Goal: Feedback & Contribution: Submit feedback/report problem

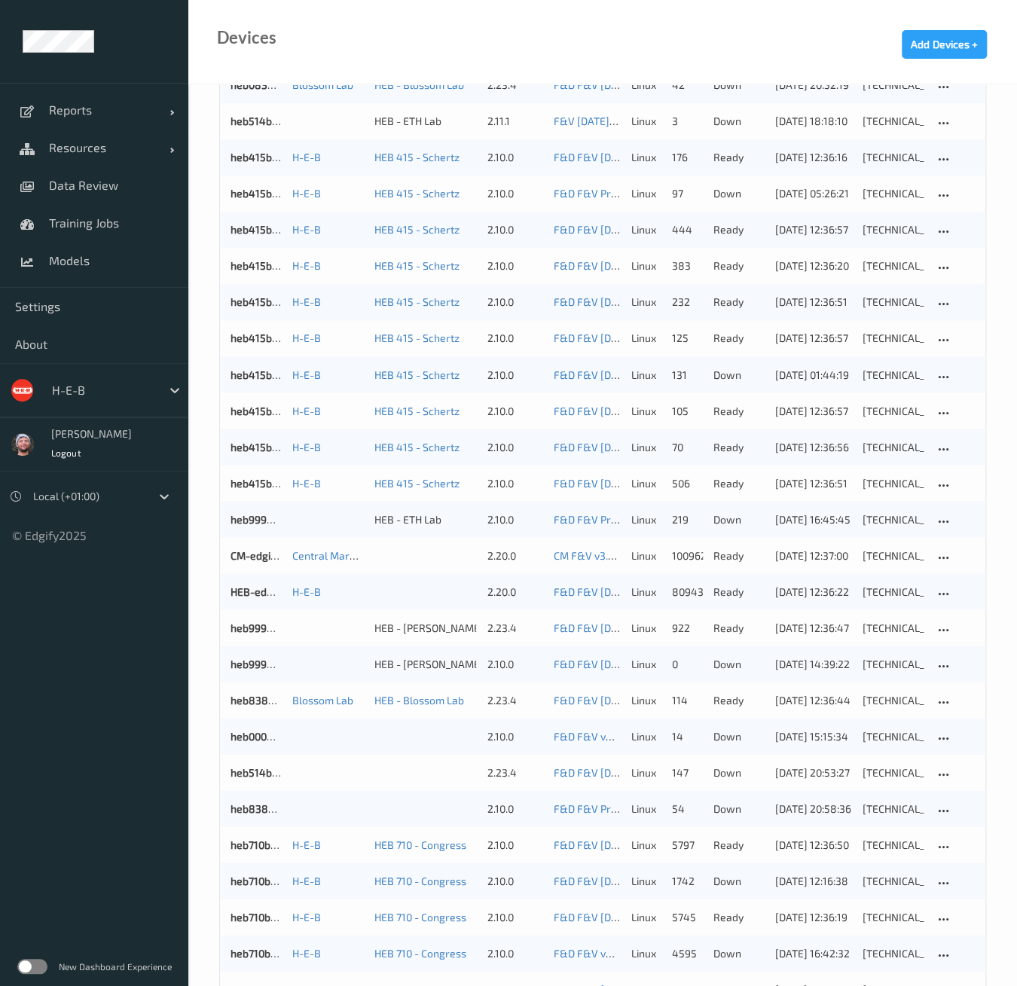
scroll to position [1014, 0]
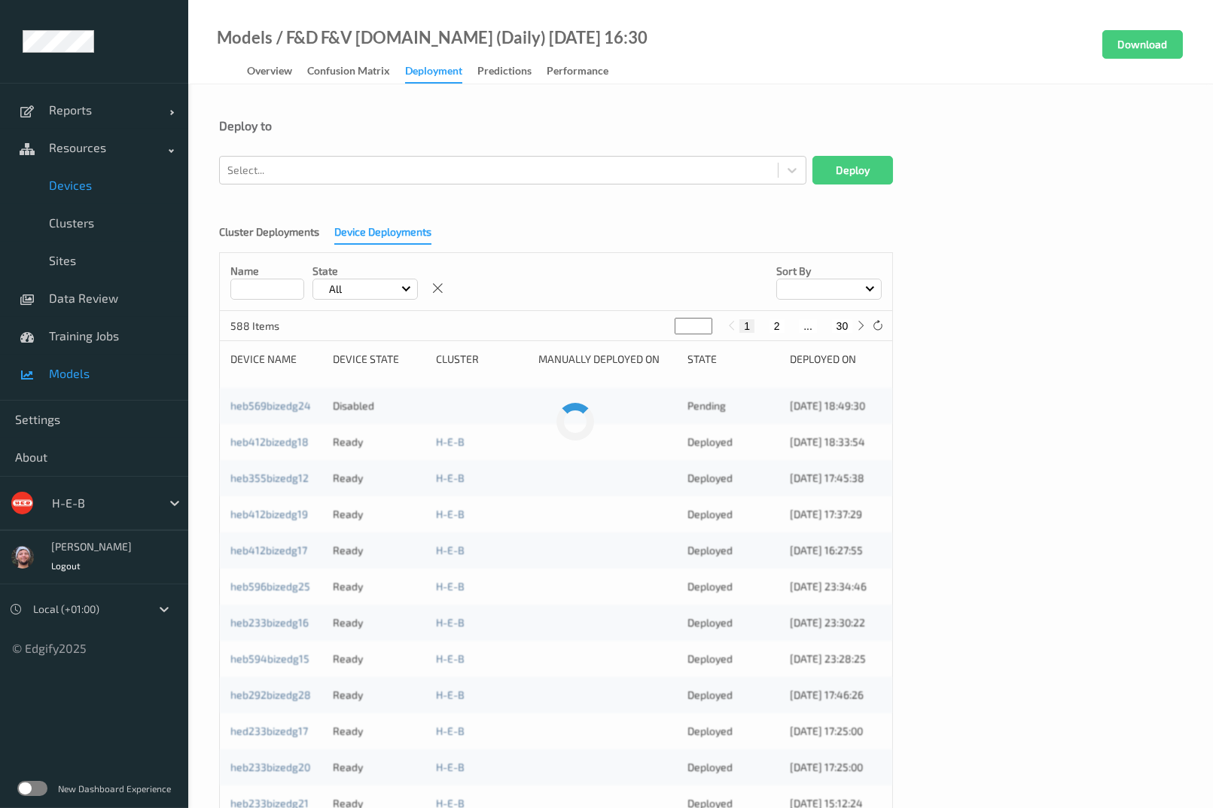
click at [669, 111] on div "Deploy to Select... Deploy Cluster Deployments Device Deployments Name State Al…" at bounding box center [700, 613] width 1025 height 1058
click at [90, 197] on link "Devices" at bounding box center [94, 185] width 188 height 38
click at [93, 190] on span "Devices" at bounding box center [111, 185] width 124 height 15
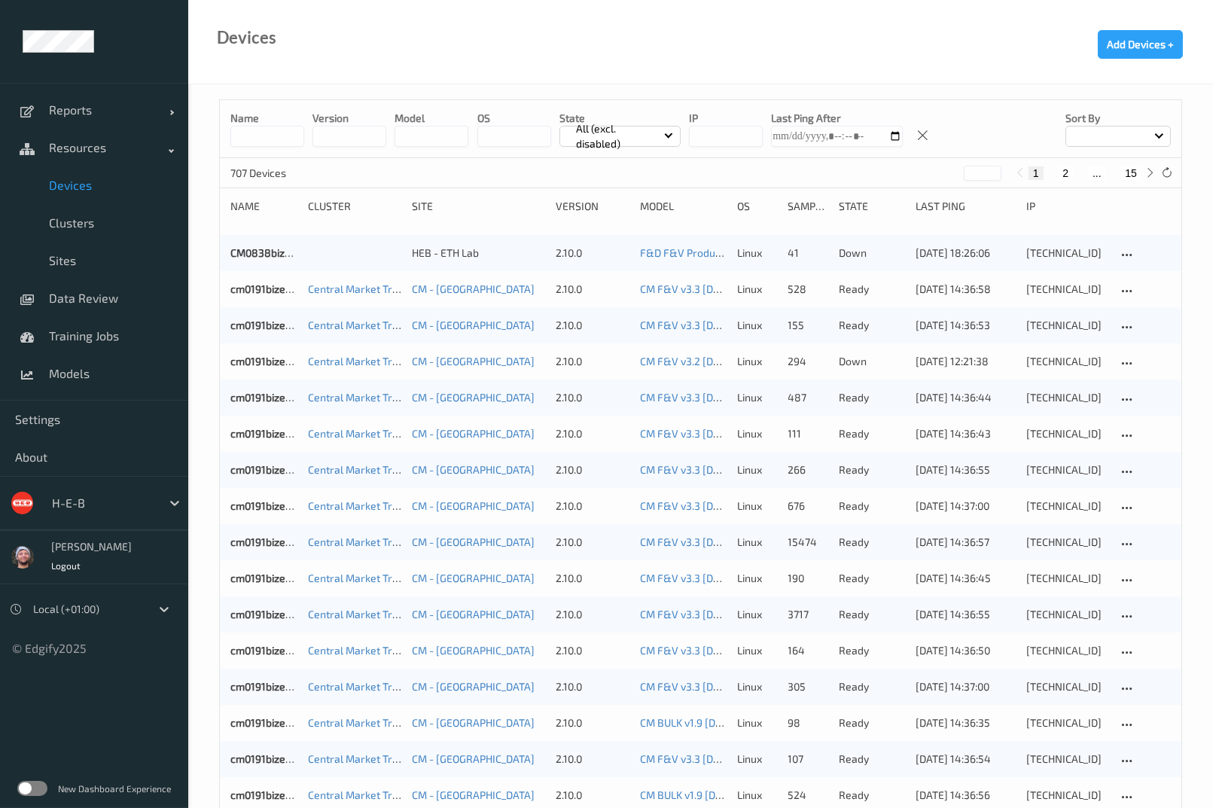
drag, startPoint x: 93, startPoint y: 190, endPoint x: 425, endPoint y: 96, distance: 345.9
click at [523, 55] on div "Devices Add Devices +" at bounding box center [700, 42] width 1025 height 84
click at [90, 191] on span "Devices" at bounding box center [111, 185] width 124 height 15
click at [136, 309] on link "Data Review" at bounding box center [94, 298] width 188 height 38
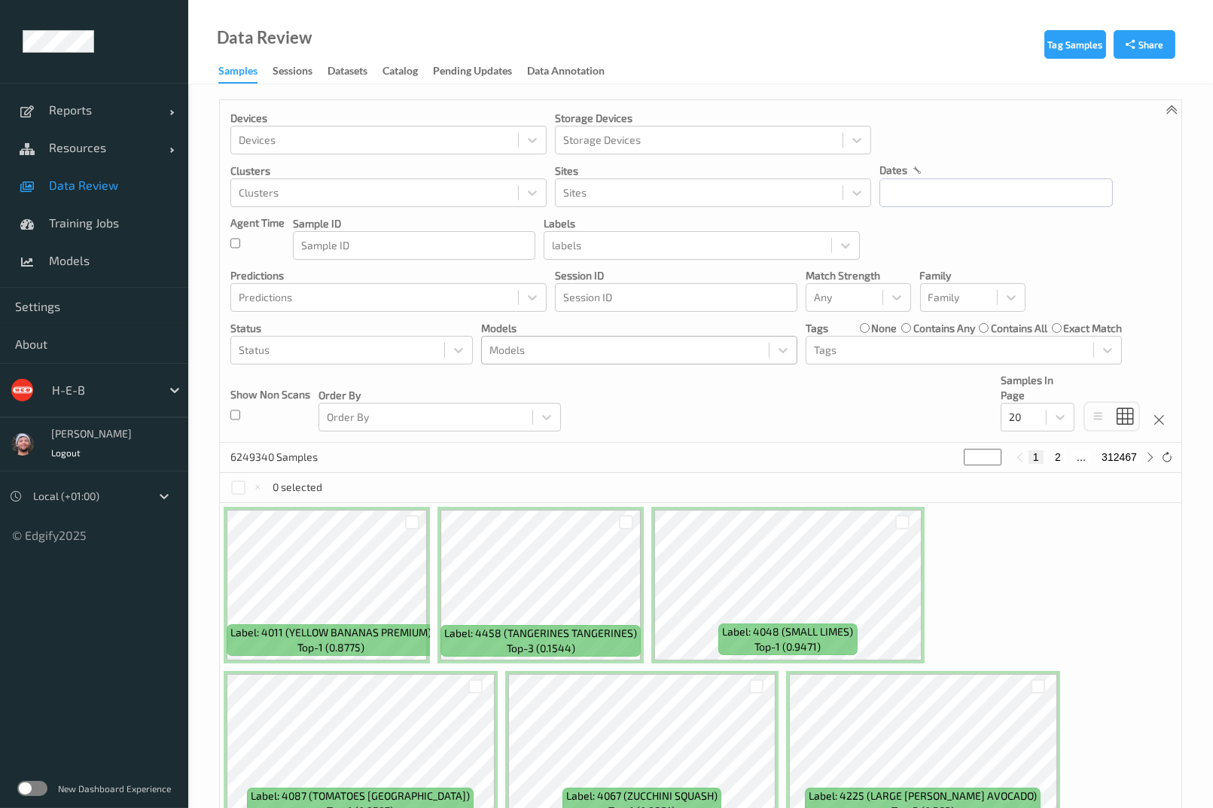
click at [547, 346] on div at bounding box center [625, 350] width 272 height 18
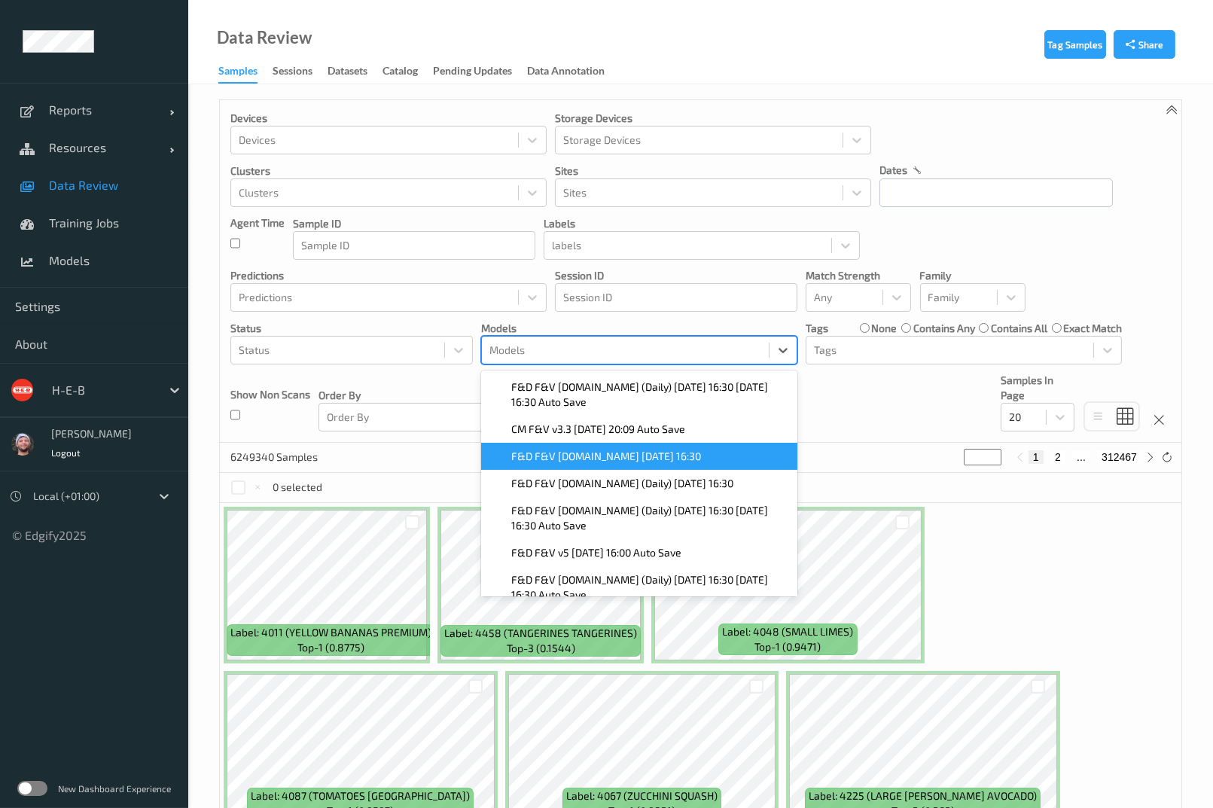
click at [630, 456] on span "F&D F&V [DOMAIN_NAME] [DATE] 16:30" at bounding box center [606, 456] width 190 height 15
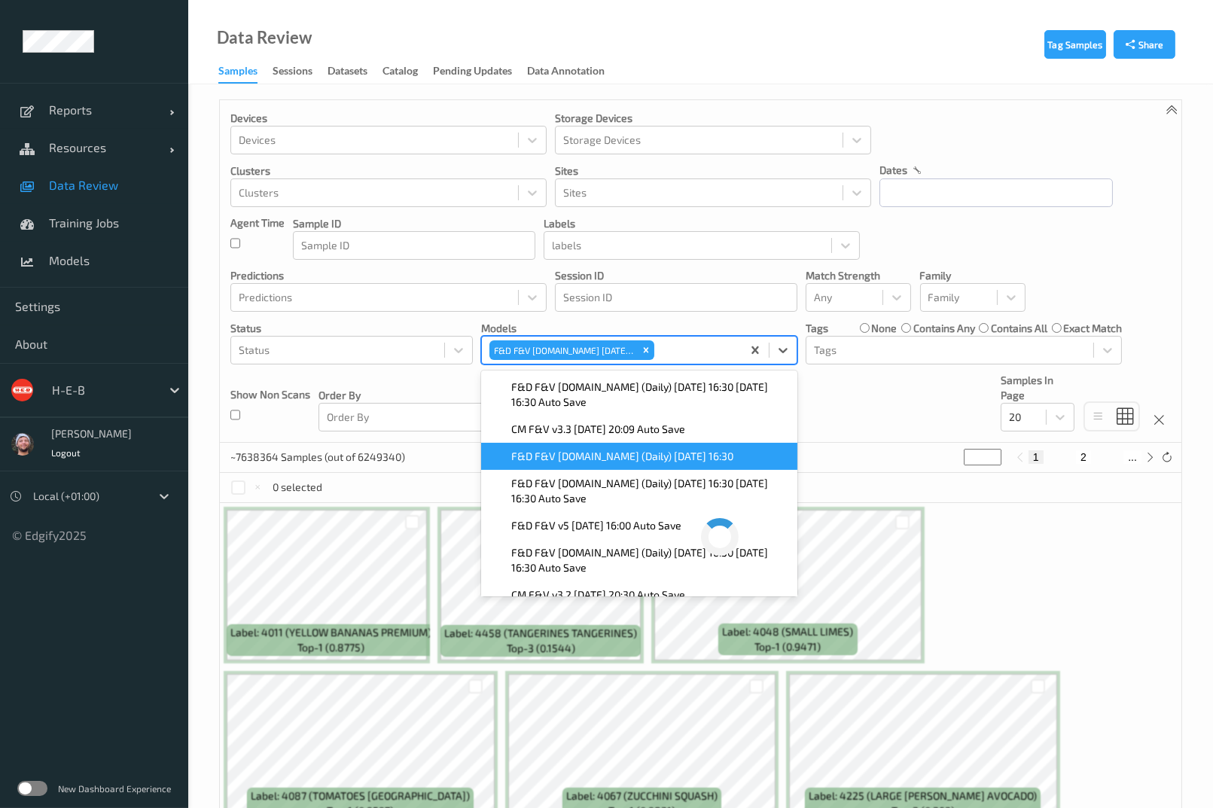
click at [857, 418] on div "Devices Devices Storage Devices Storage Devices Clusters Clusters Sites Sites d…" at bounding box center [701, 271] width 962 height 343
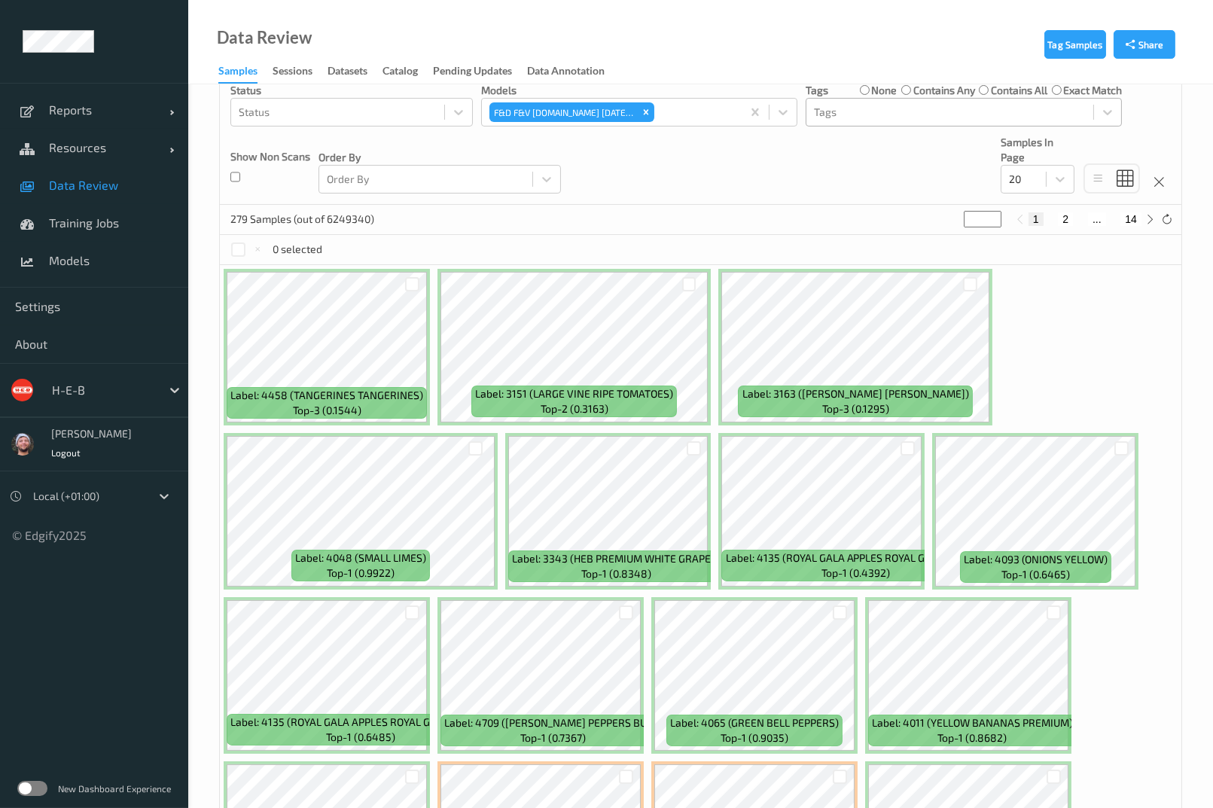
scroll to position [235, 0]
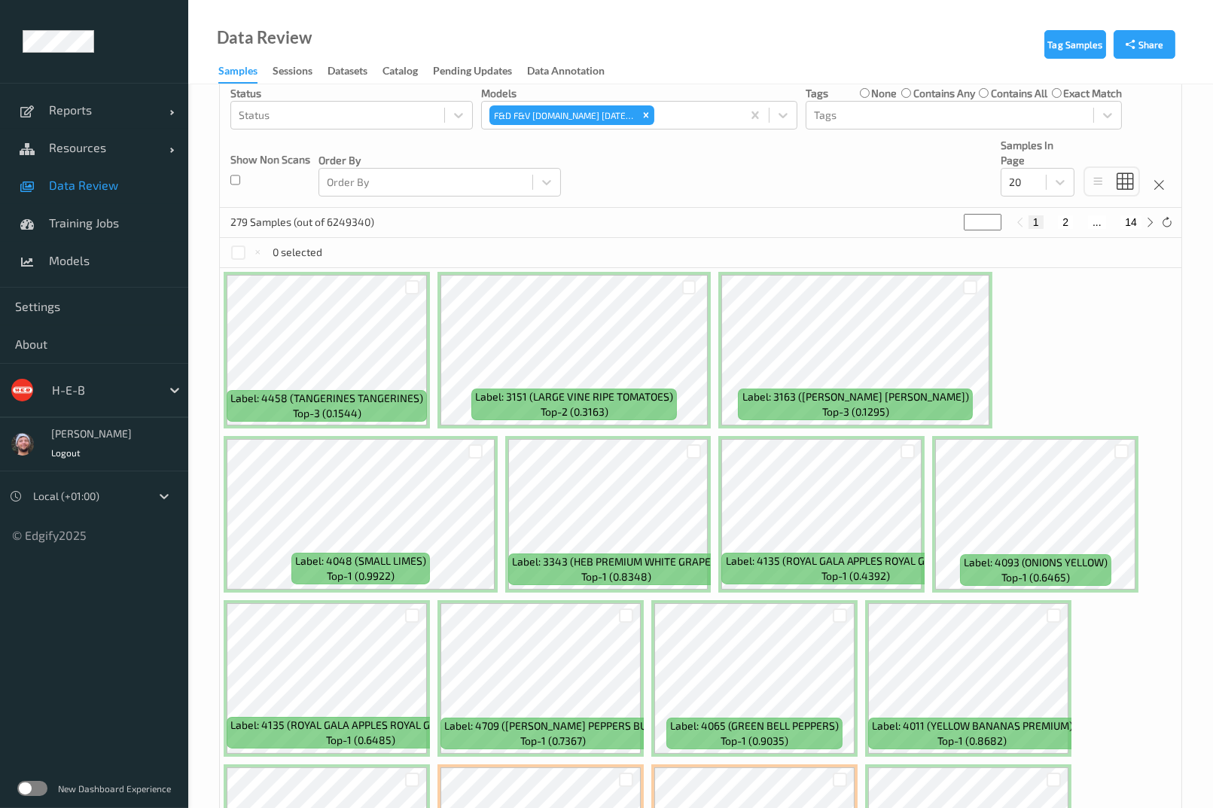
click at [79, 182] on span "Data Review" at bounding box center [111, 185] width 124 height 15
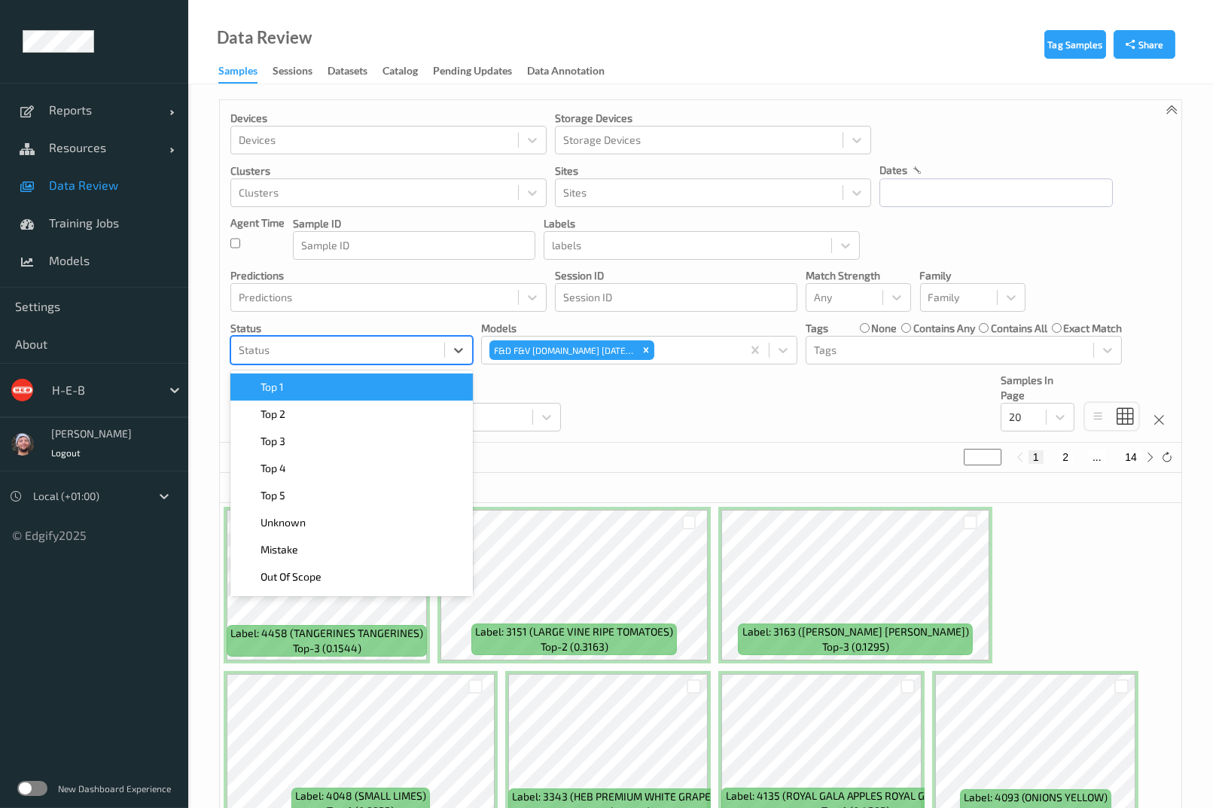
click at [361, 352] on div at bounding box center [338, 350] width 198 height 18
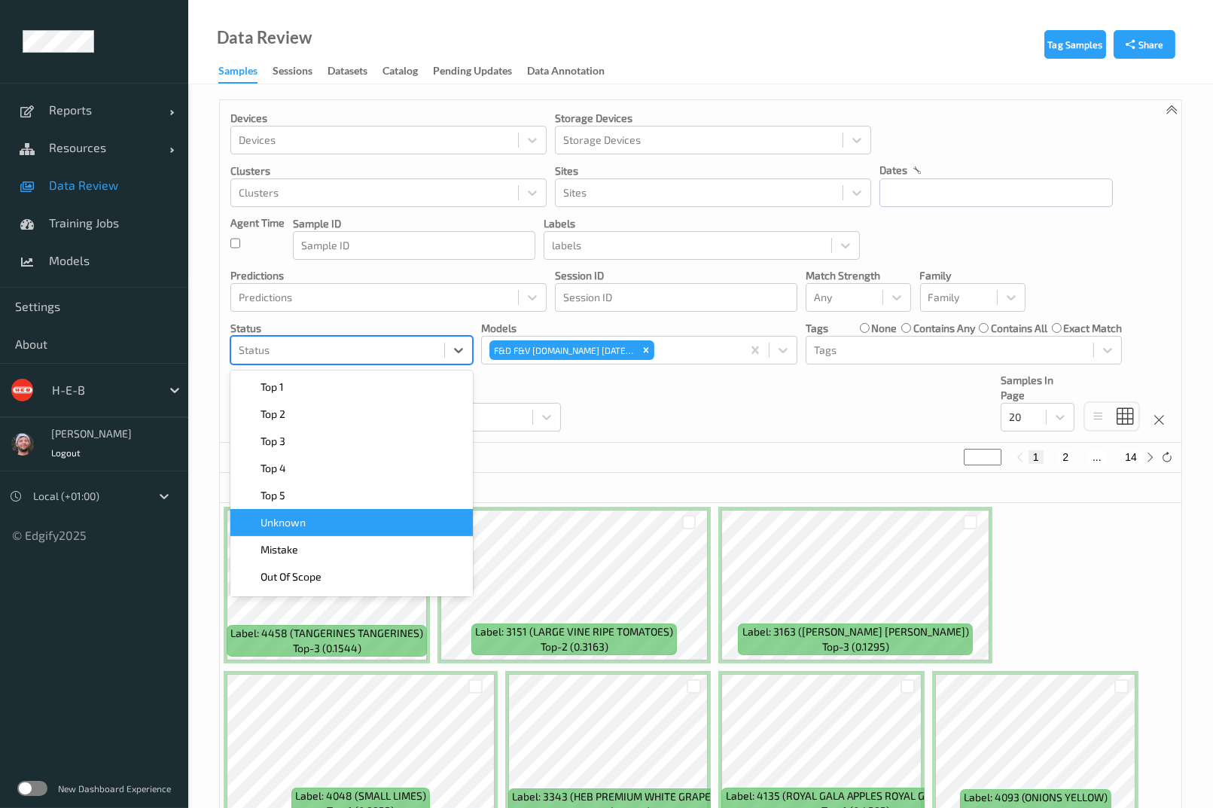
click at [354, 521] on div "Unknown" at bounding box center [351, 522] width 224 height 15
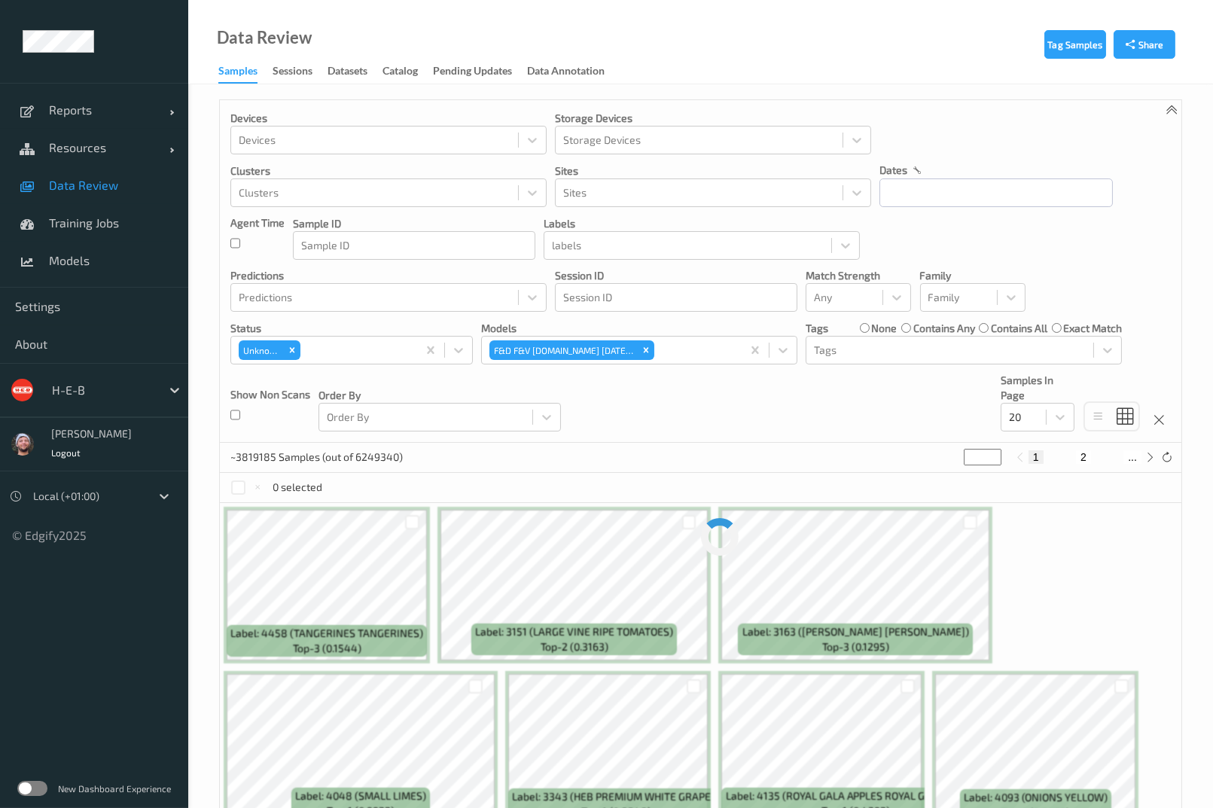
click at [654, 421] on div "Devices Devices Storage Devices Storage Devices Clusters Clusters Sites Sites d…" at bounding box center [701, 271] width 962 height 343
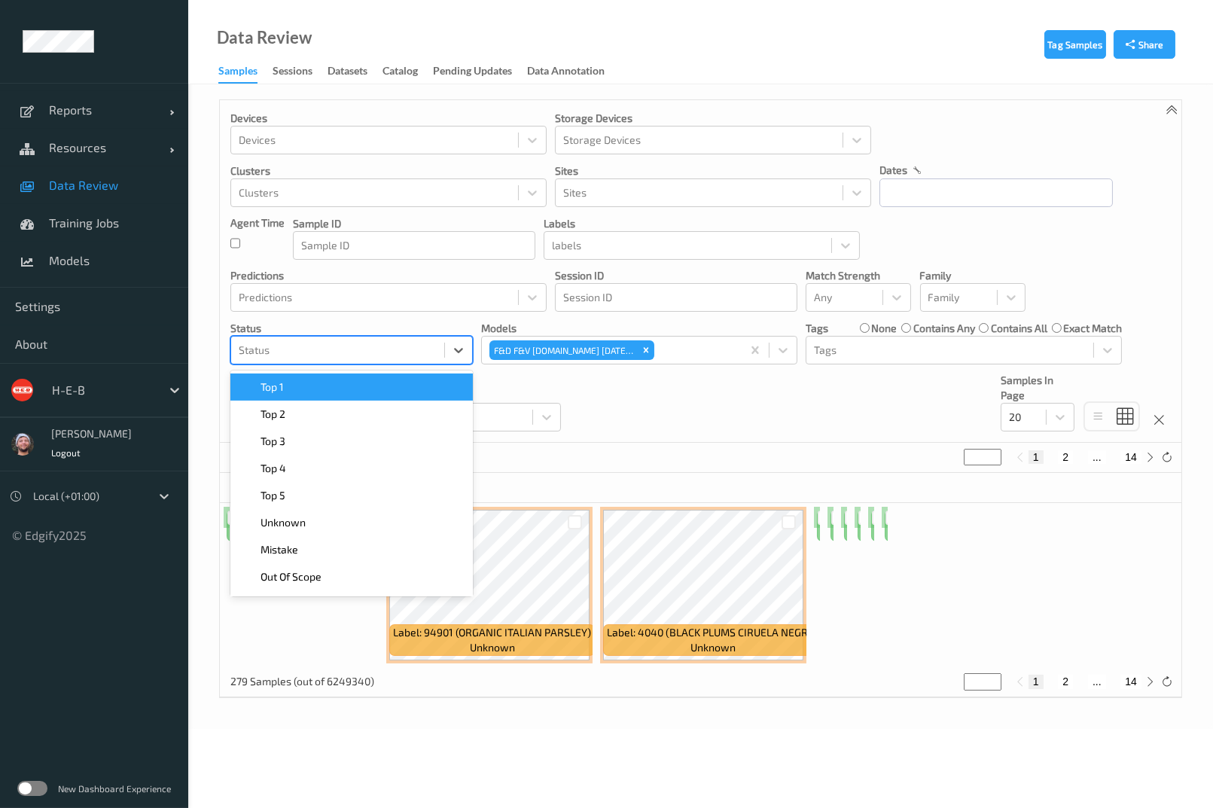
click at [377, 353] on div at bounding box center [338, 350] width 198 height 18
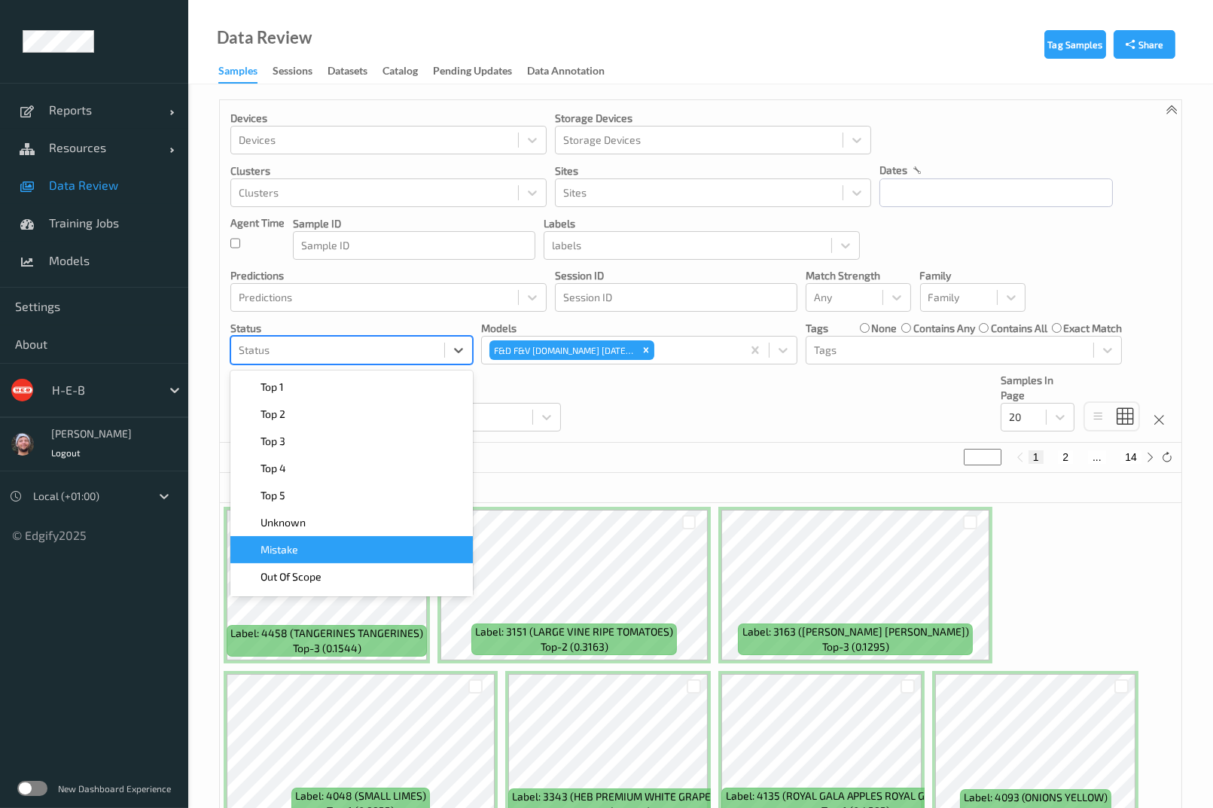
click at [365, 539] on div "Mistake" at bounding box center [351, 549] width 242 height 27
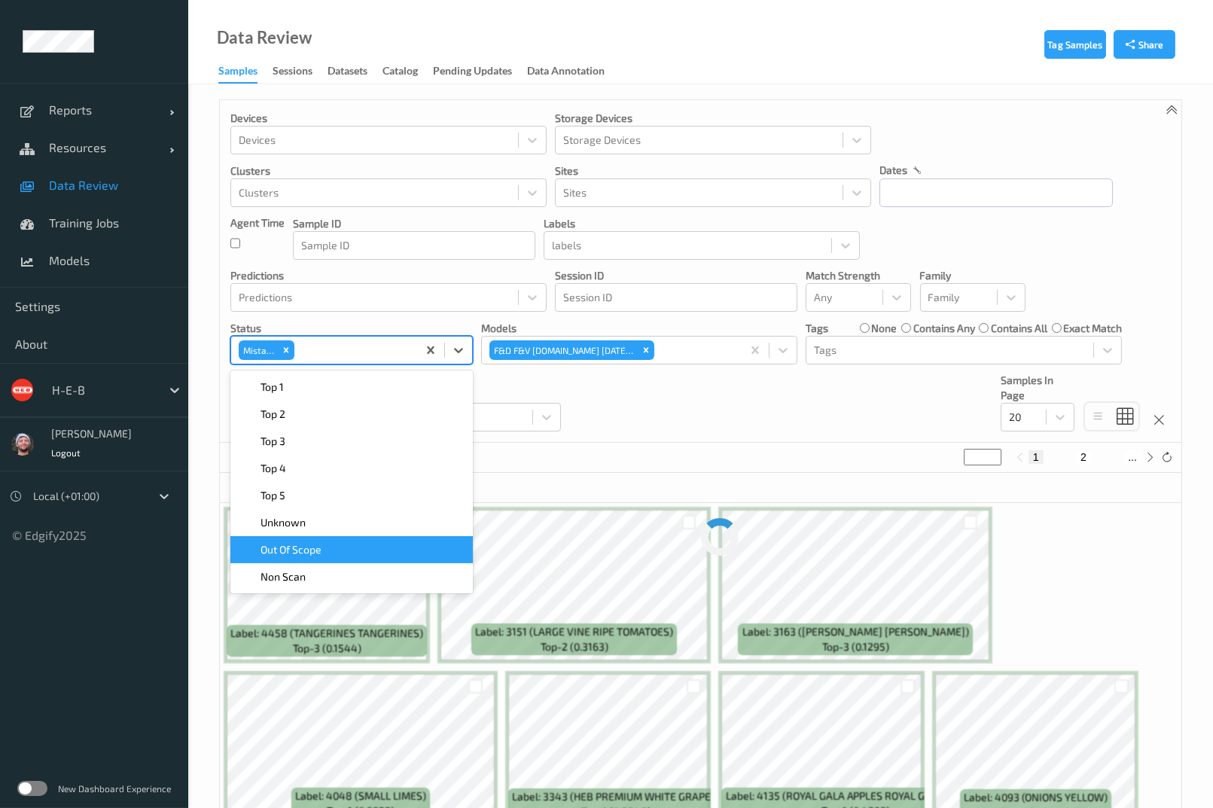
click at [727, 429] on div "Devices Devices Storage Devices Storage Devices Clusters Clusters Sites Sites d…" at bounding box center [701, 271] width 962 height 343
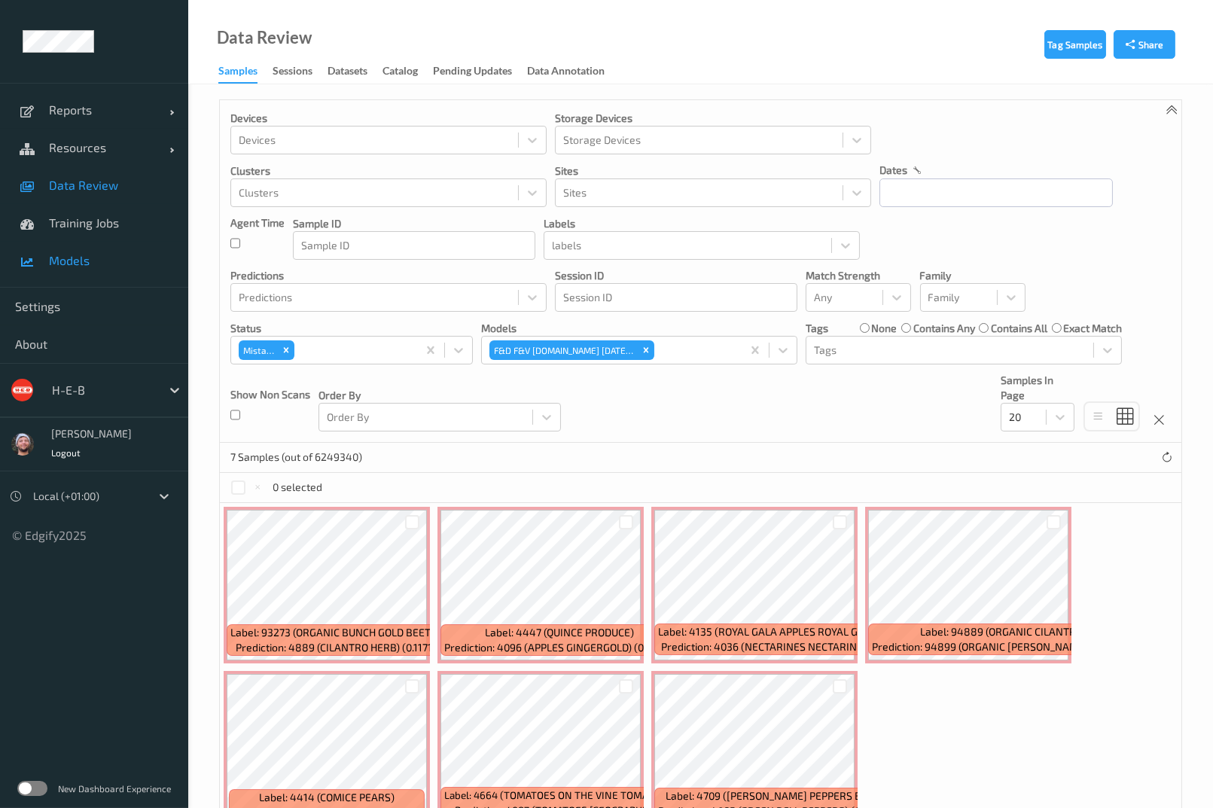
click at [124, 270] on link "Models" at bounding box center [94, 261] width 188 height 38
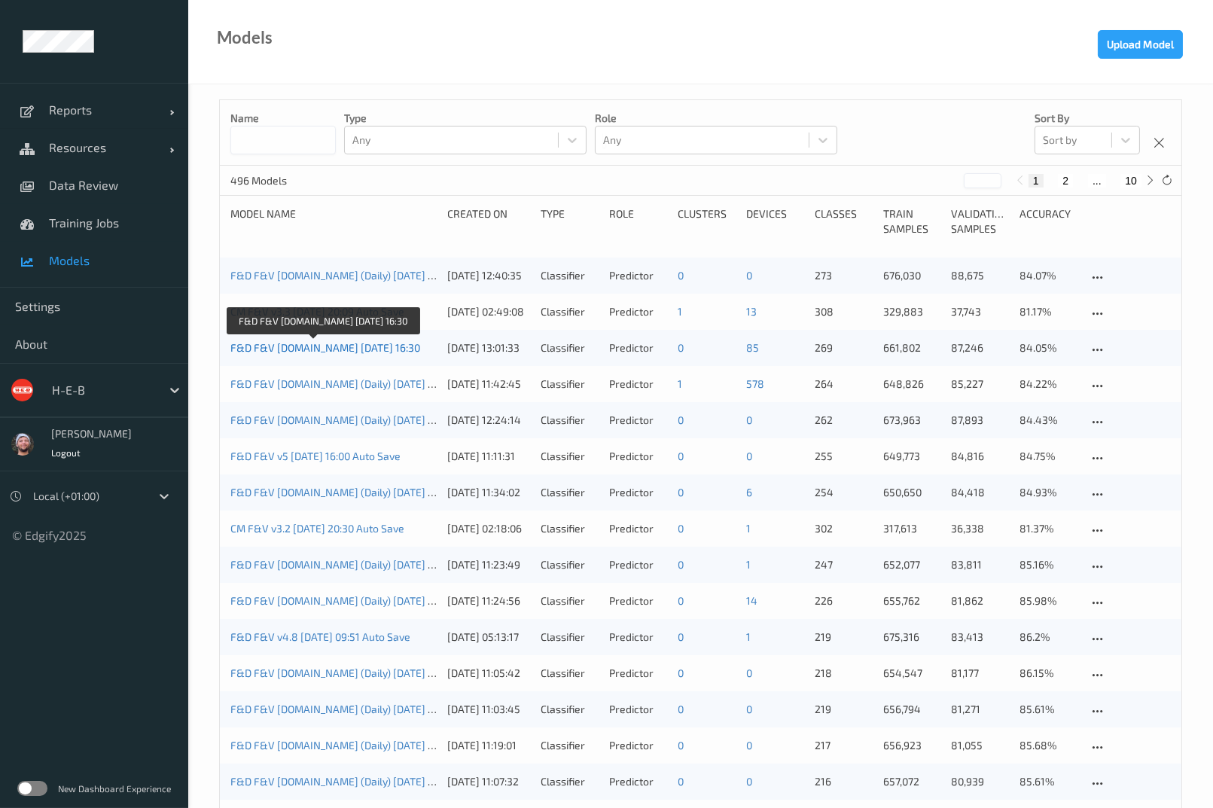
click at [337, 349] on link "F&D F&V [DOMAIN_NAME] [DATE] 16:30" at bounding box center [325, 347] width 190 height 13
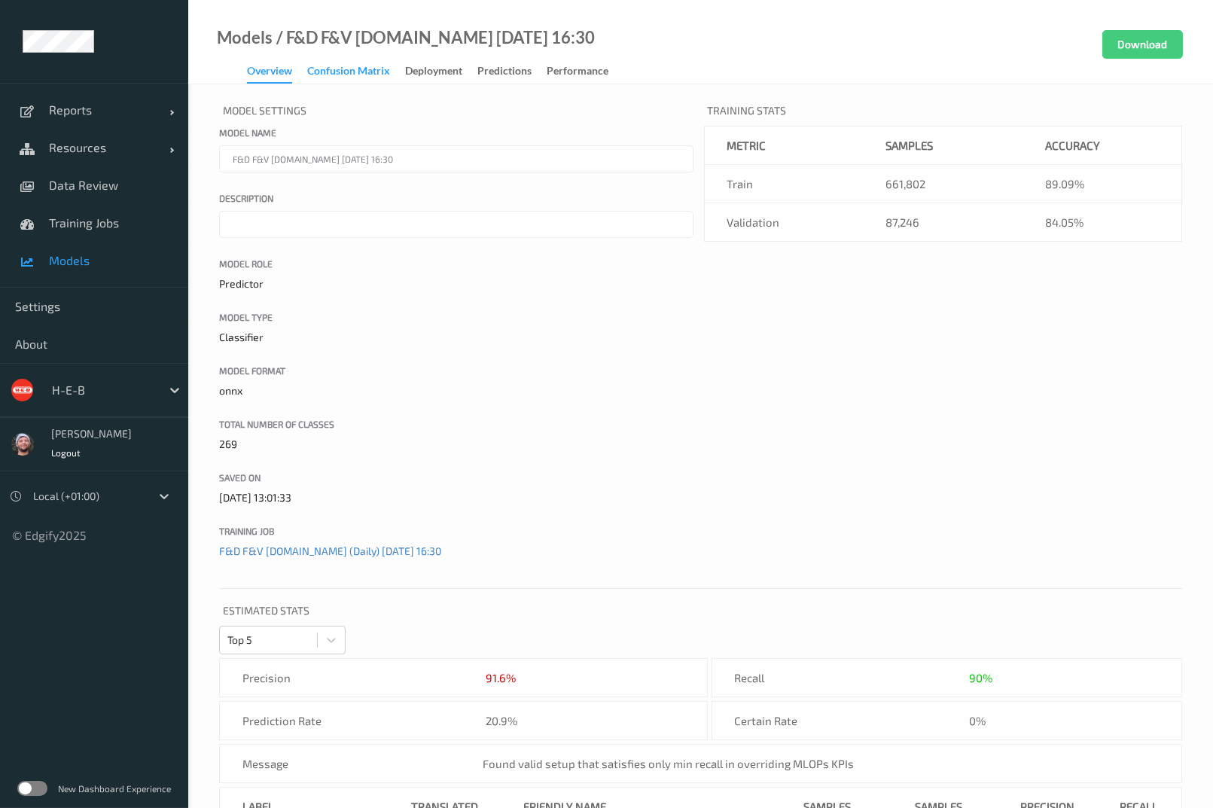
click at [349, 81] on div "Confusion matrix" at bounding box center [348, 72] width 83 height 19
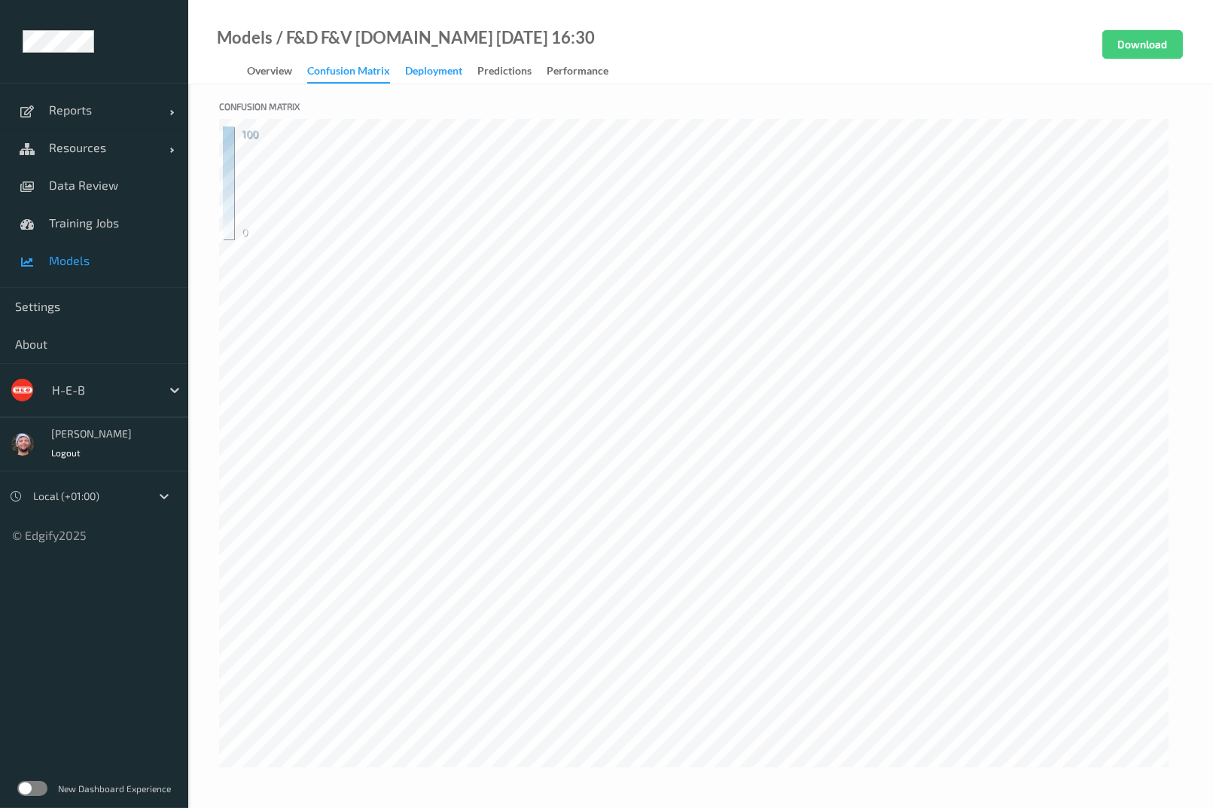
click at [414, 67] on div "Deployment" at bounding box center [433, 72] width 57 height 19
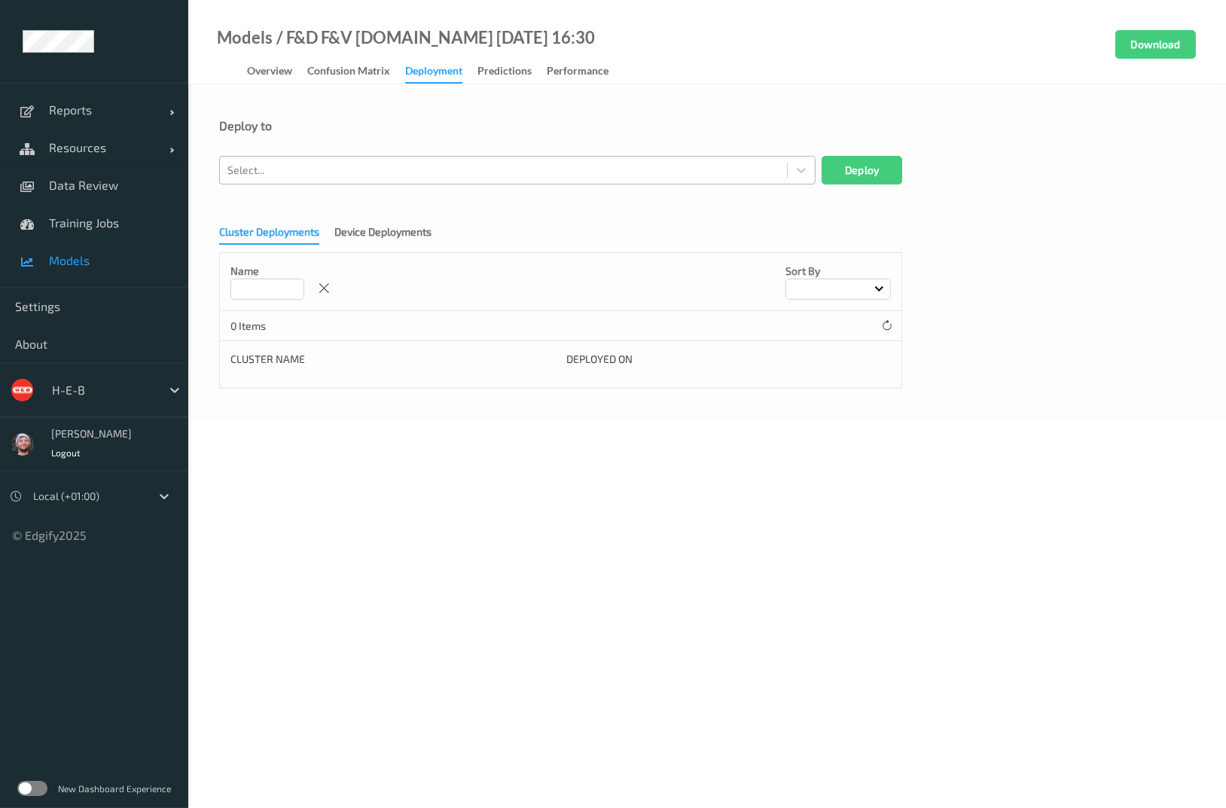
click at [302, 176] on div at bounding box center [503, 170] width 552 height 18
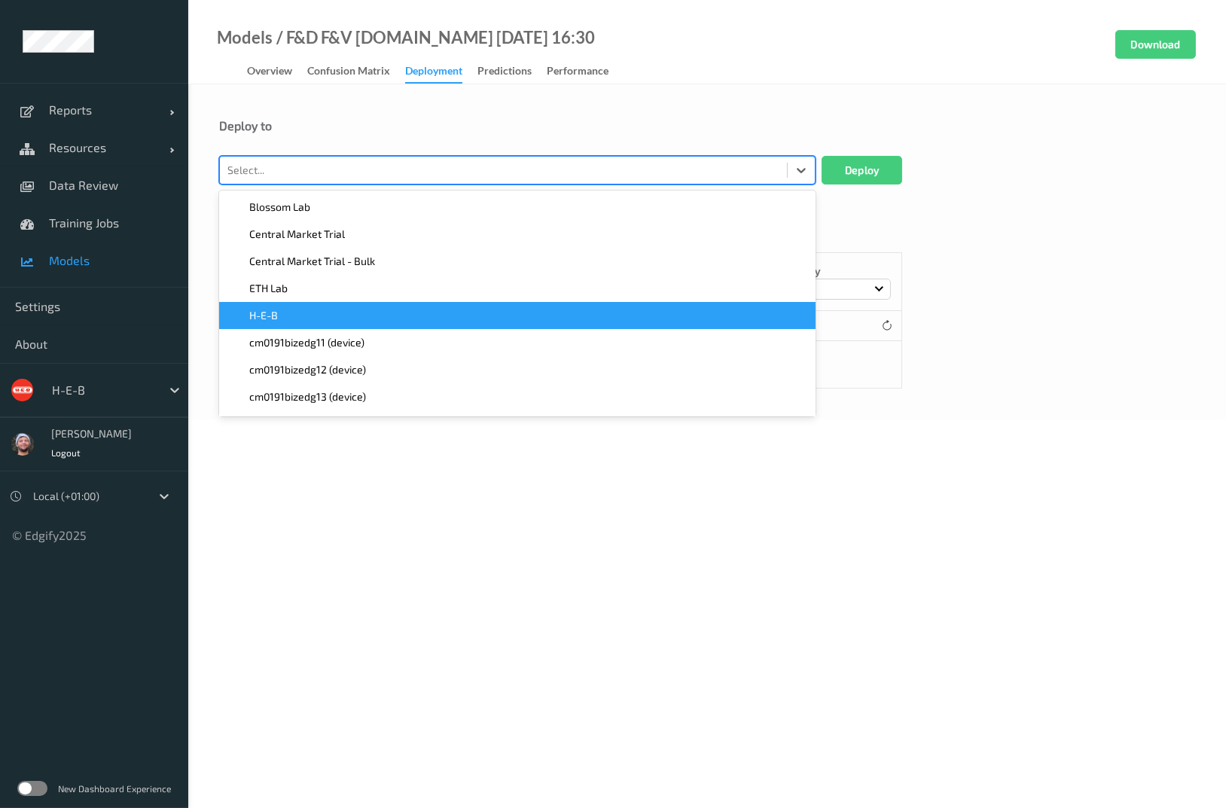
click at [292, 320] on div "H-E-B" at bounding box center [517, 315] width 578 height 15
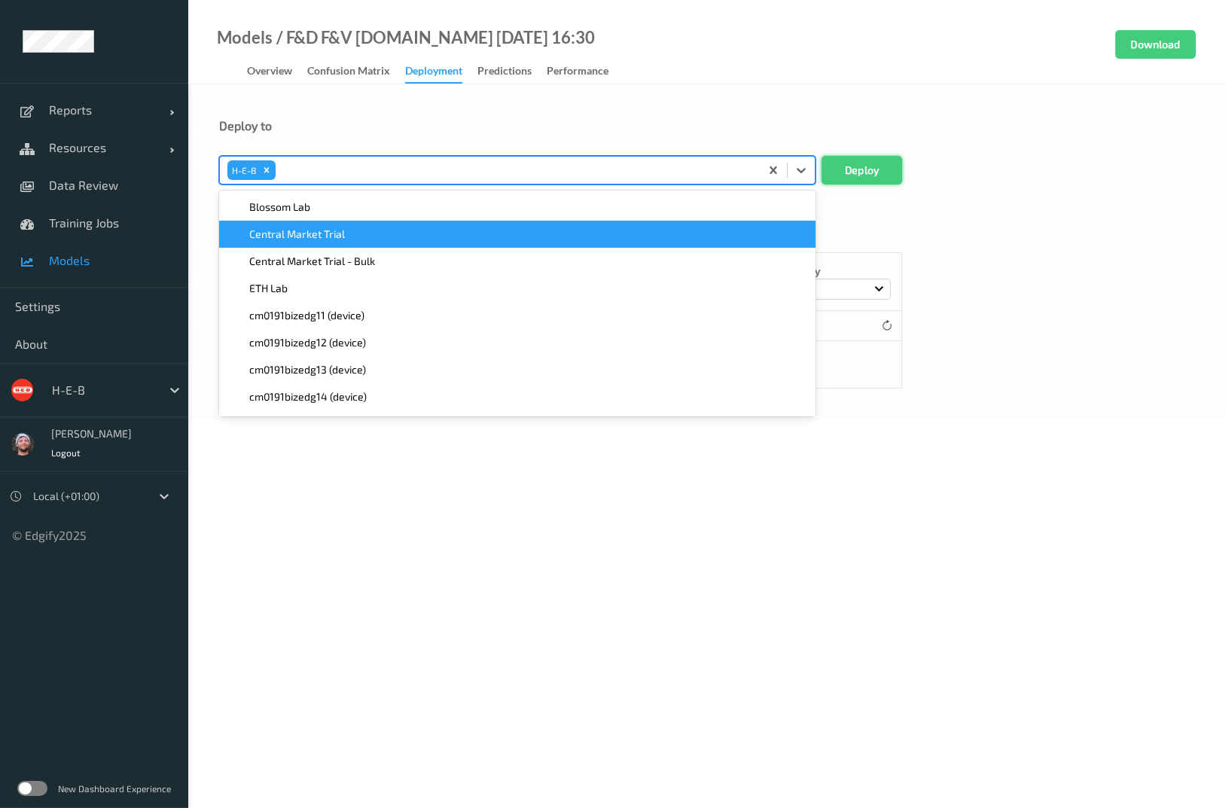
click at [895, 159] on button "Deploy" at bounding box center [862, 170] width 81 height 29
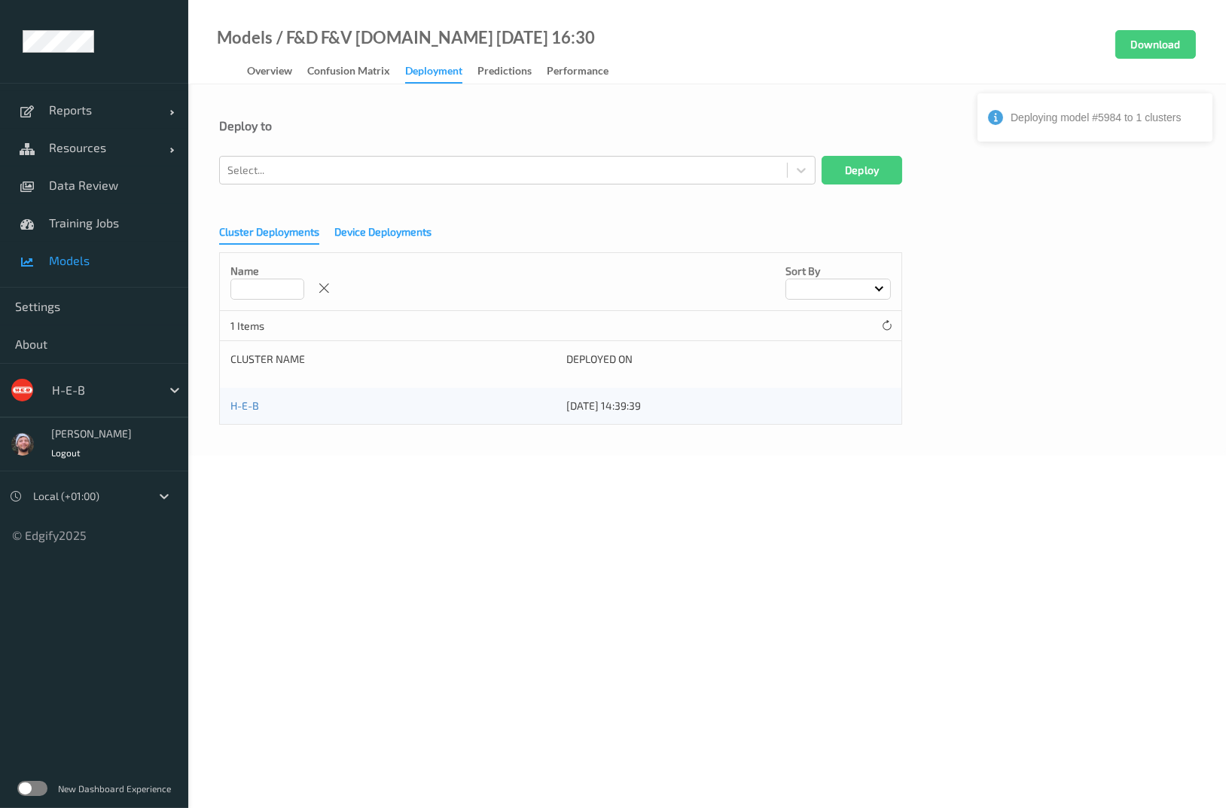
click at [354, 243] on div "Device Deployments" at bounding box center [382, 233] width 97 height 19
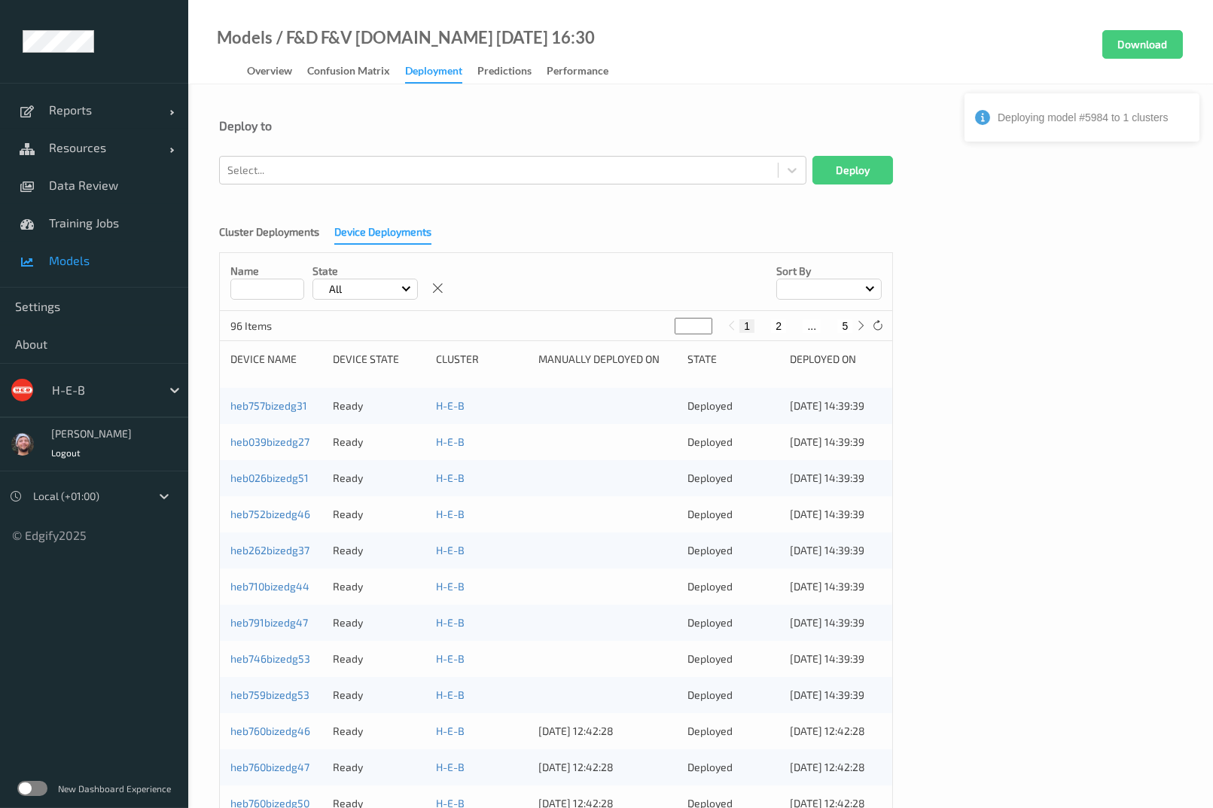
click at [354, 233] on div "Device Deployments" at bounding box center [382, 234] width 97 height 20
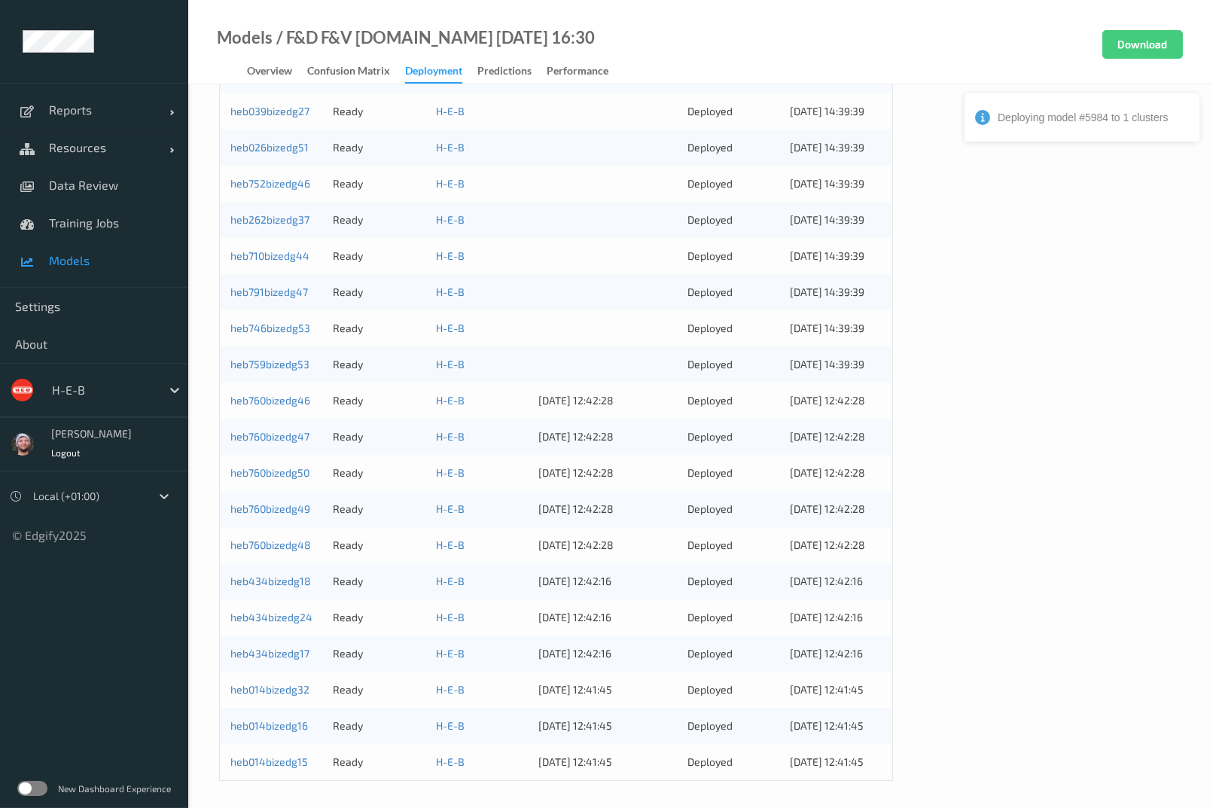
scroll to position [333, 0]
click at [111, 148] on span "Resources" at bounding box center [109, 147] width 120 height 15
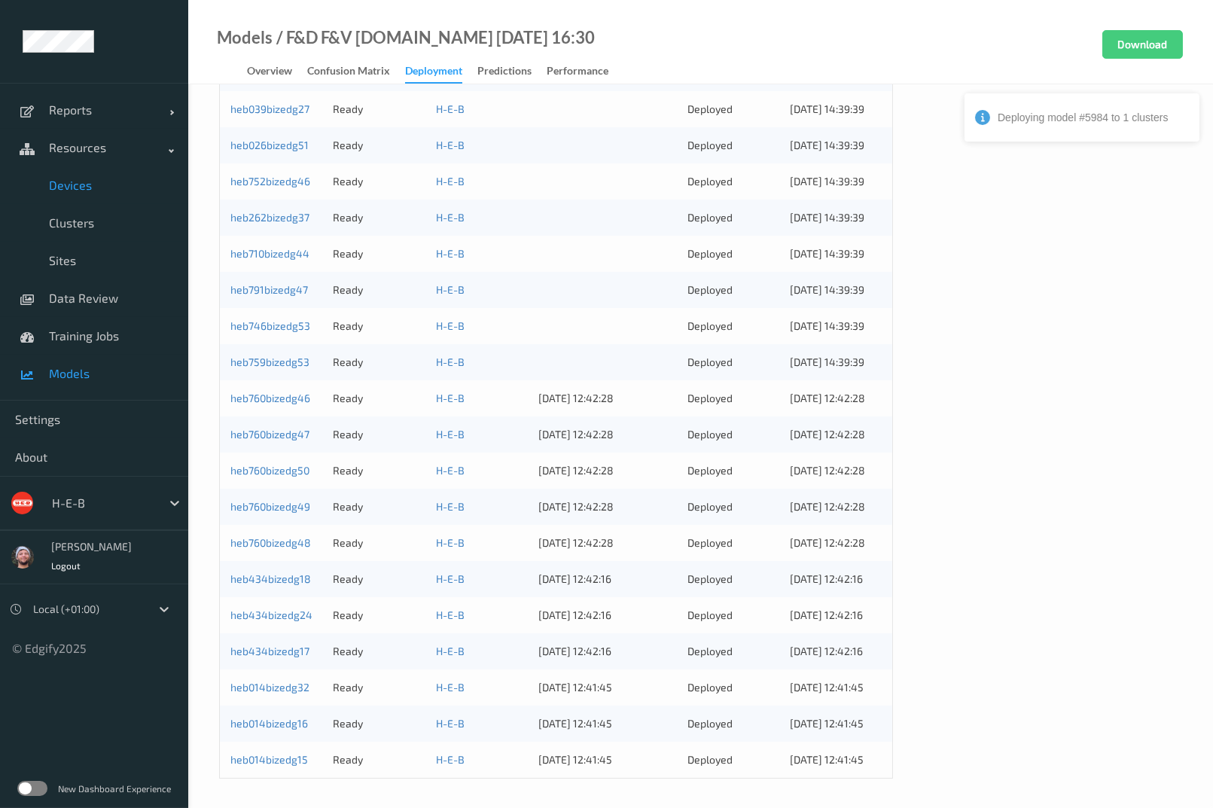
click at [130, 194] on link "Devices" at bounding box center [94, 185] width 188 height 38
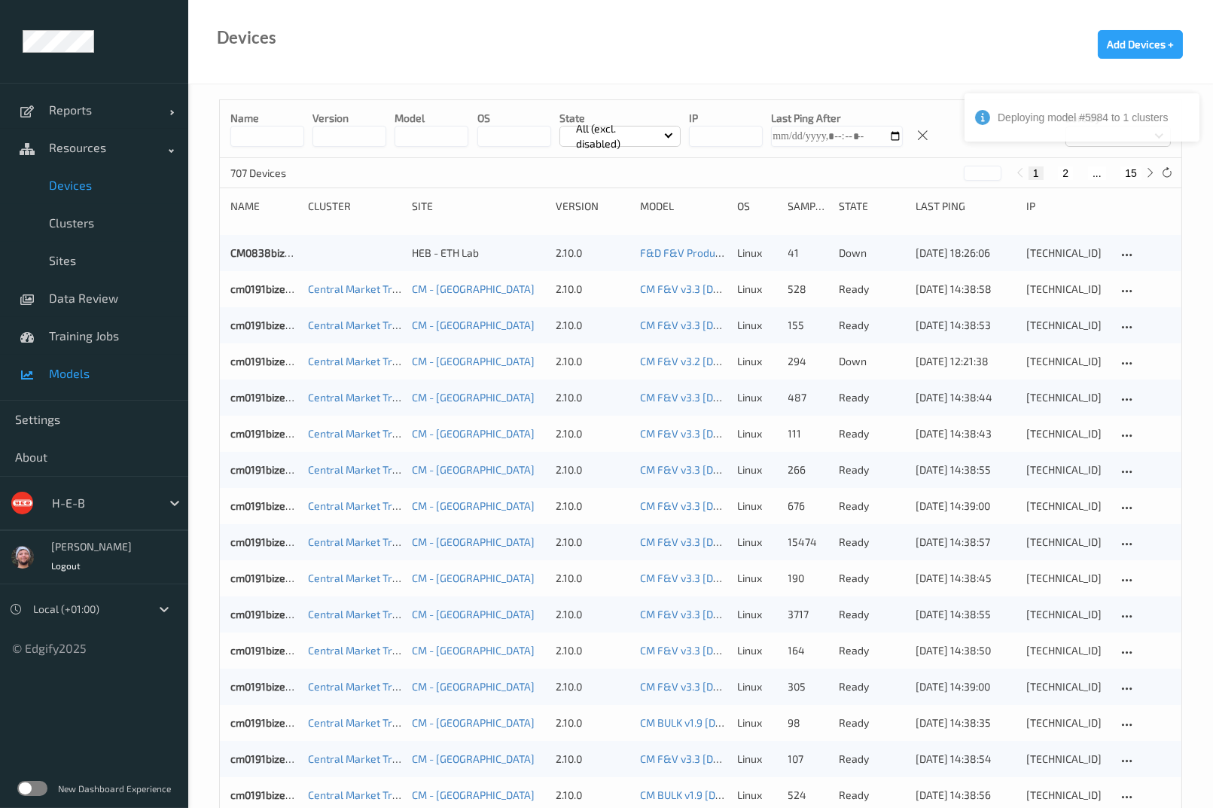
click at [82, 374] on span "Models" at bounding box center [111, 373] width 124 height 15
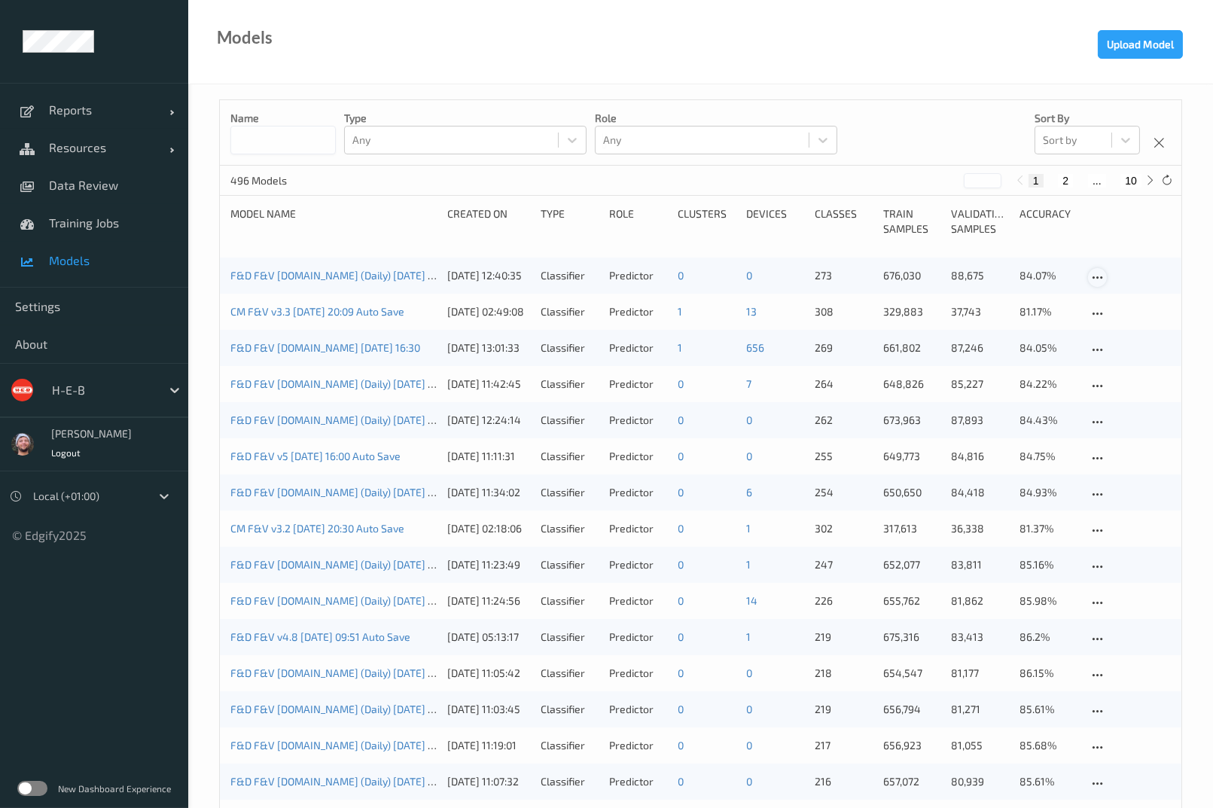
click at [1098, 274] on icon at bounding box center [1097, 278] width 13 height 14
click at [1108, 291] on link "Edit model" at bounding box center [1142, 304] width 106 height 28
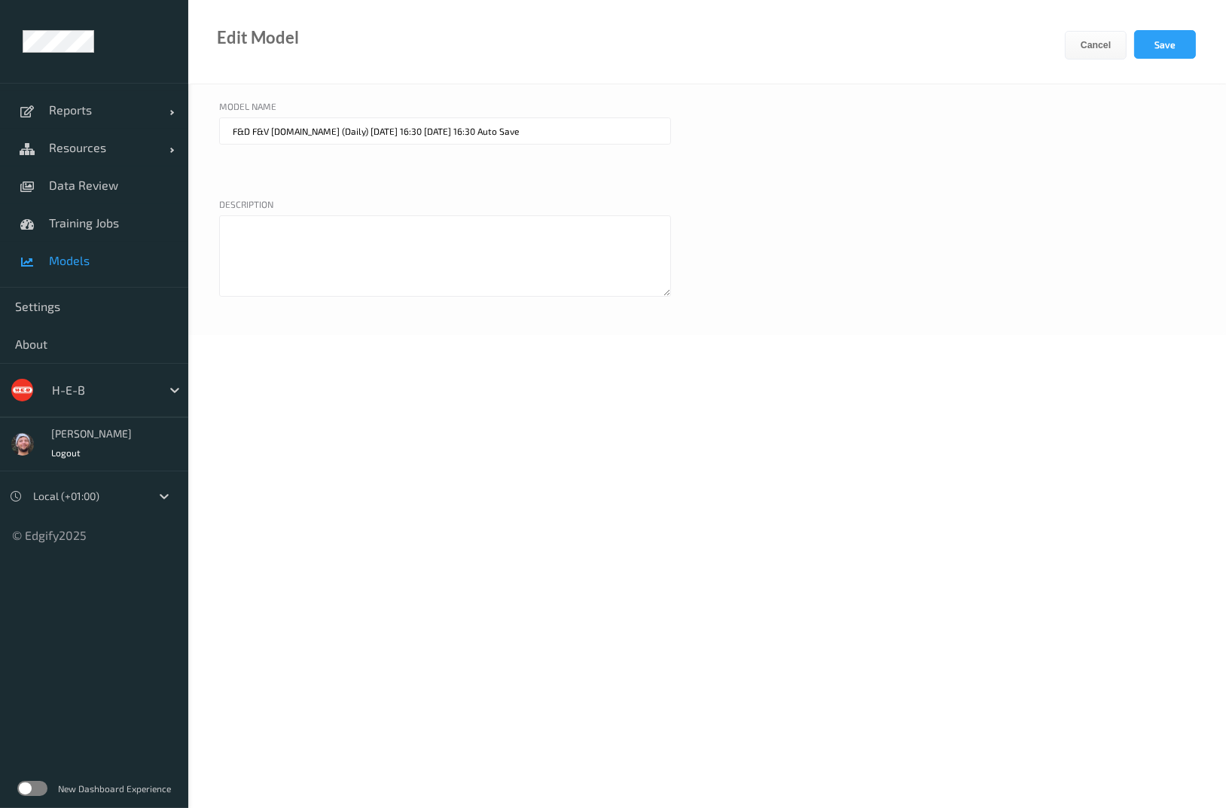
drag, startPoint x: 403, startPoint y: 135, endPoint x: 627, endPoint y: 142, distance: 223.8
click at [627, 142] on input "F&D F&V v4.9.ST (Daily) 2025-09-29 16:30 2025-09-29 16:30 Auto Save" at bounding box center [445, 130] width 452 height 27
drag, startPoint x: 331, startPoint y: 139, endPoint x: 302, endPoint y: 137, distance: 29.4
click at [302, 137] on input "F&D F&V v4.9.ST (Daily) 2025-09-29 16:30" at bounding box center [445, 130] width 452 height 27
click at [523, 138] on input "F&D F&V [DOMAIN_NAME] [DATE] 16:30" at bounding box center [445, 130] width 452 height 27
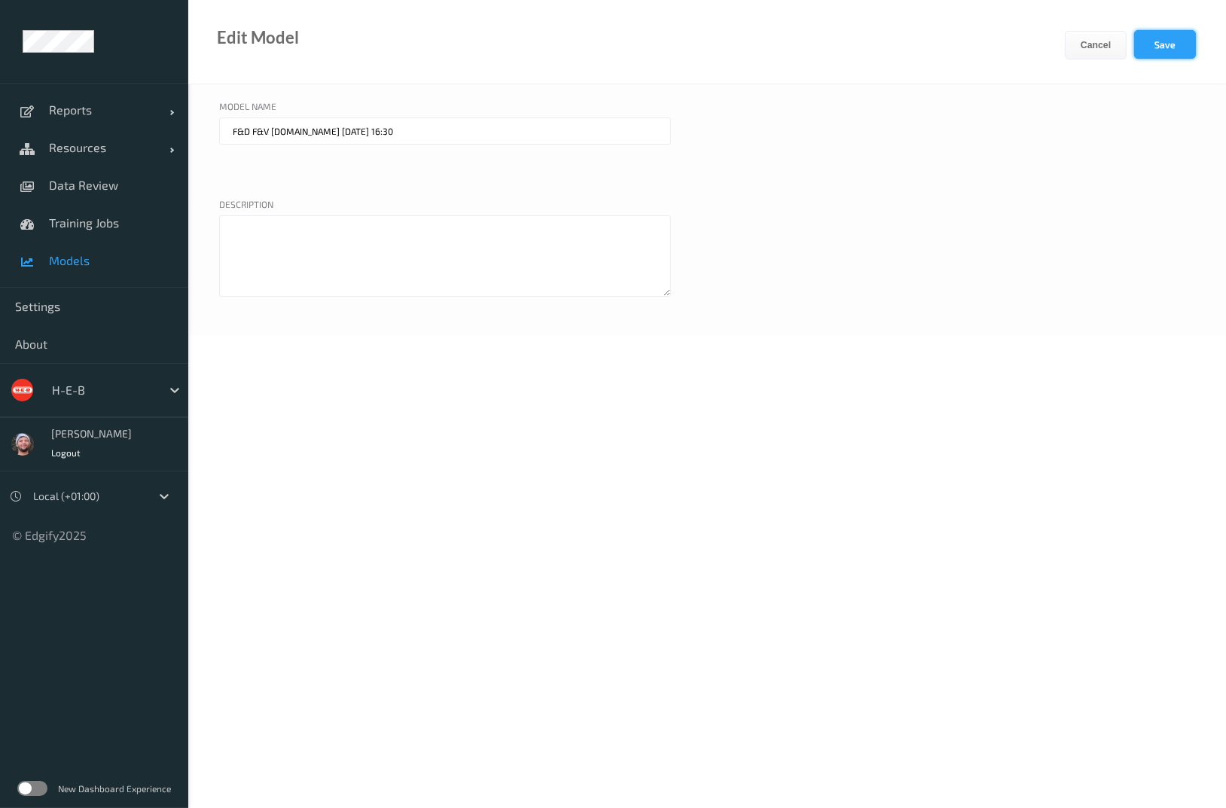
type input "F&D F&V [DOMAIN_NAME] [DATE] 16:30"
click at [1145, 46] on button "Save" at bounding box center [1165, 44] width 62 height 29
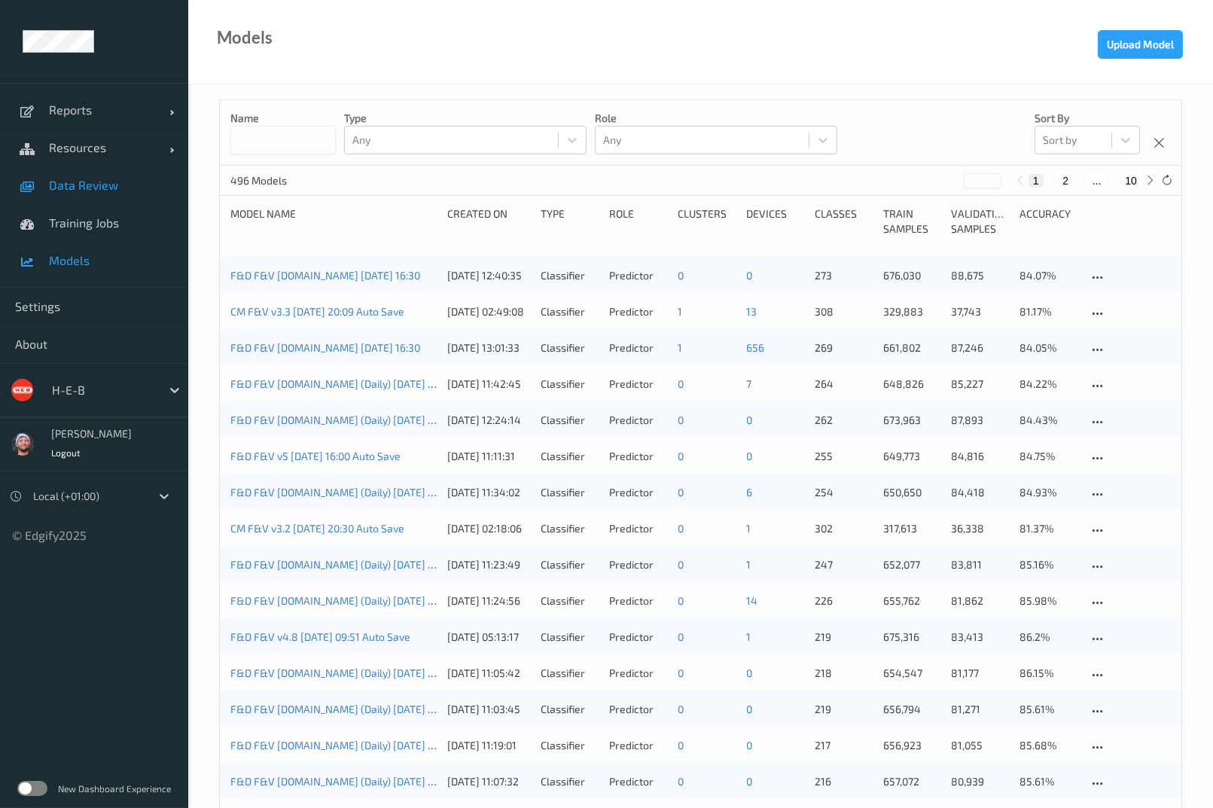
click at [139, 192] on span "Data Review" at bounding box center [111, 185] width 124 height 15
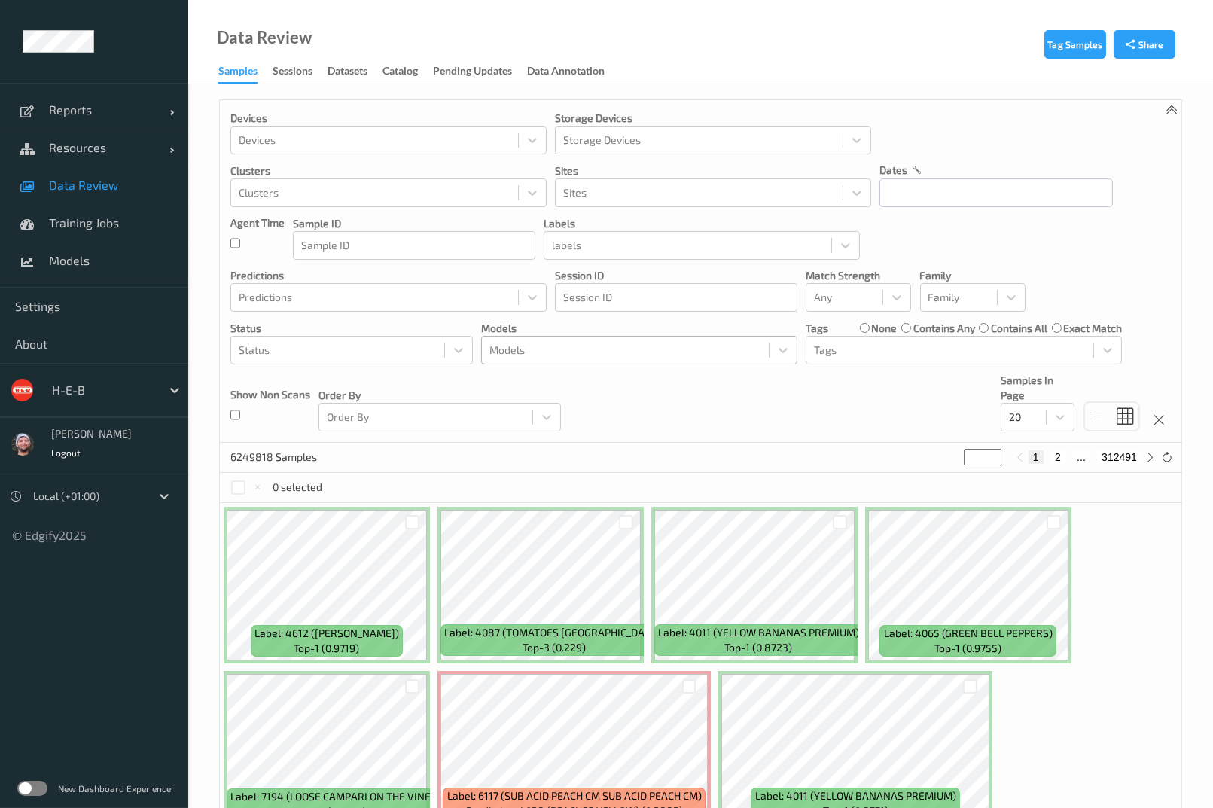
click at [588, 339] on div "Models" at bounding box center [625, 350] width 287 height 24
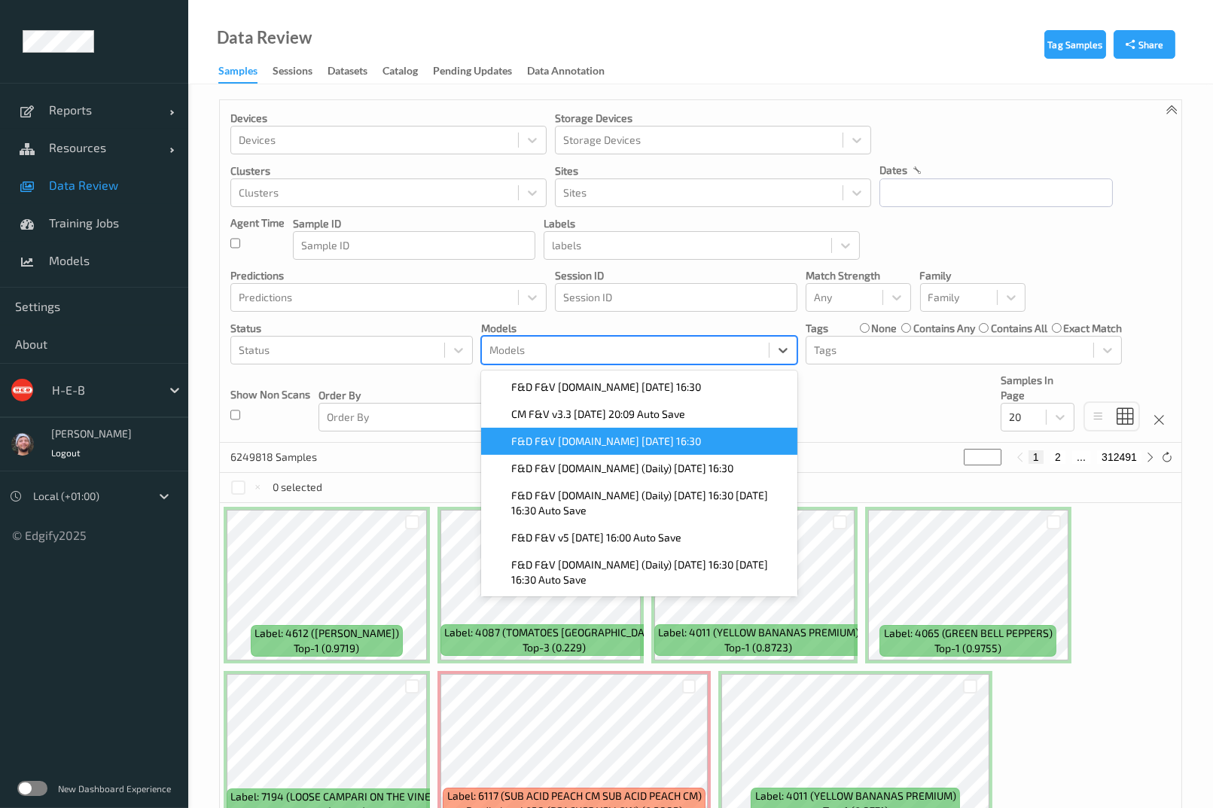
click at [664, 442] on span "F&D F&V [DOMAIN_NAME] [DATE] 16:30" at bounding box center [606, 441] width 190 height 15
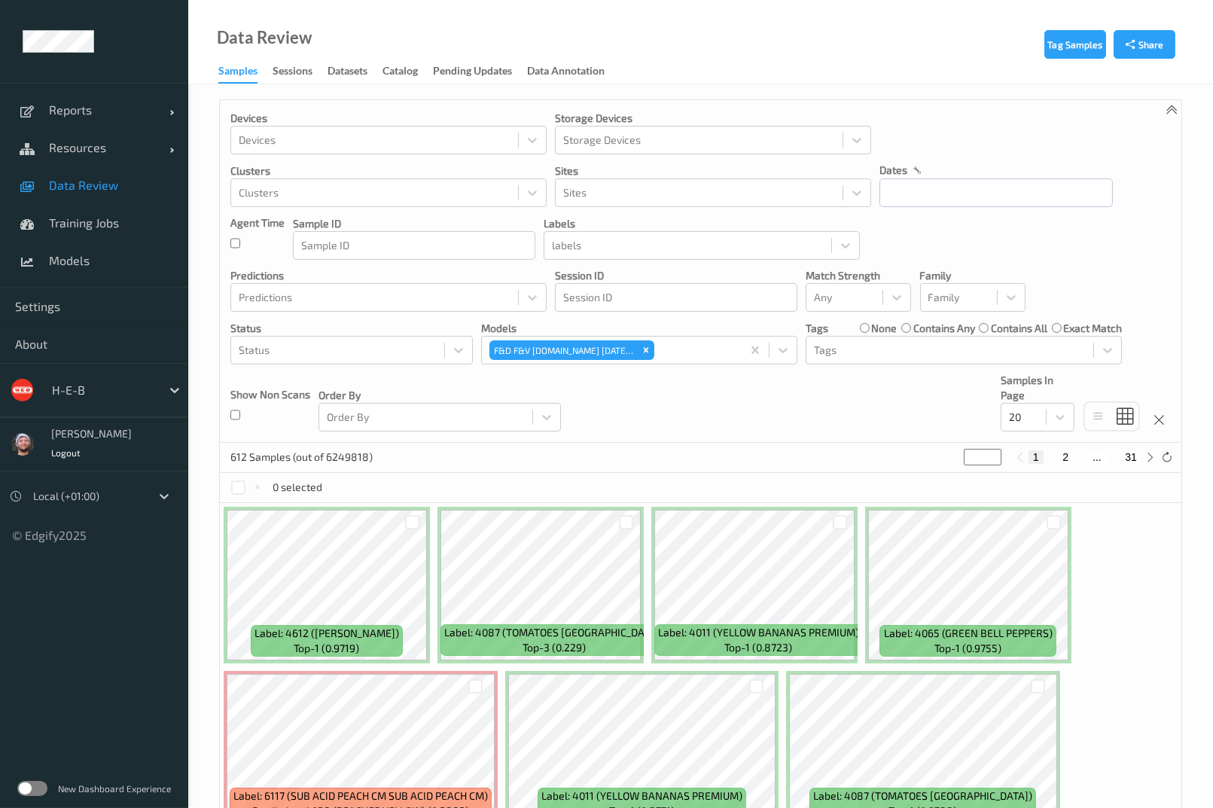
click at [841, 401] on div "Devices Devices Storage Devices Storage Devices Clusters Clusters Sites Sites d…" at bounding box center [701, 271] width 962 height 343
click at [291, 345] on div at bounding box center [338, 350] width 198 height 18
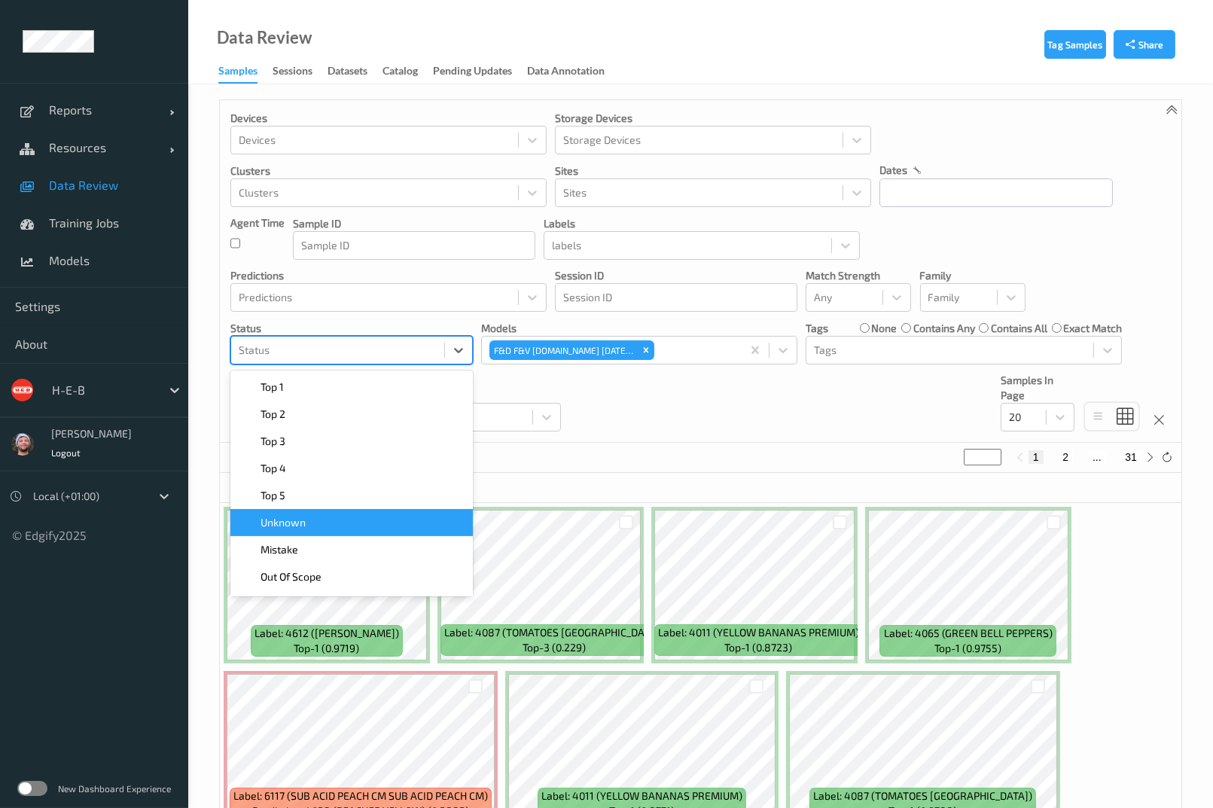
click at [335, 538] on div "Mistake" at bounding box center [351, 549] width 242 height 27
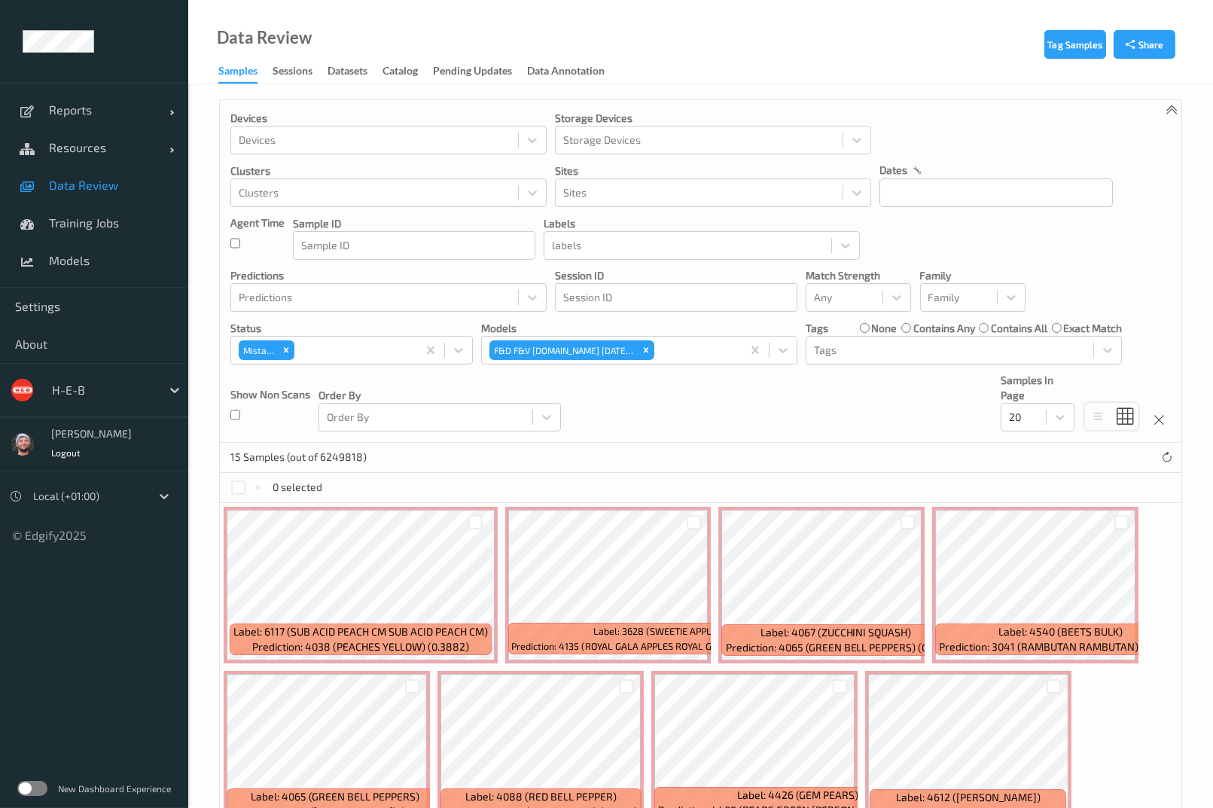
click at [841, 410] on div "Devices Devices Storage Devices Storage Devices Clusters Clusters Sites Sites d…" at bounding box center [701, 271] width 962 height 343
click at [282, 349] on icon "Remove Mistake" at bounding box center [286, 350] width 11 height 11
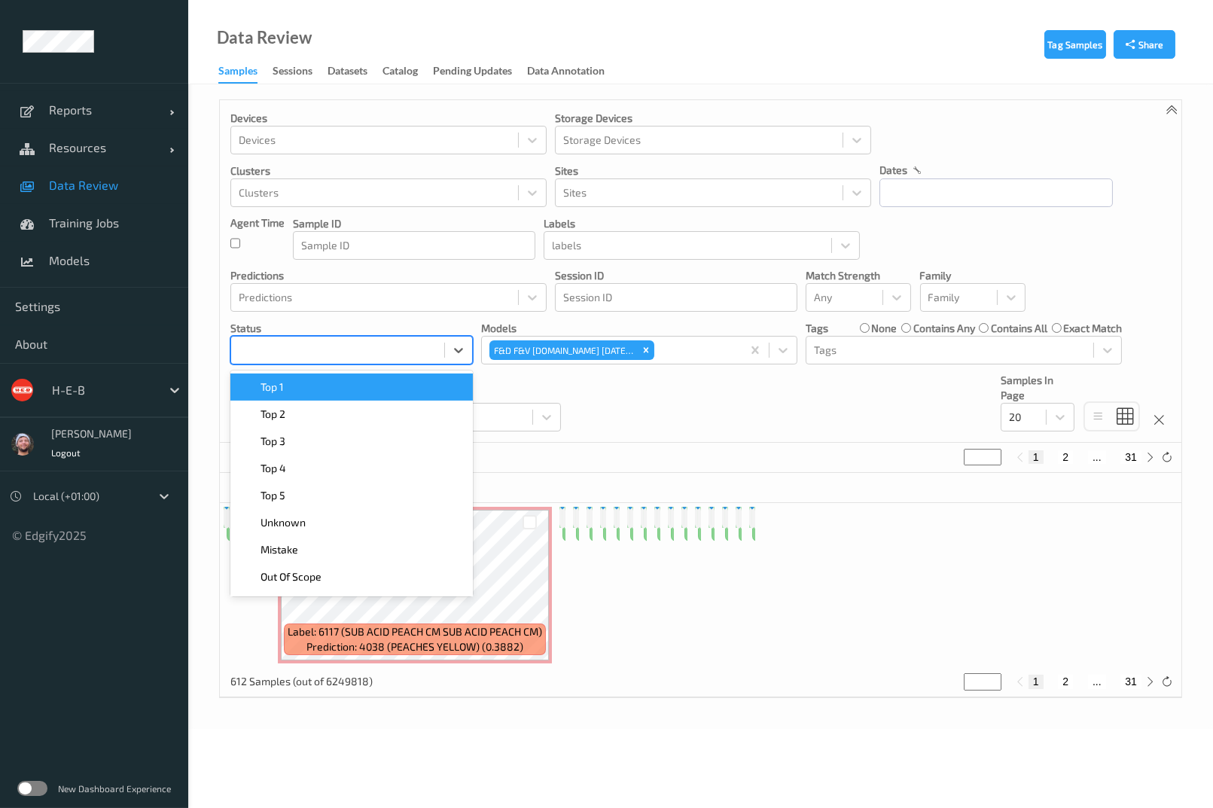
click at [311, 346] on div at bounding box center [338, 350] width 198 height 18
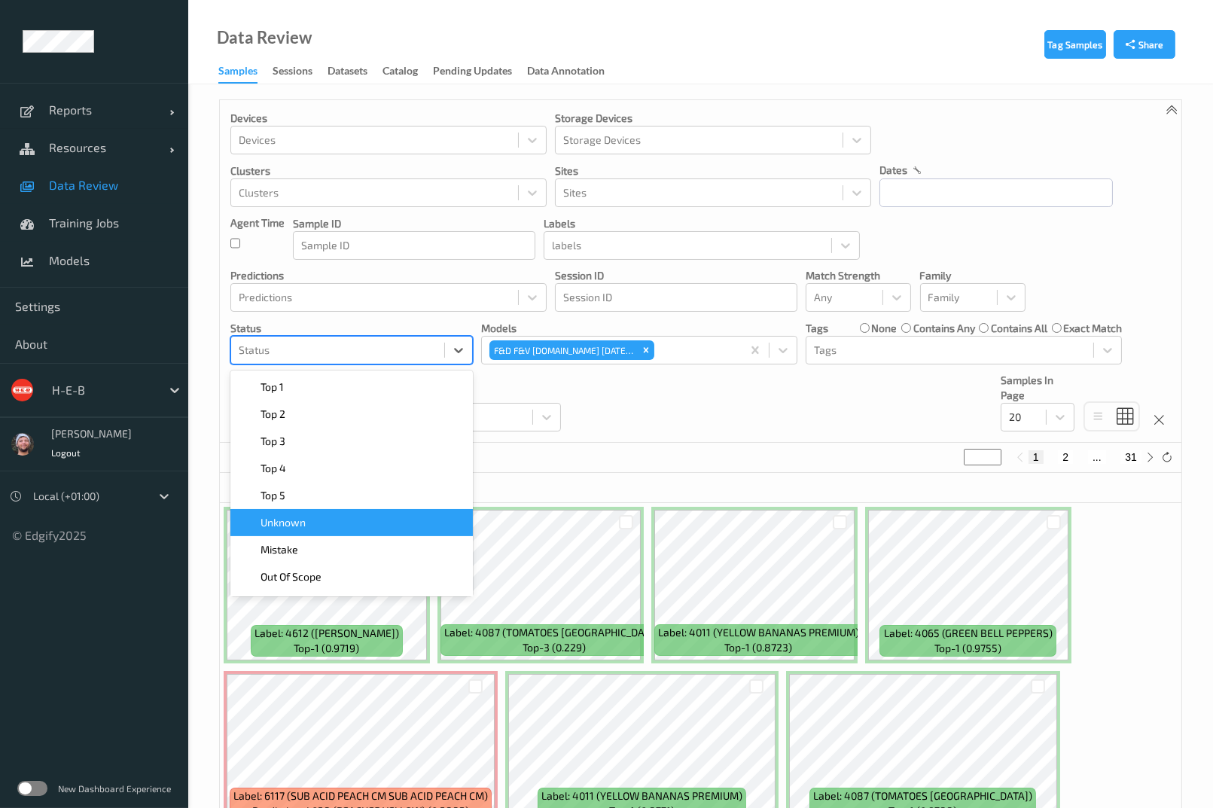
click at [304, 530] on div "Unknown" at bounding box center [351, 522] width 242 height 27
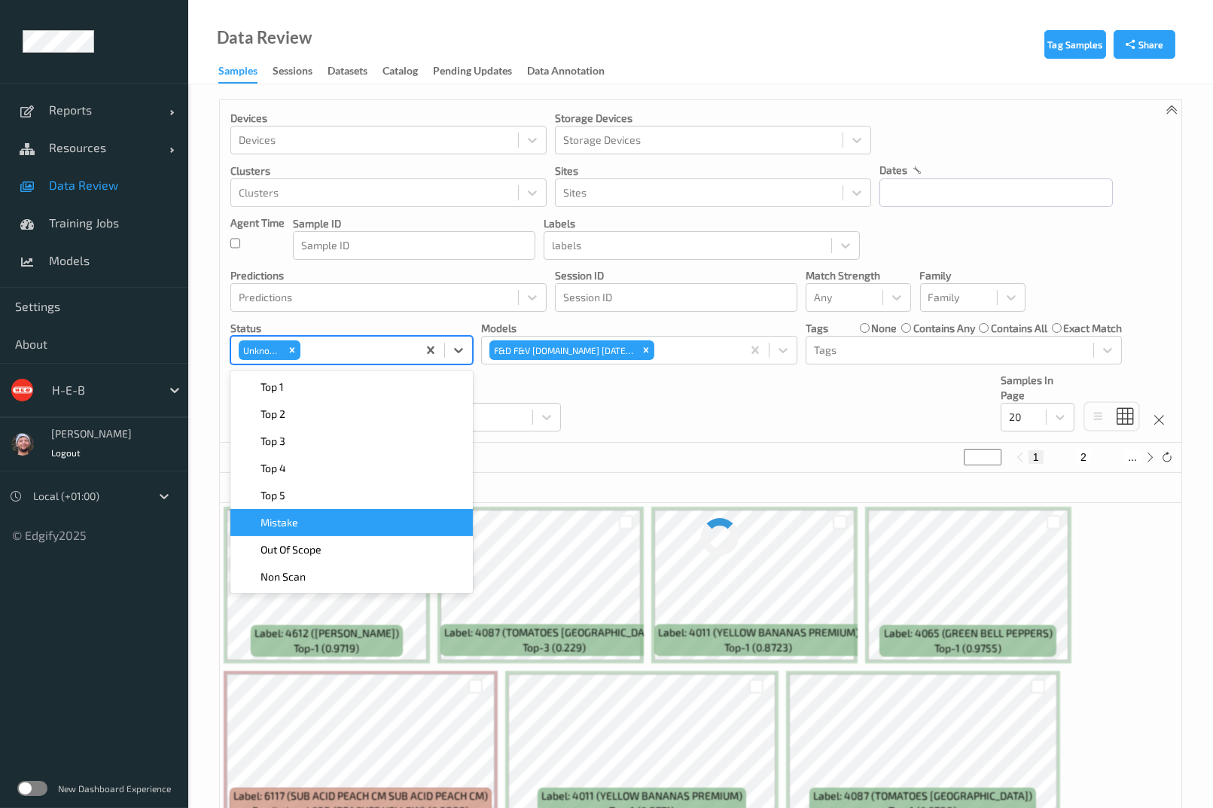
click at [756, 436] on div "Devices Devices Storage Devices Storage Devices Clusters Clusters Sites Sites d…" at bounding box center [701, 271] width 962 height 343
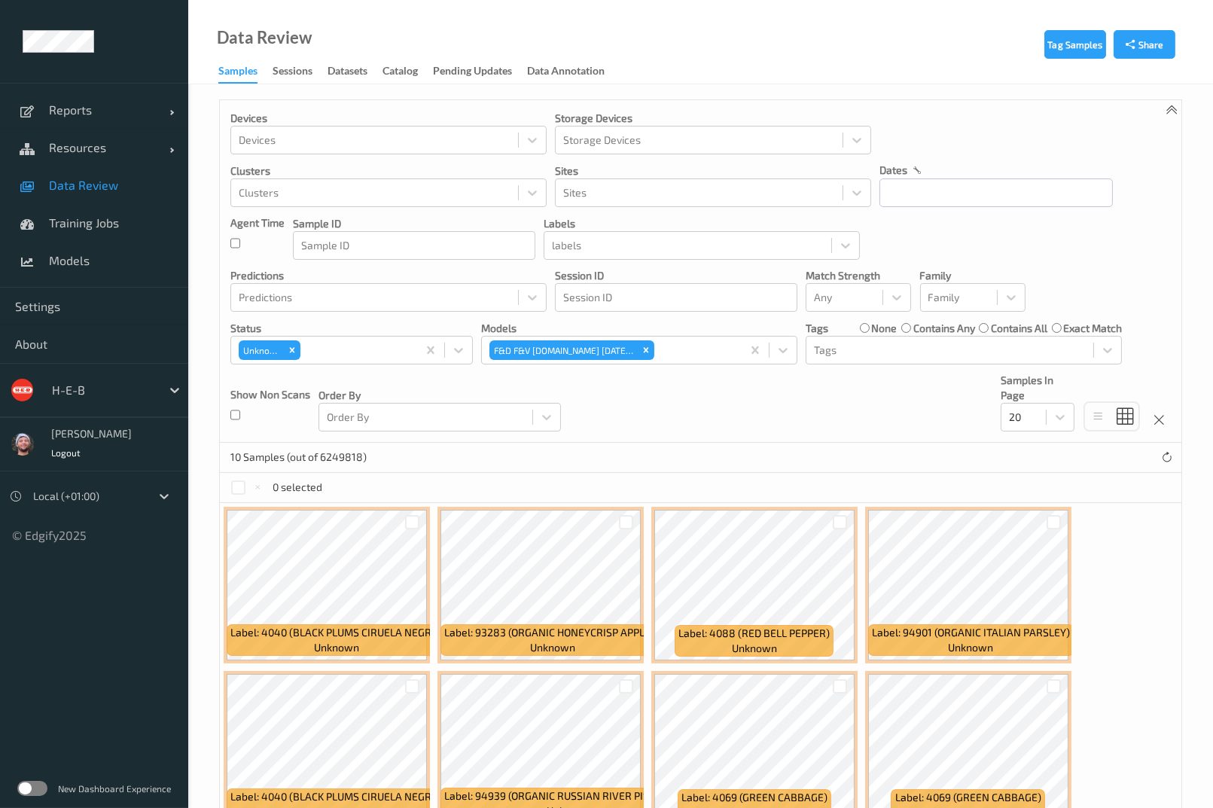
click at [639, 393] on div "Devices Devices Storage Devices Storage Devices Clusters Clusters Sites Sites d…" at bounding box center [701, 271] width 962 height 343
click at [707, 410] on div "Devices Devices Storage Devices Storage Devices Clusters Clusters Sites Sites d…" at bounding box center [701, 271] width 962 height 343
click at [767, 53] on div "Data Review Samples Sessions Datasets Catalog Pending Updates Data Annotation" at bounding box center [700, 42] width 1025 height 84
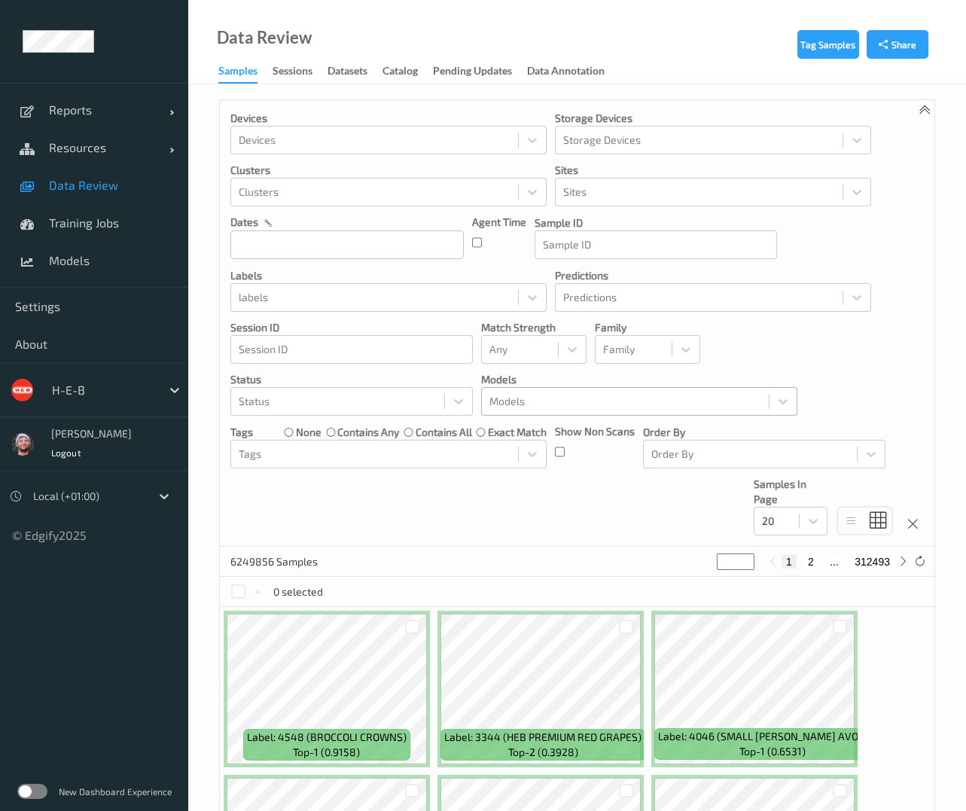
click at [568, 401] on div at bounding box center [625, 401] width 272 height 18
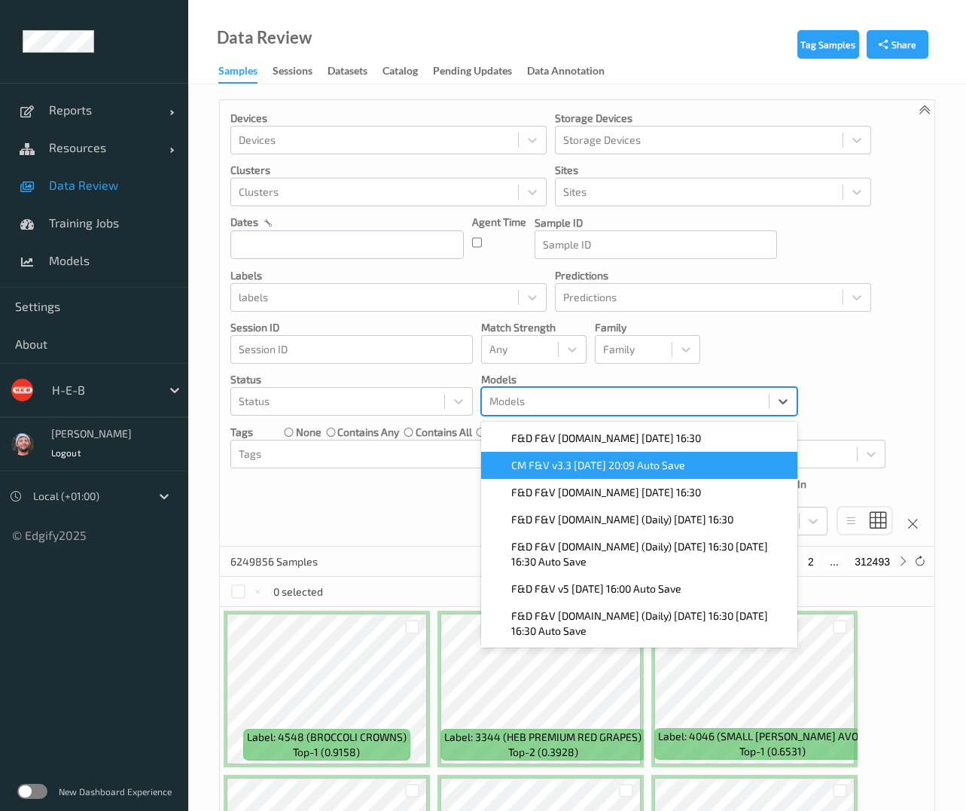
click at [560, 468] on span "CM F&V v3.3 [DATE] 20:09 Auto Save" at bounding box center [598, 465] width 174 height 15
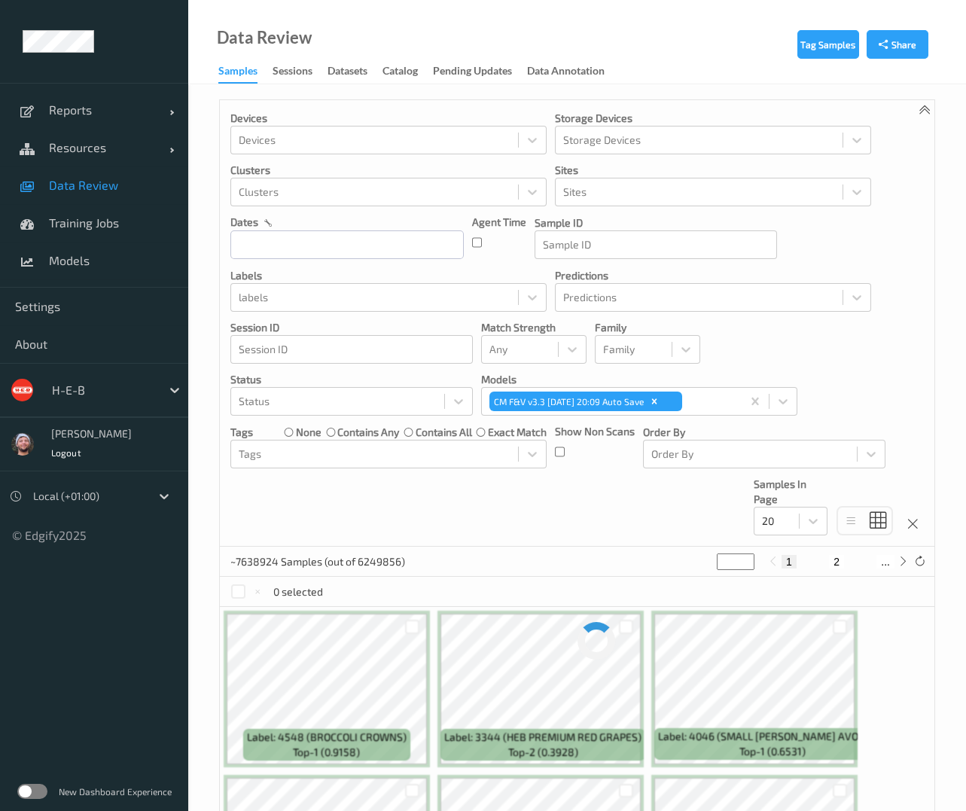
click at [421, 488] on div "Devices Devices Storage Devices Storage Devices Clusters Clusters Sites Sites d…" at bounding box center [577, 323] width 715 height 447
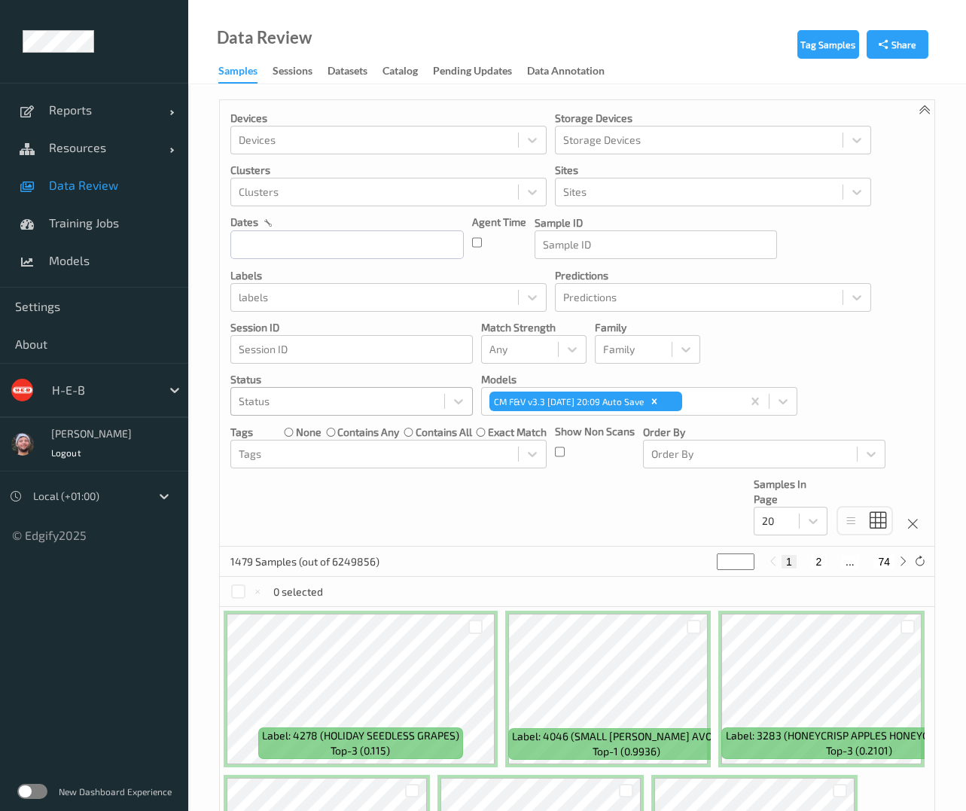
click at [347, 405] on div at bounding box center [338, 401] width 198 height 18
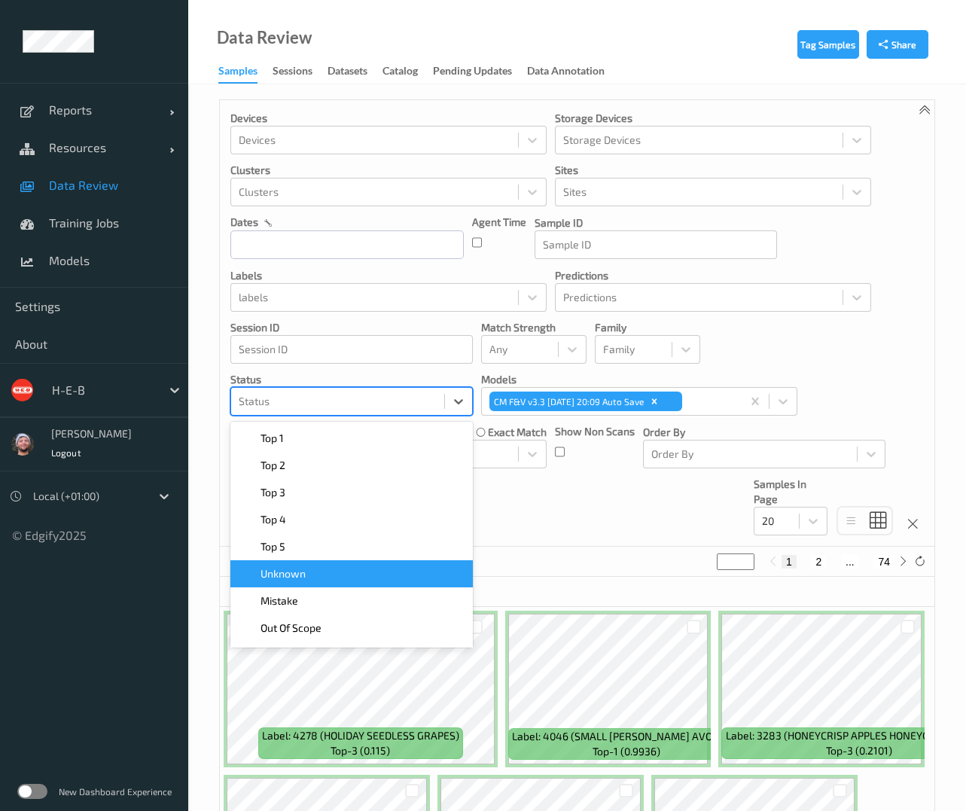
click at [295, 575] on span "Unknown" at bounding box center [283, 573] width 45 height 15
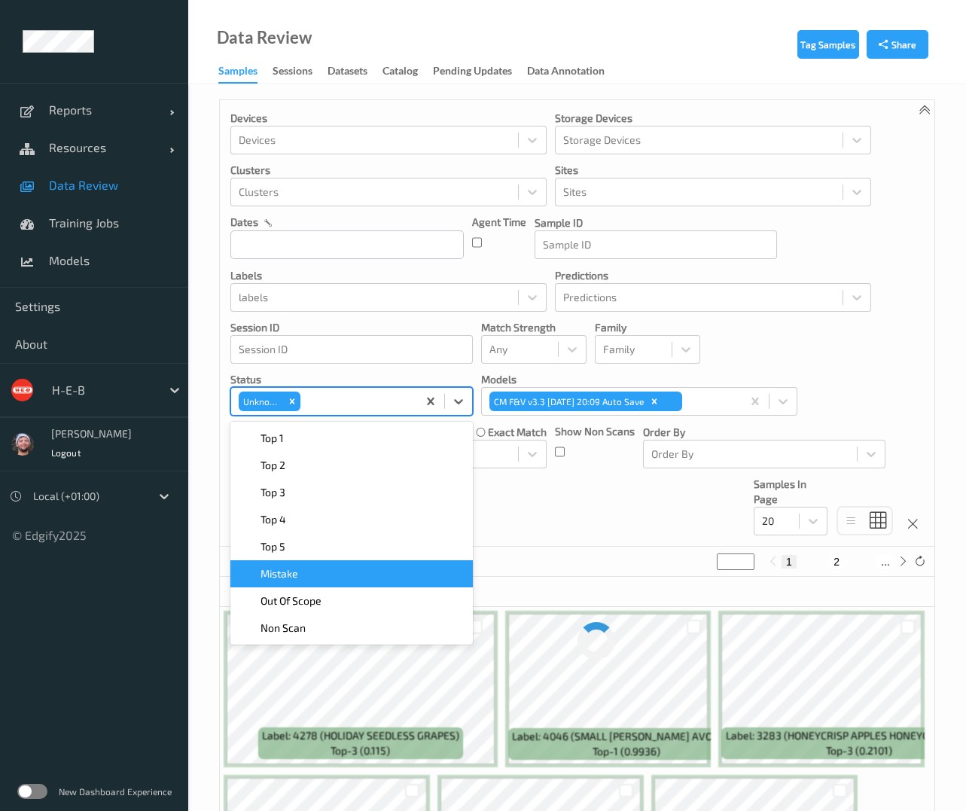
click at [561, 507] on div "Devices Devices Storage Devices Storage Devices Clusters Clusters Sites Sites d…" at bounding box center [577, 323] width 715 height 447
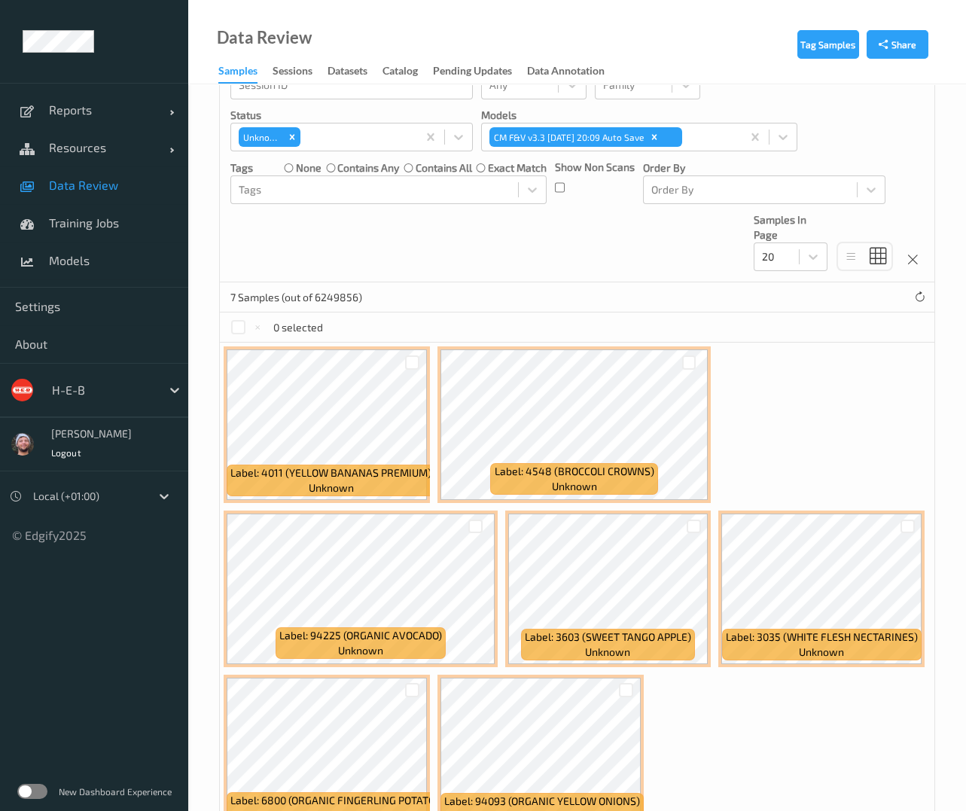
scroll to position [13, 0]
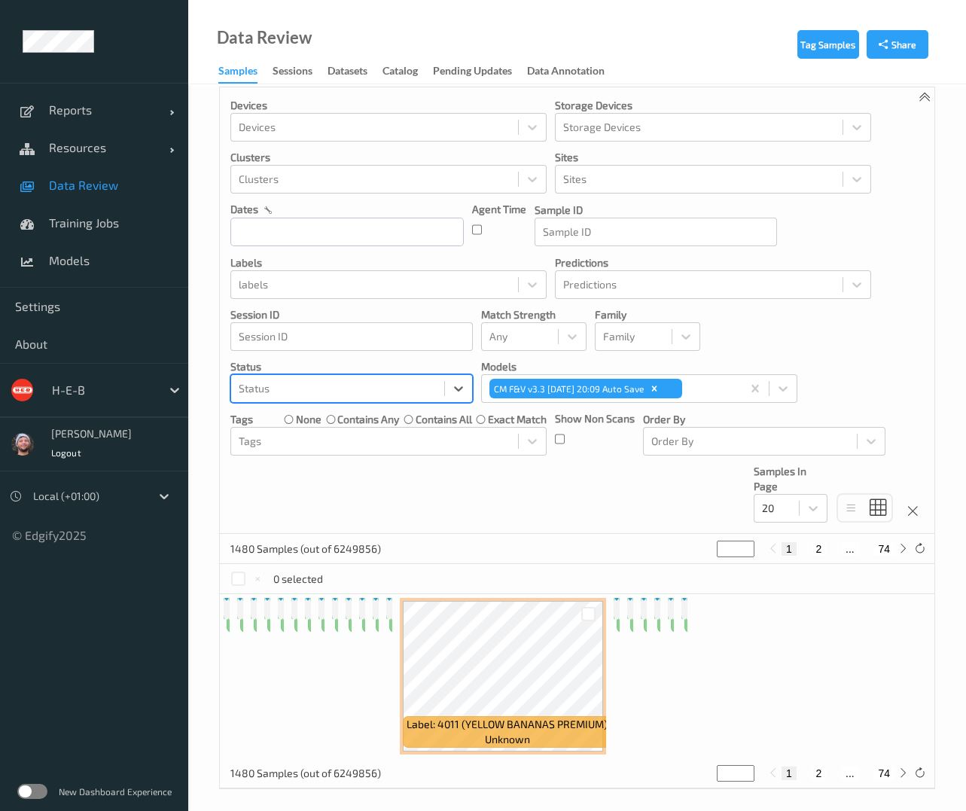
click at [408, 387] on div at bounding box center [338, 389] width 198 height 18
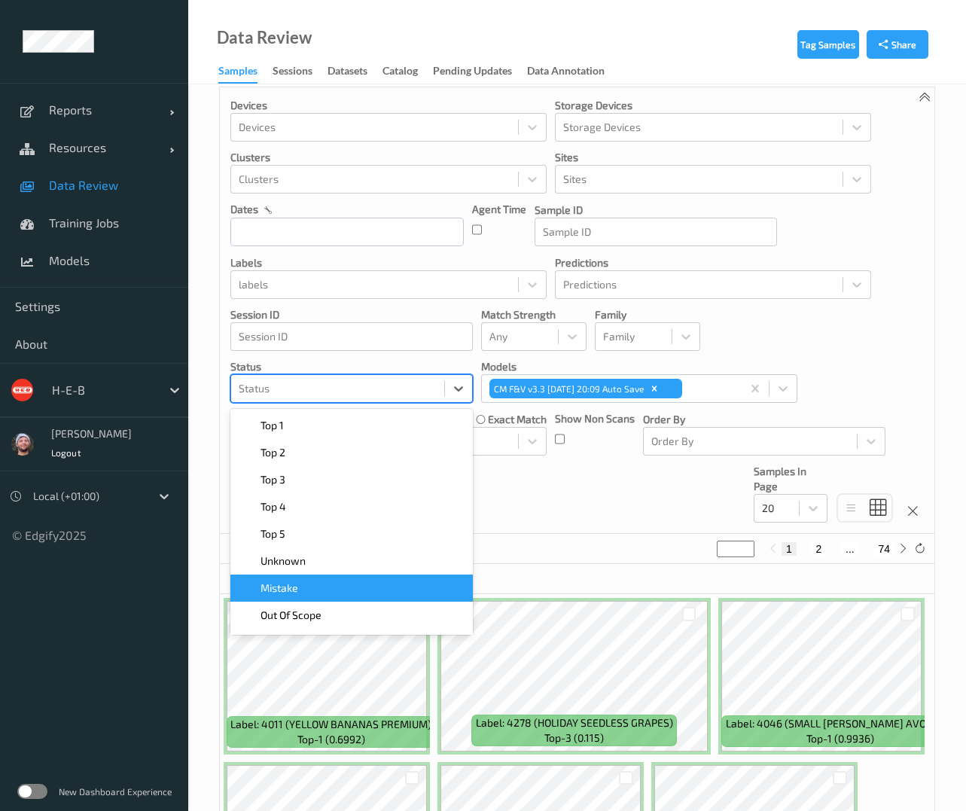
click at [346, 583] on div "Mistake" at bounding box center [351, 588] width 224 height 15
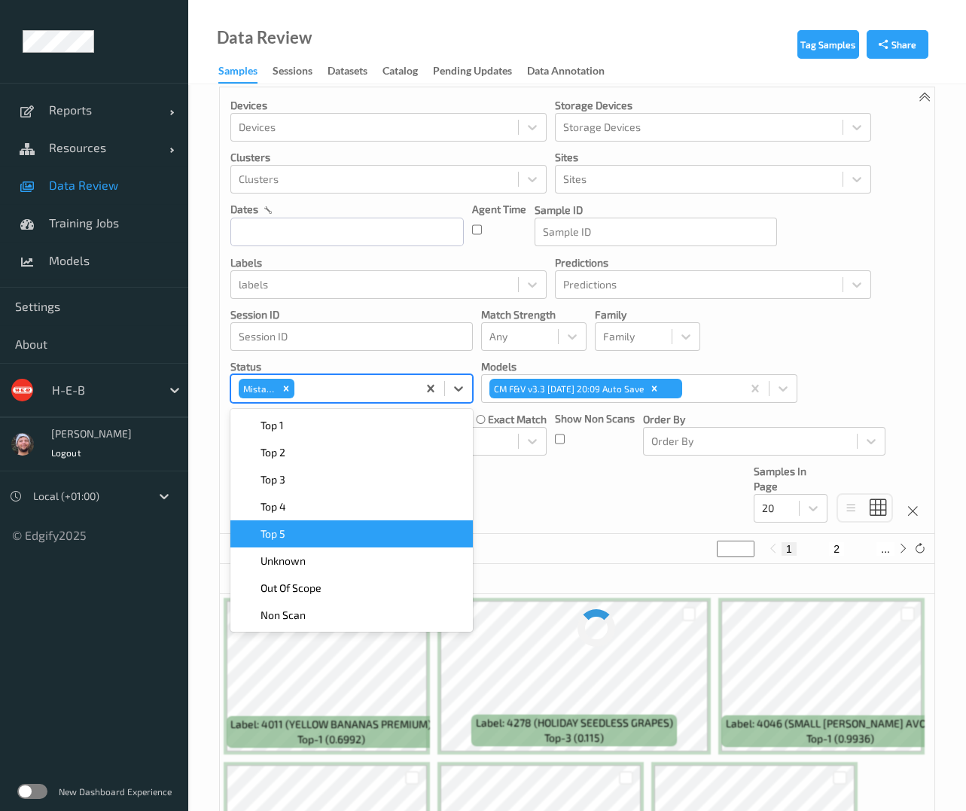
click at [505, 499] on div "Devices Devices Storage Devices Storage Devices Clusters Clusters Sites Sites d…" at bounding box center [577, 310] width 715 height 447
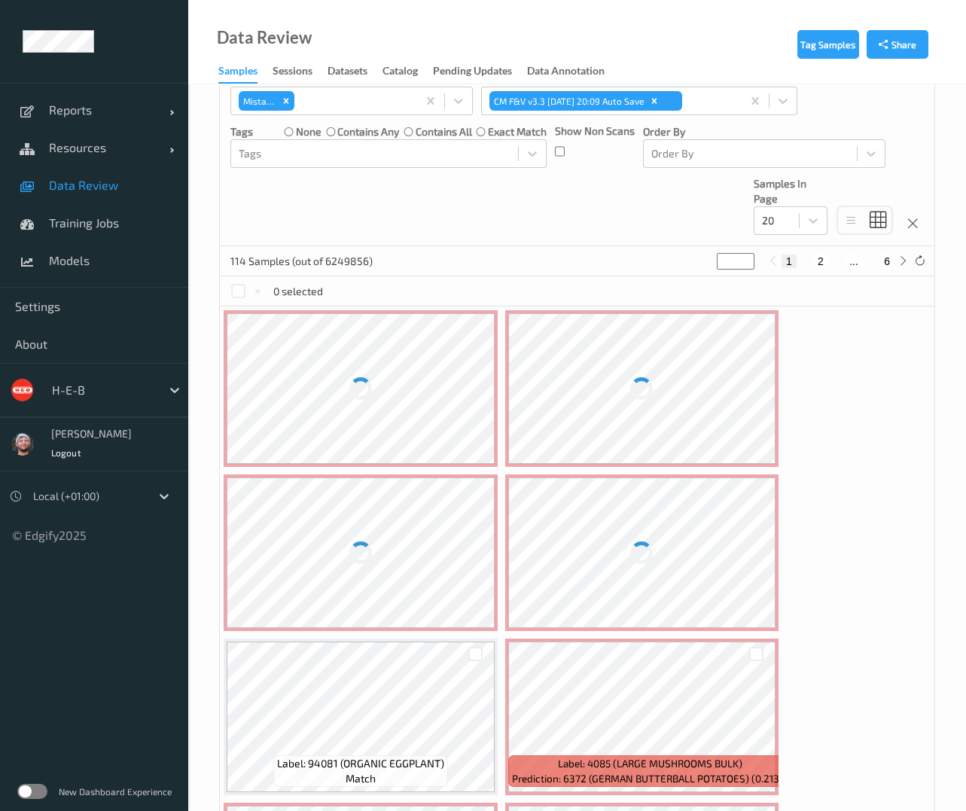
scroll to position [348, 0]
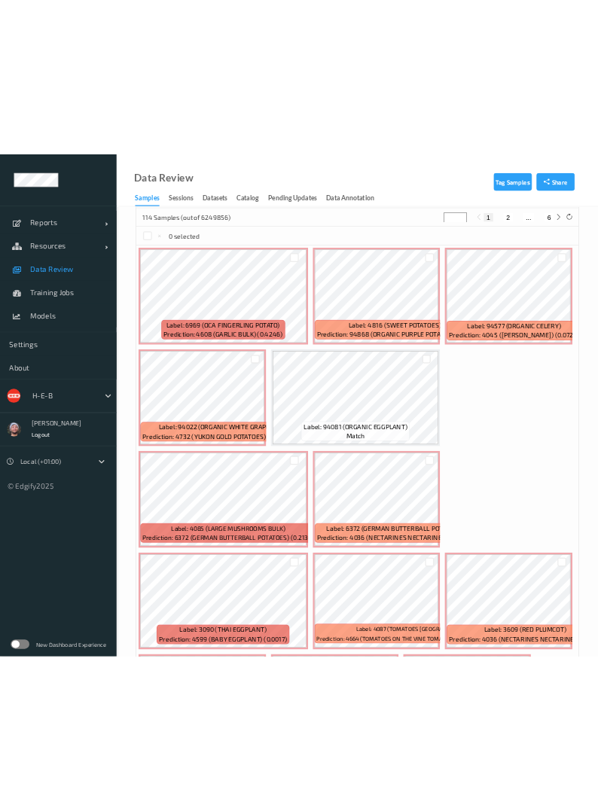
scroll to position [413, 0]
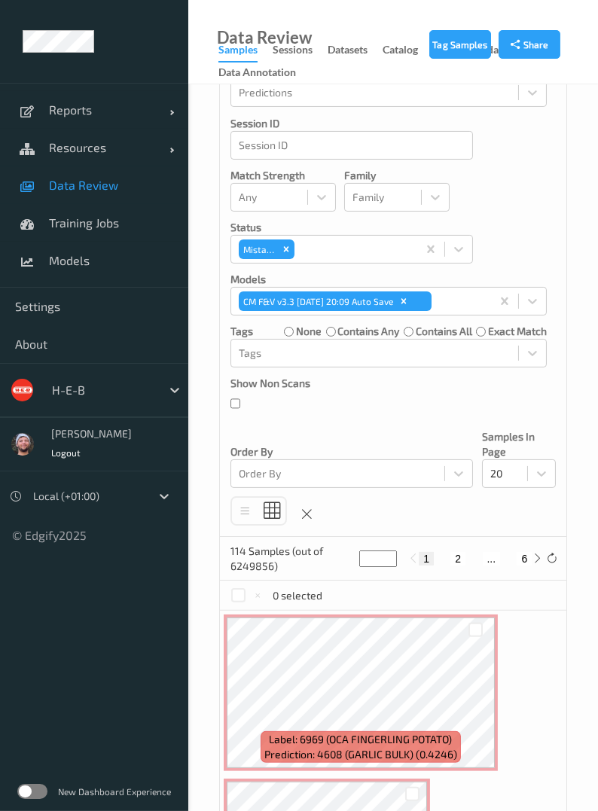
click at [349, 412] on div "Devices Devices Storage Devices Storage Devices Clusters Clusters Sites Sites d…" at bounding box center [393, 111] width 346 height 849
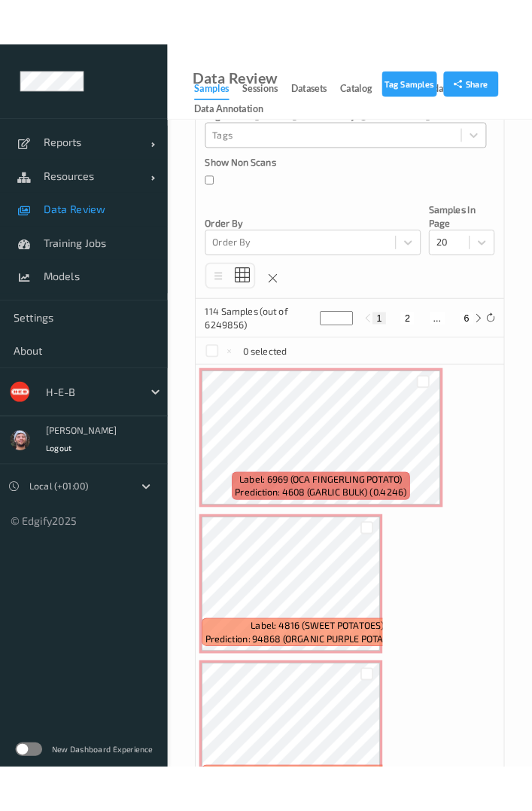
scroll to position [245, 0]
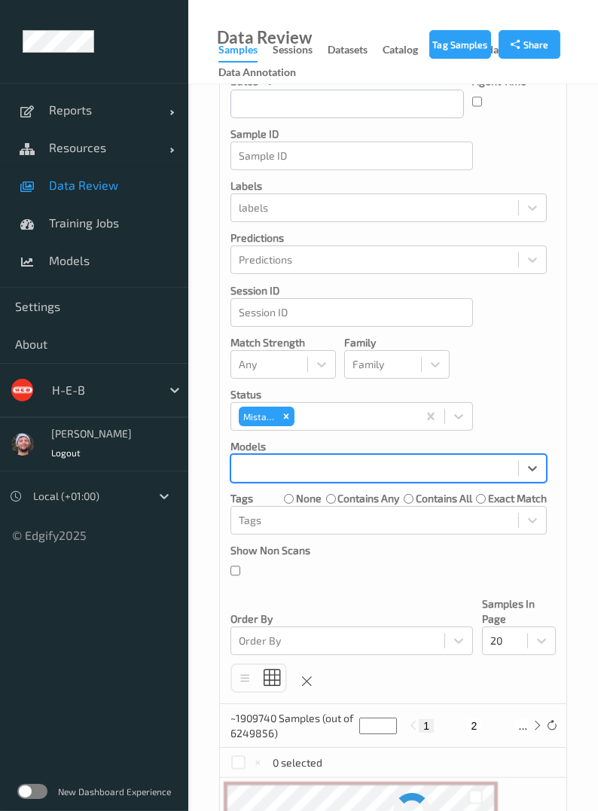
click at [389, 474] on div at bounding box center [375, 468] width 272 height 18
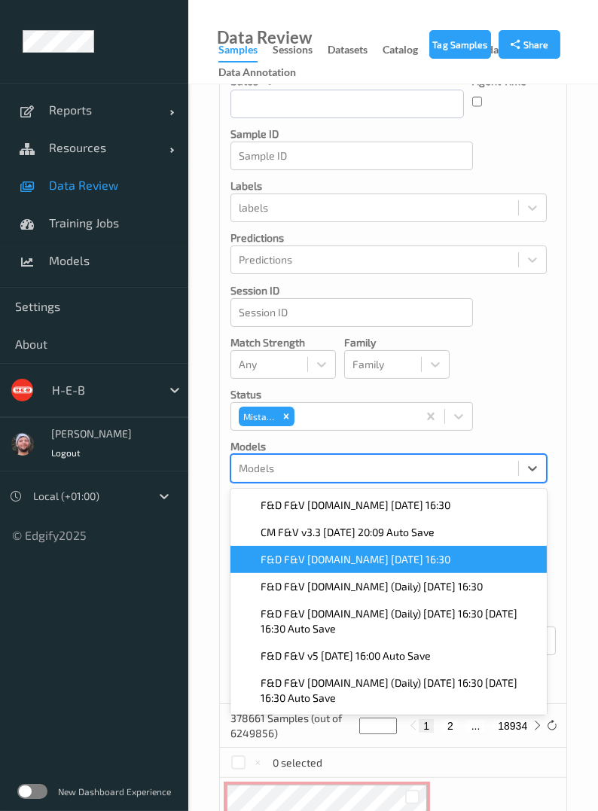
click at [325, 557] on span "F&D F&V v4.9.ST 2025-09-27 16:30" at bounding box center [356, 559] width 190 height 15
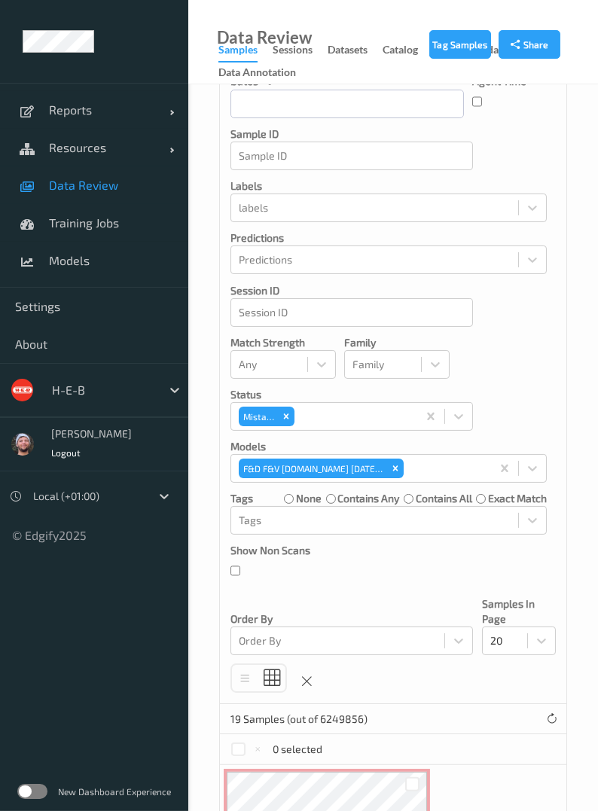
click at [554, 295] on div "Devices Devices Storage Devices Storage Devices Clusters Clusters Sites Sites d…" at bounding box center [393, 279] width 346 height 849
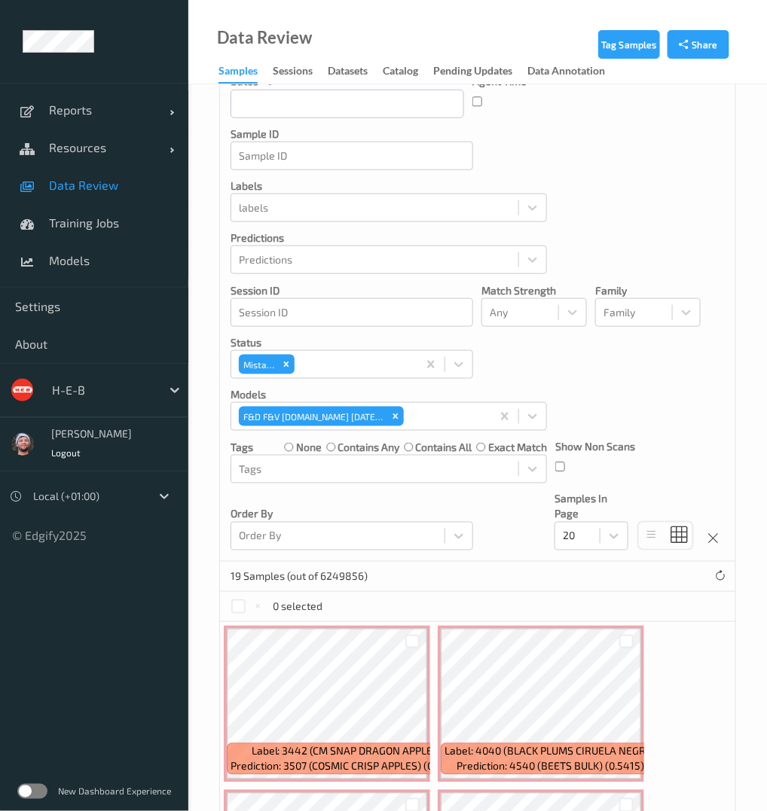
click at [475, 572] on div "19 Samples (out of 6249856)" at bounding box center [477, 577] width 515 height 30
click at [610, 239] on div "Devices Devices Storage Devices Storage Devices Clusters Clusters Sites Sites d…" at bounding box center [477, 208] width 515 height 707
click at [439, 502] on div "Order By Order By" at bounding box center [351, 521] width 242 height 59
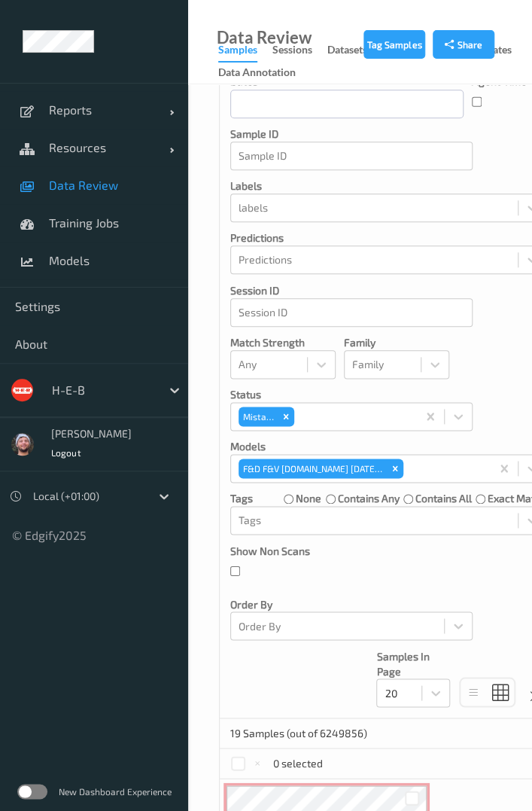
click at [47, 188] on link "Data Review" at bounding box center [94, 185] width 188 height 38
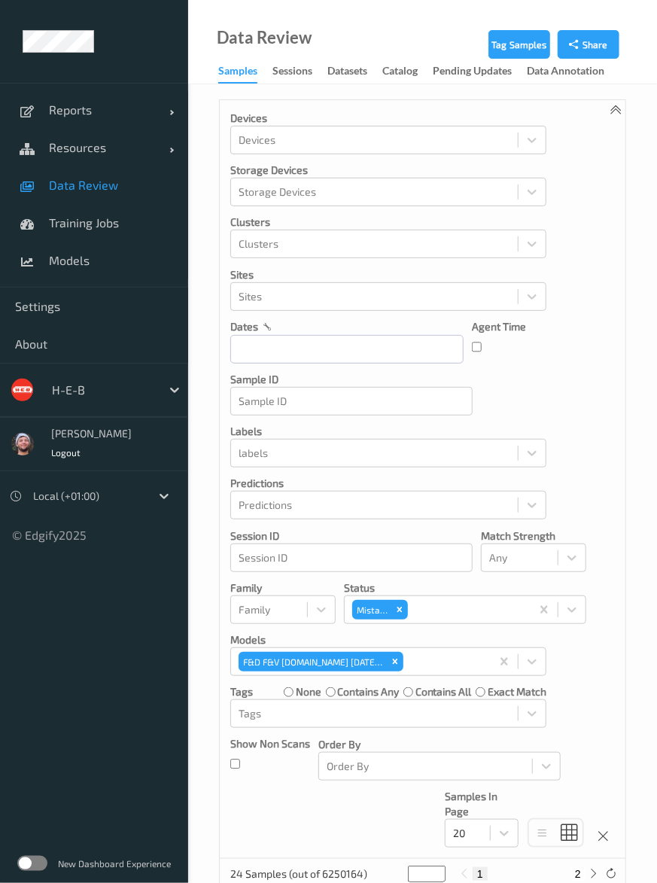
scroll to position [334, 0]
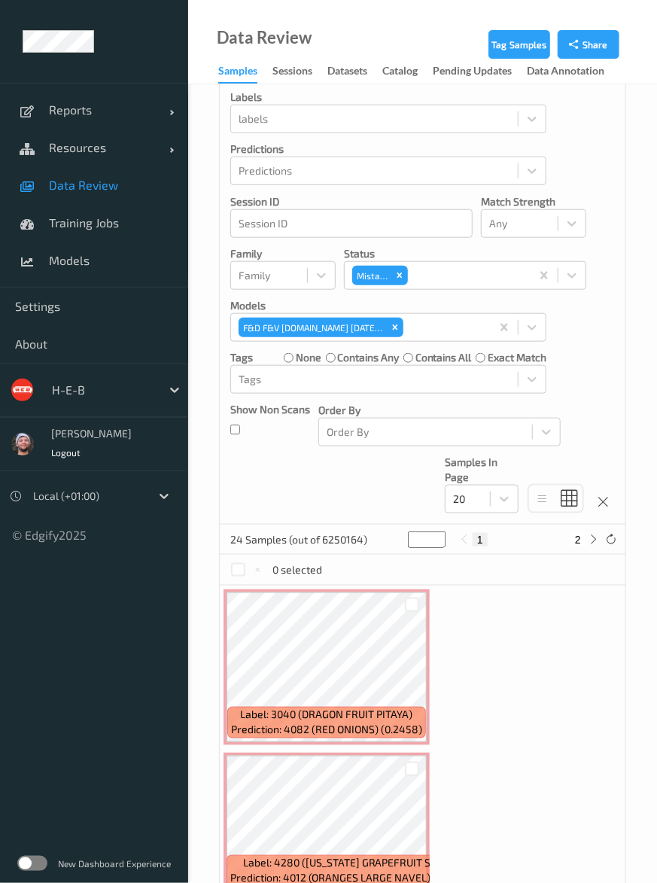
click at [70, 197] on link "Data Review" at bounding box center [94, 185] width 188 height 38
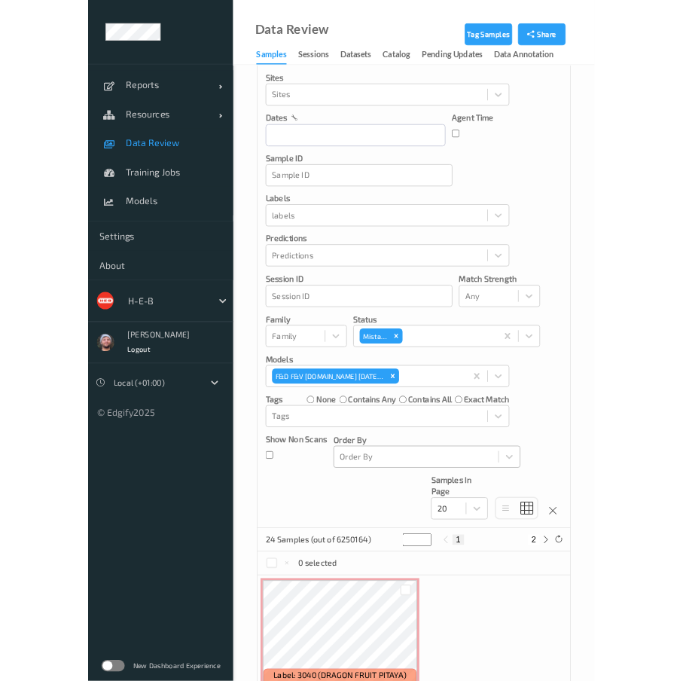
scroll to position [251, 0]
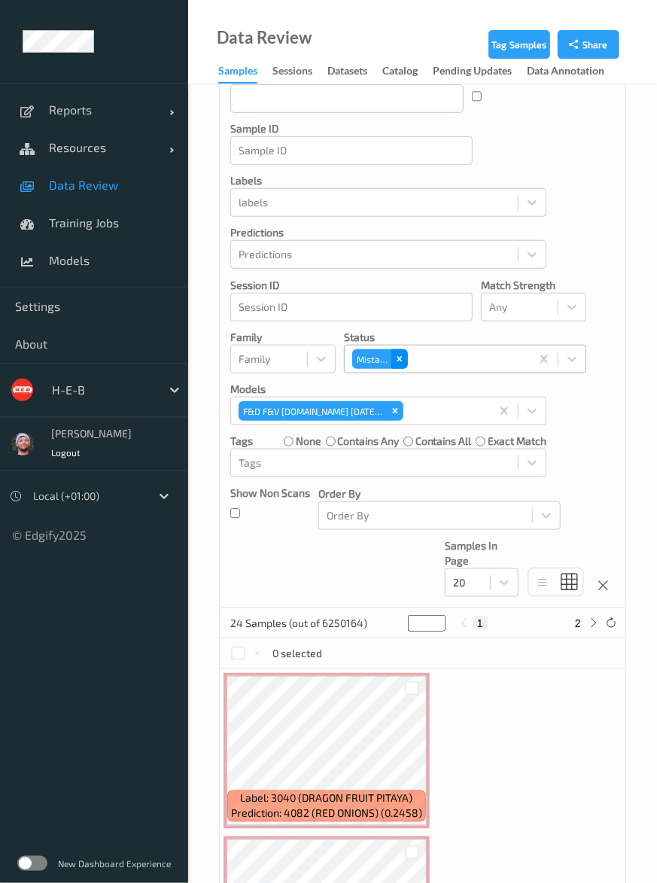
click at [395, 356] on icon "Remove Mistake" at bounding box center [400, 359] width 11 height 11
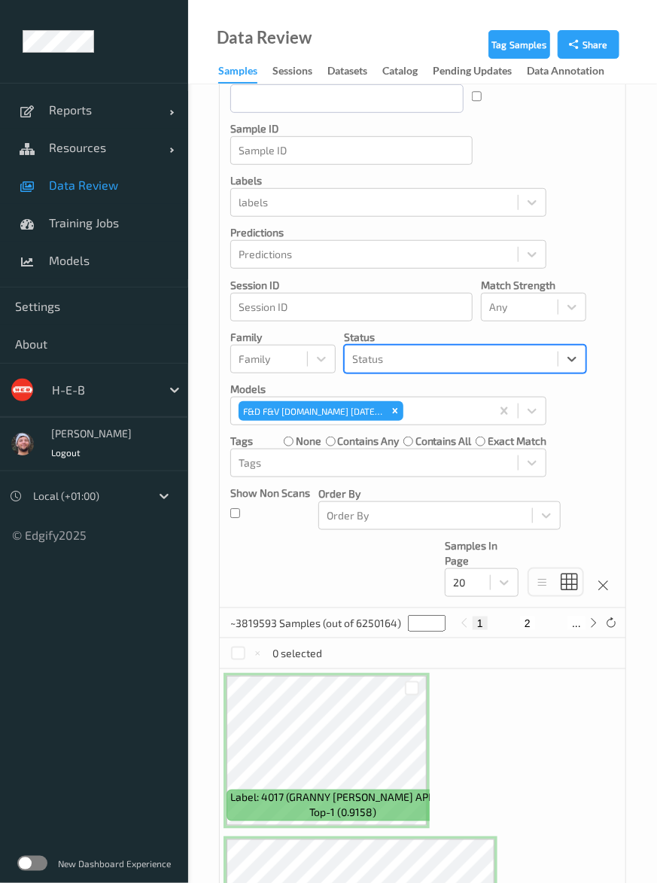
click at [416, 356] on div at bounding box center [451, 359] width 198 height 18
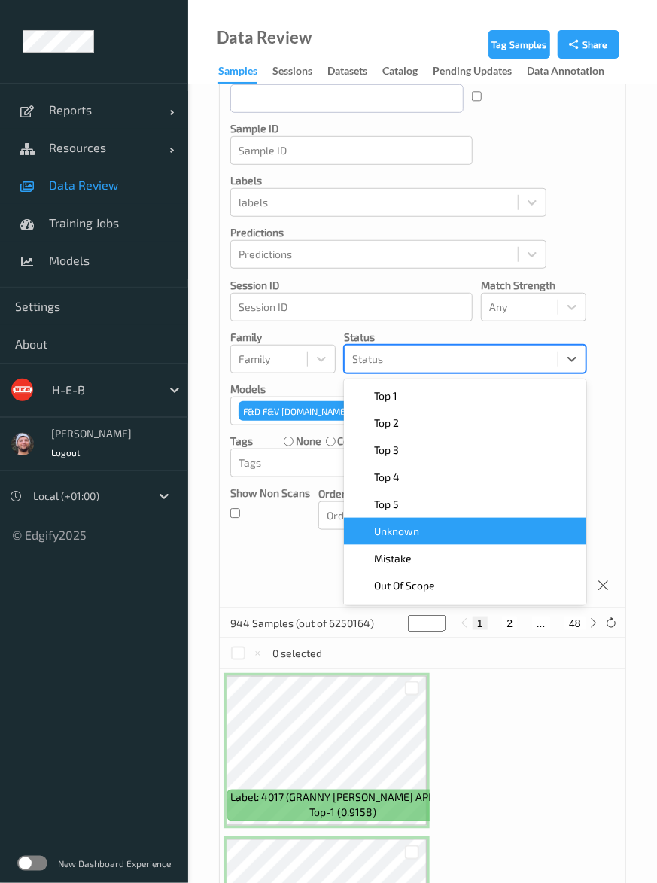
click at [428, 531] on div "Unknown" at bounding box center [465, 531] width 224 height 15
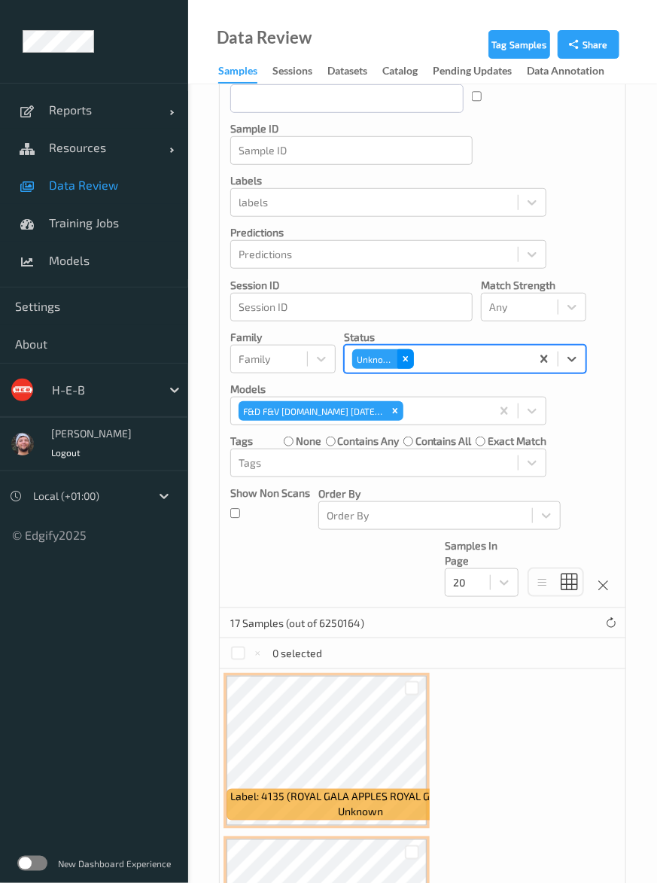
click at [407, 350] on div "Remove Unknown" at bounding box center [406, 359] width 17 height 20
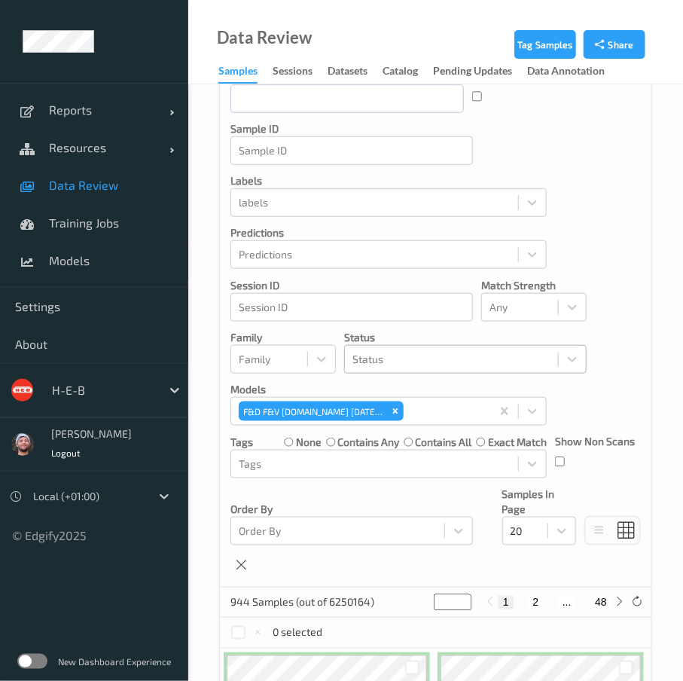
click at [383, 388] on p "Models" at bounding box center [388, 389] width 316 height 15
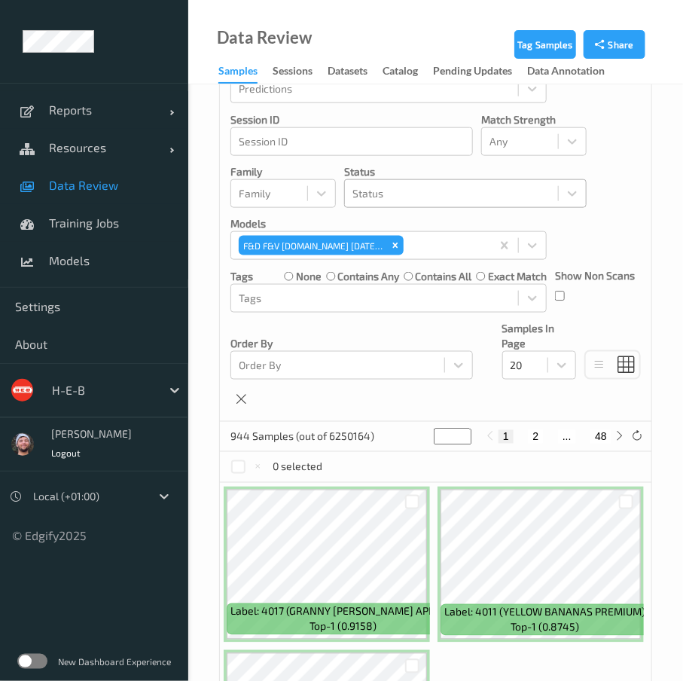
scroll to position [418, 0]
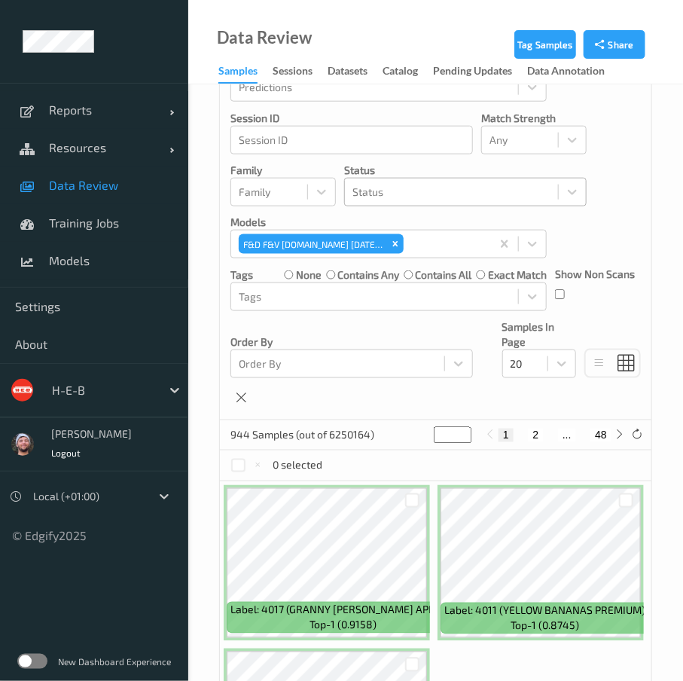
click at [107, 179] on span "Data Review" at bounding box center [111, 185] width 124 height 15
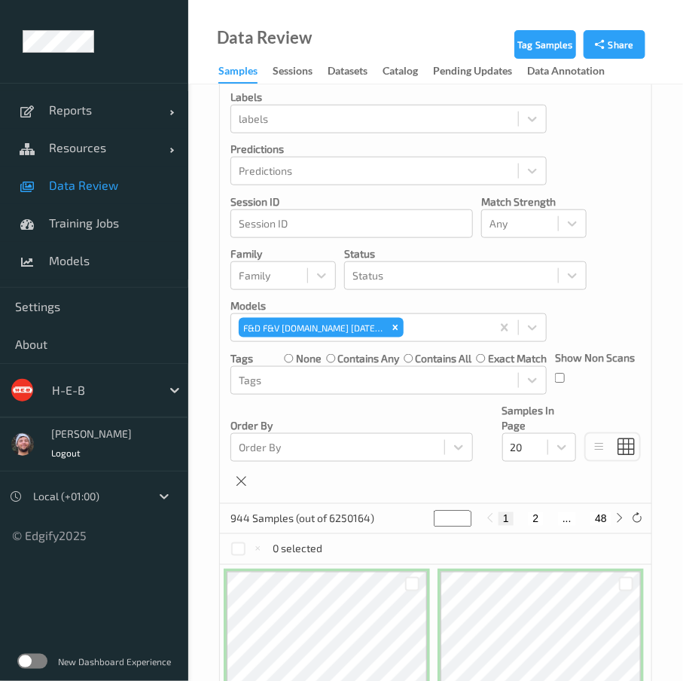
scroll to position [84, 0]
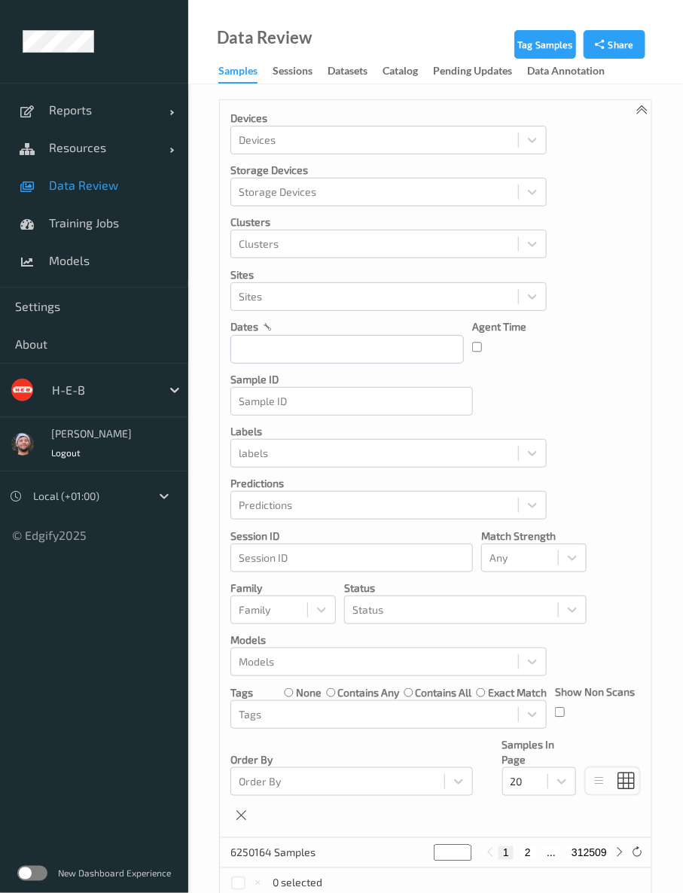
click at [557, 397] on div "Devices Devices Storage Devices Storage Devices Clusters Clusters Sites Sites d…" at bounding box center [435, 469] width 431 height 738
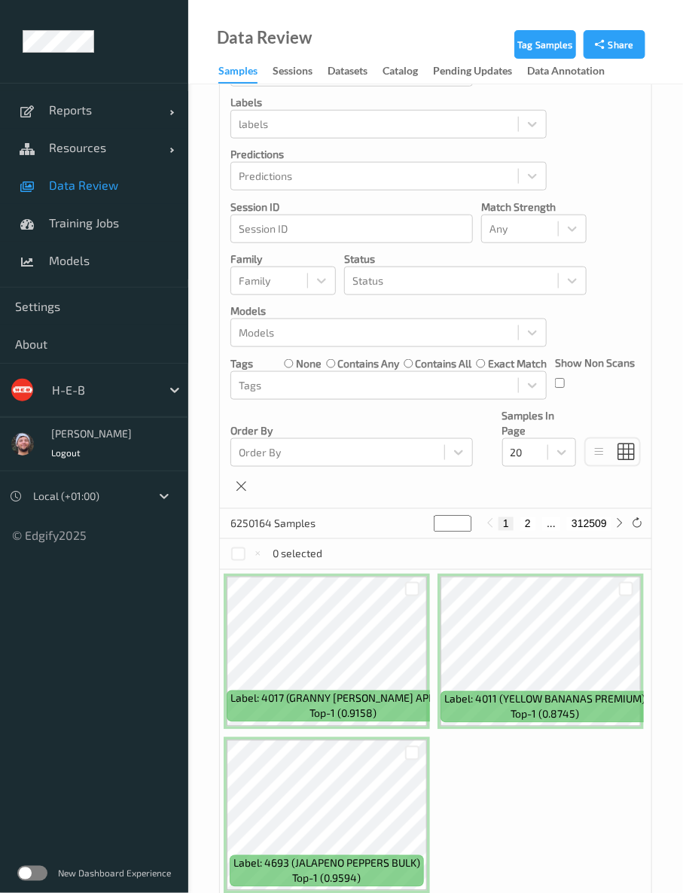
scroll to position [334, 0]
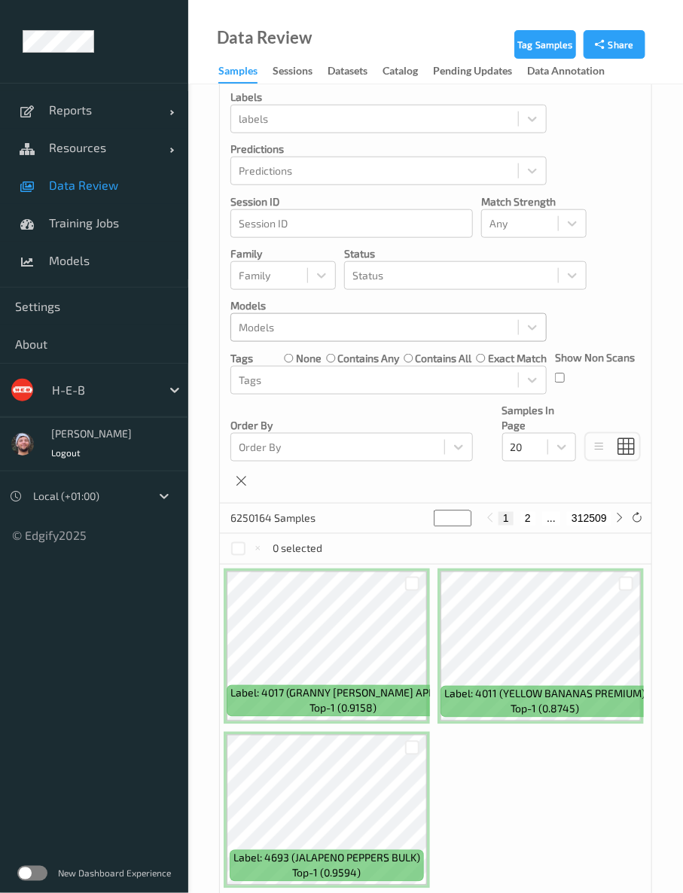
click at [301, 334] on div at bounding box center [375, 328] width 272 height 18
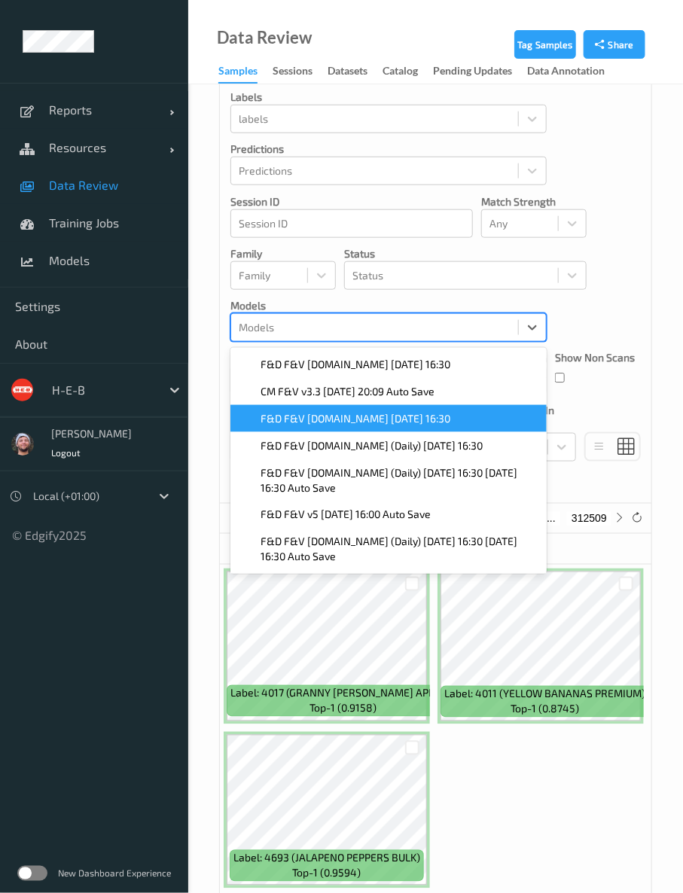
click at [315, 413] on span "F&D F&V [DOMAIN_NAME] [DATE] 16:30" at bounding box center [356, 418] width 190 height 15
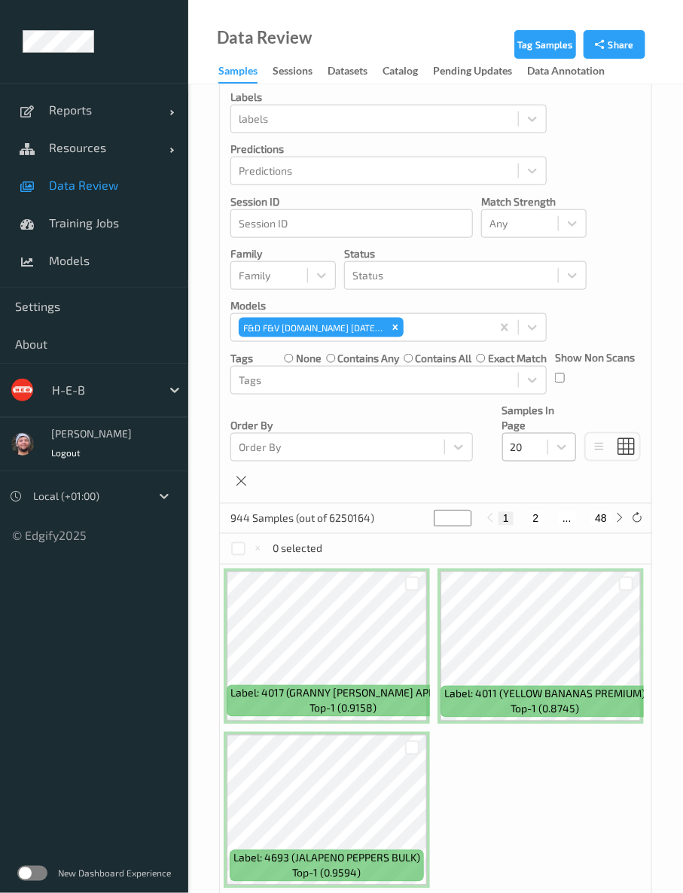
click at [529, 446] on div at bounding box center [525, 447] width 29 height 18
click at [538, 599] on span "200" at bounding box center [541, 592] width 18 height 15
click at [111, 133] on link "Resources" at bounding box center [94, 148] width 188 height 38
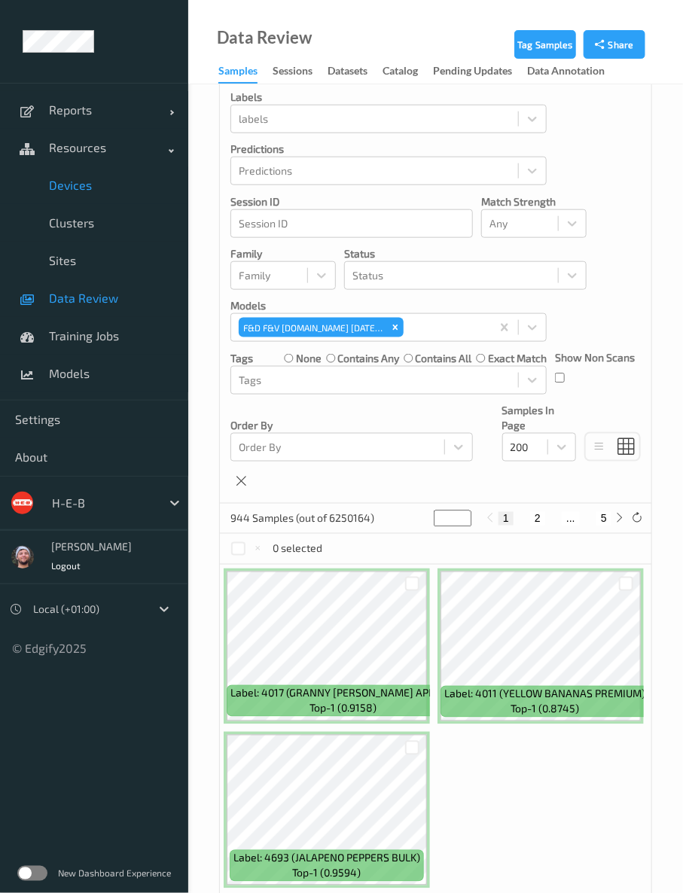
click at [92, 183] on span "Devices" at bounding box center [111, 185] width 124 height 15
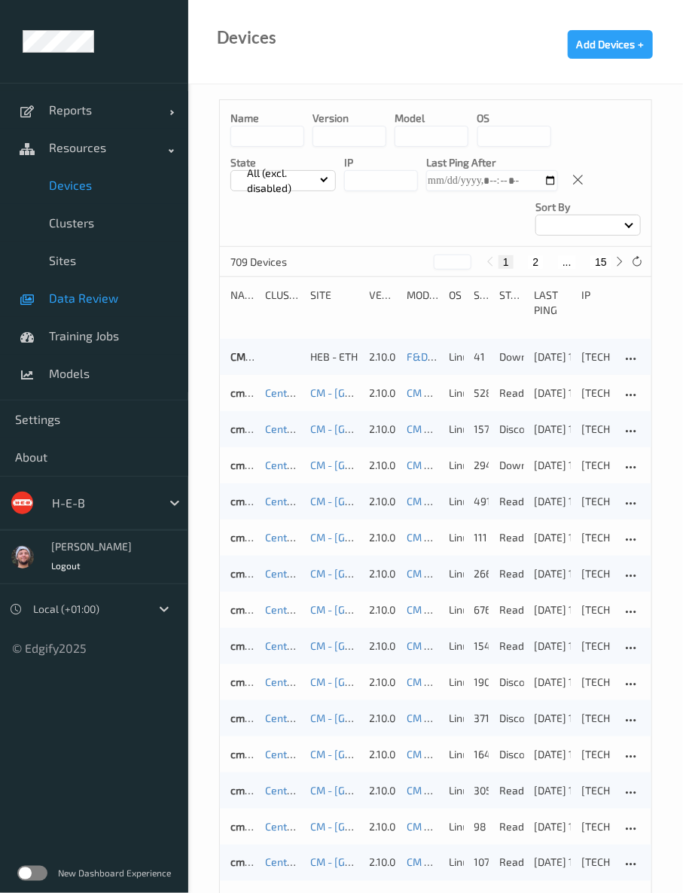
click at [90, 308] on link "Data Review" at bounding box center [94, 298] width 188 height 38
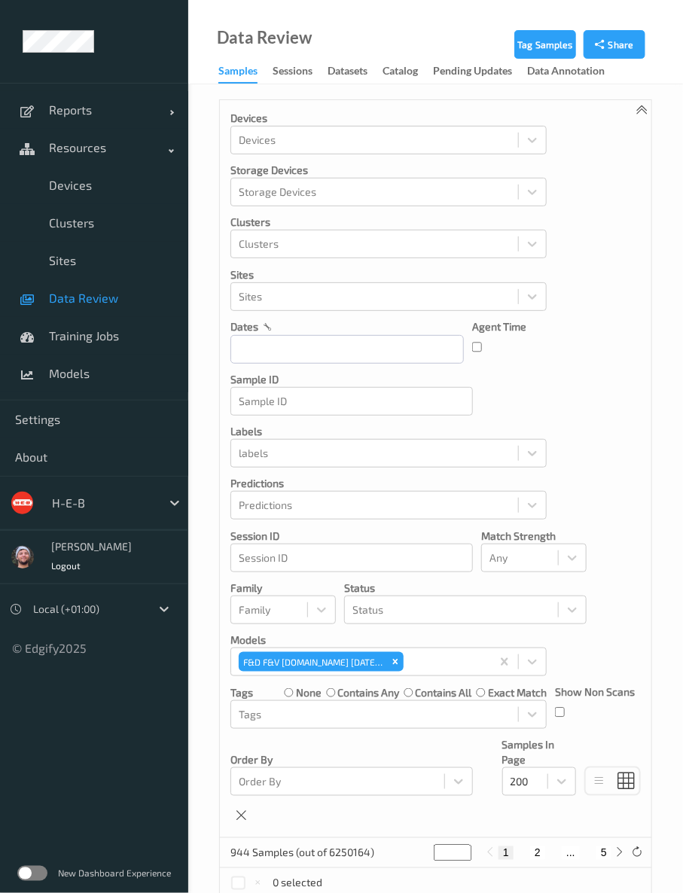
click at [631, 377] on div "Devices Devices Storage Devices Storage Devices Clusters Clusters Sites Sites d…" at bounding box center [435, 469] width 431 height 738
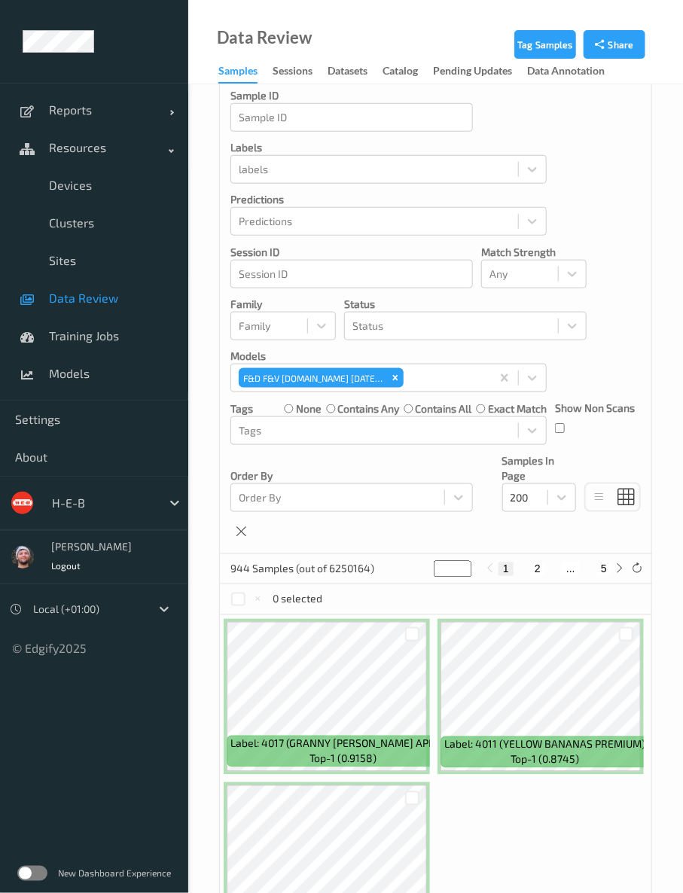
scroll to position [418, 0]
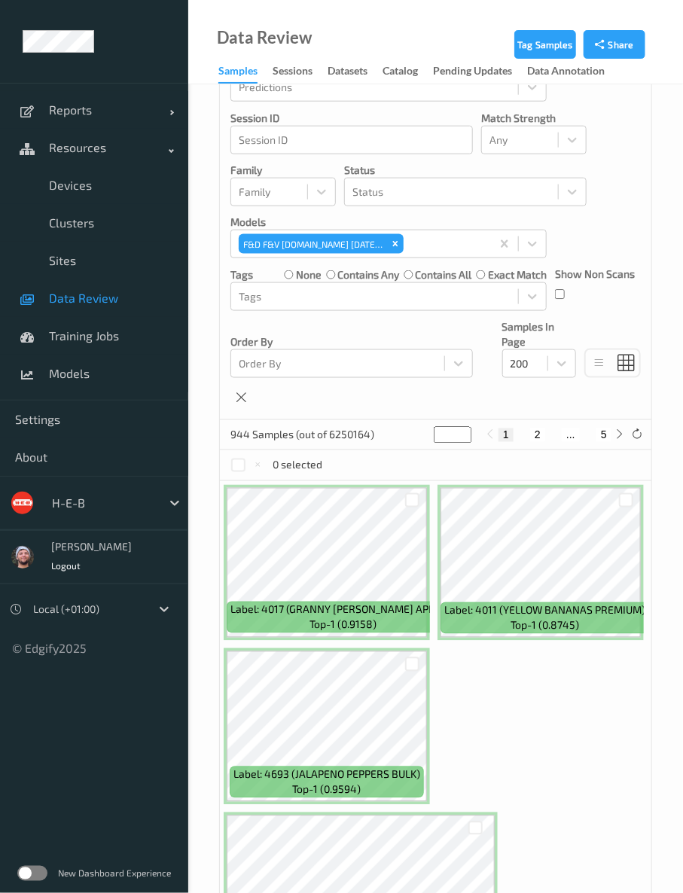
click at [119, 294] on span "Data Review" at bounding box center [111, 298] width 124 height 15
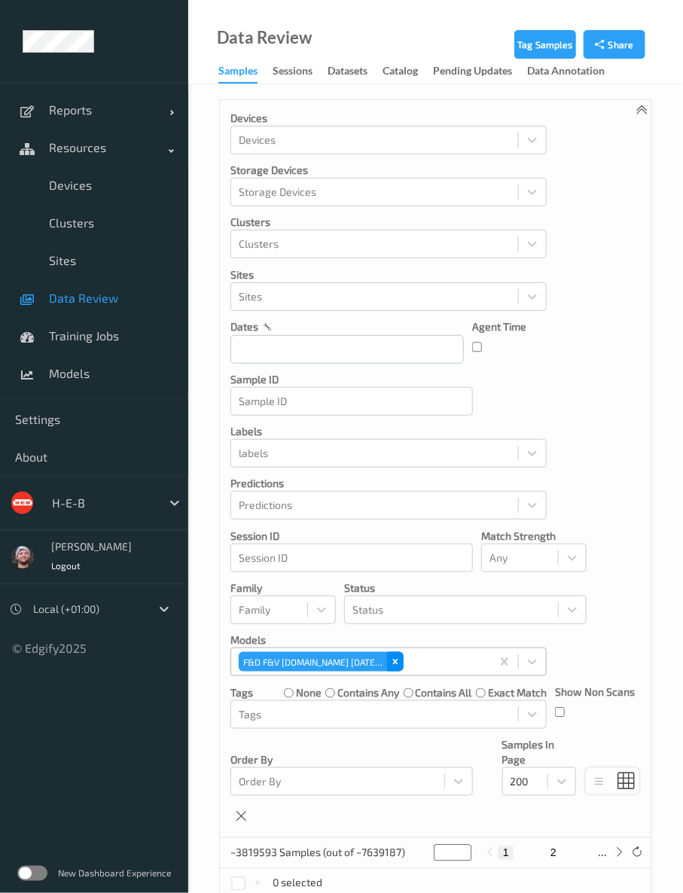
click at [389, 658] on div "Remove F&D F&V v4.9.ST 2025-09-27 16:30" at bounding box center [395, 662] width 17 height 20
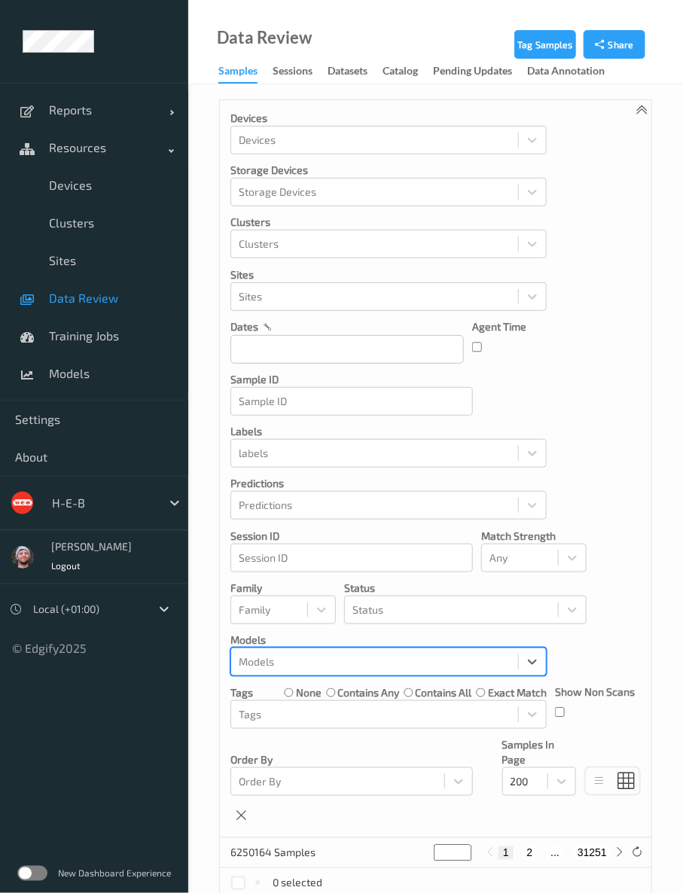
scroll to position [585, 0]
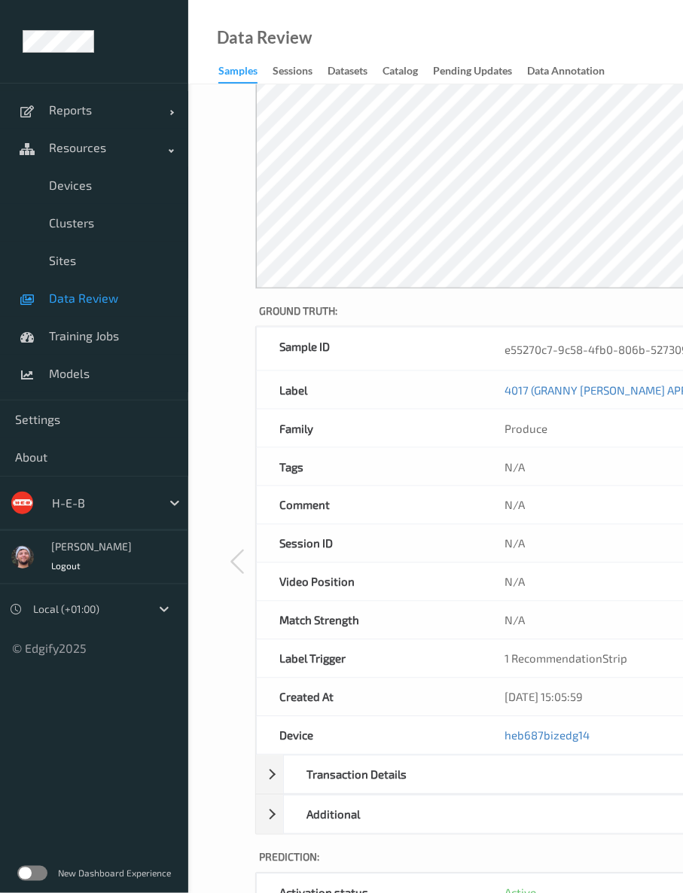
scroll to position [418, 0]
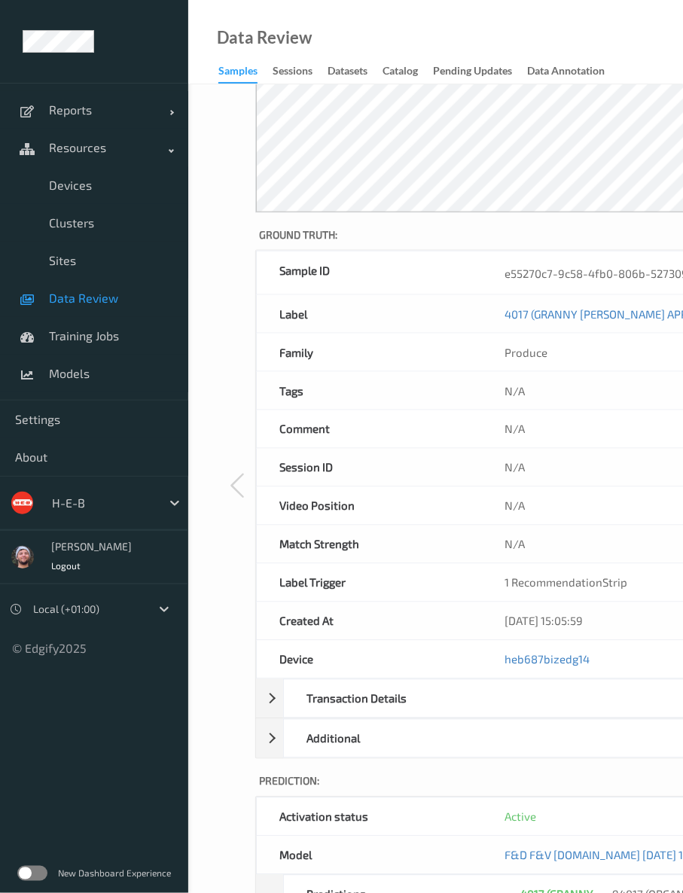
click at [100, 512] on div "H-E-B" at bounding box center [102, 503] width 117 height 24
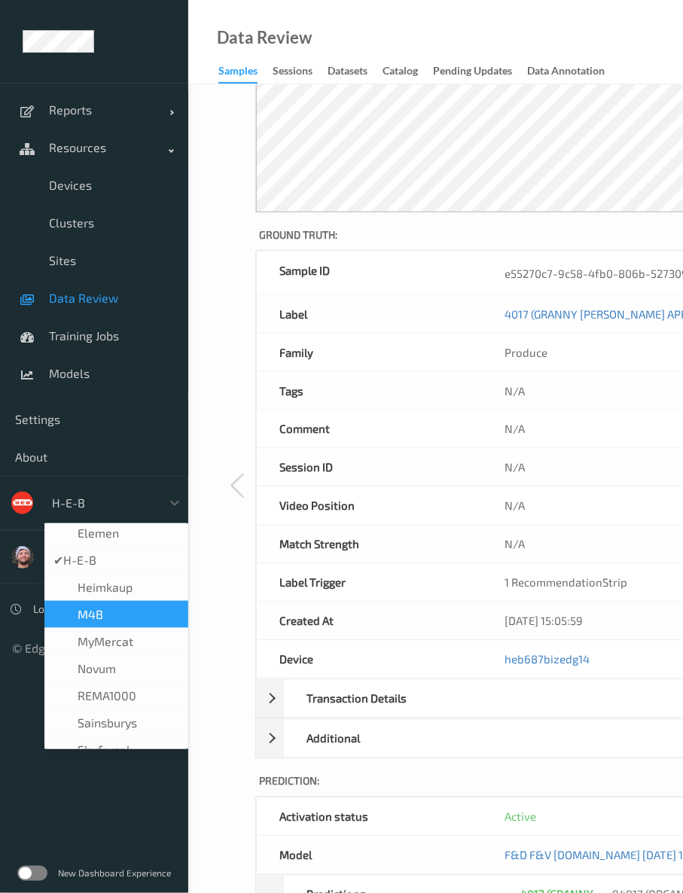
scroll to position [269, 0]
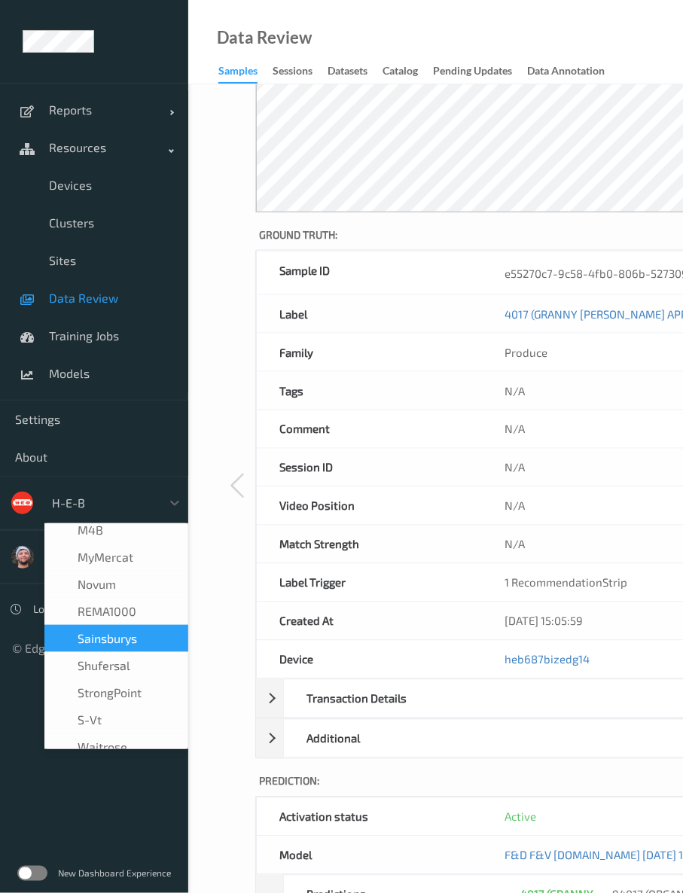
click at [124, 631] on span "Sainsburys" at bounding box center [107, 638] width 59 height 15
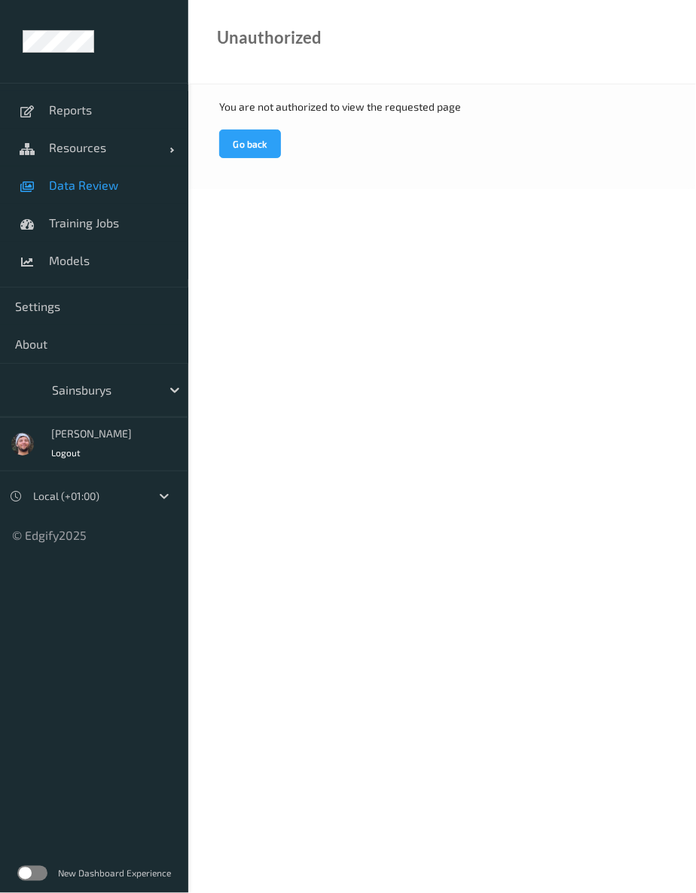
click at [124, 194] on link "Data Review" at bounding box center [94, 185] width 188 height 38
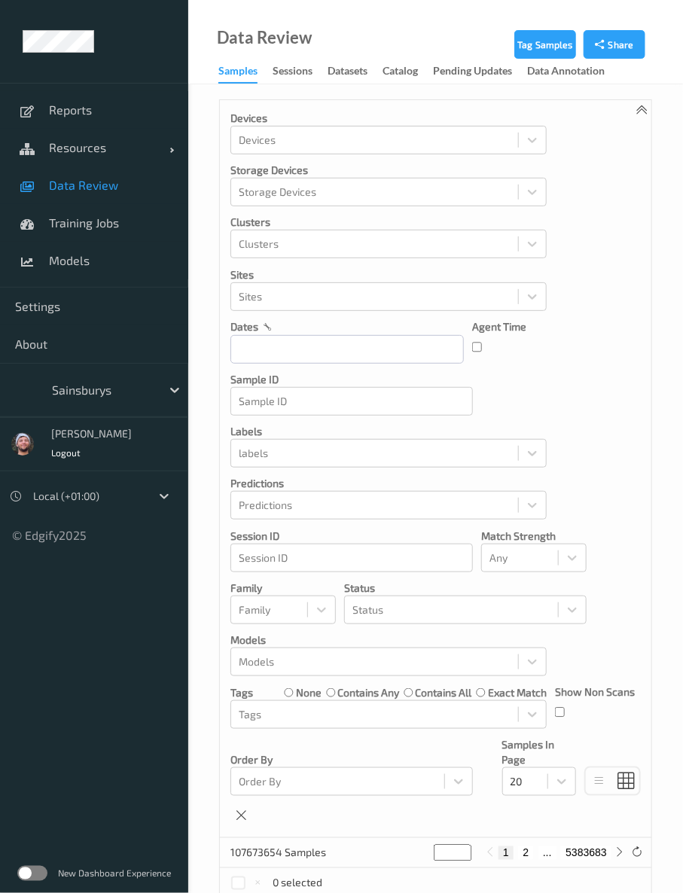
scroll to position [418, 0]
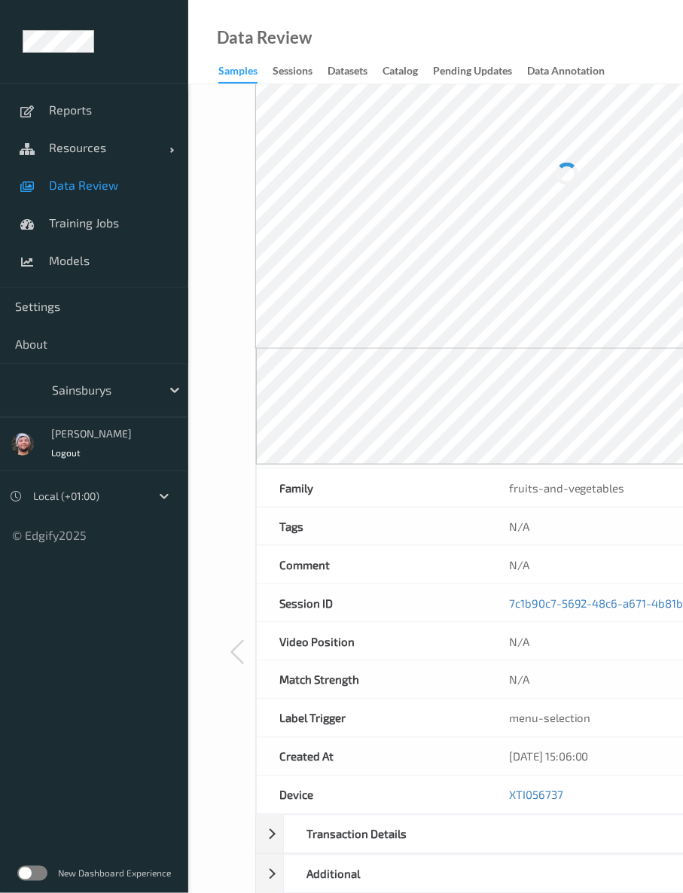
scroll to position [251, 0]
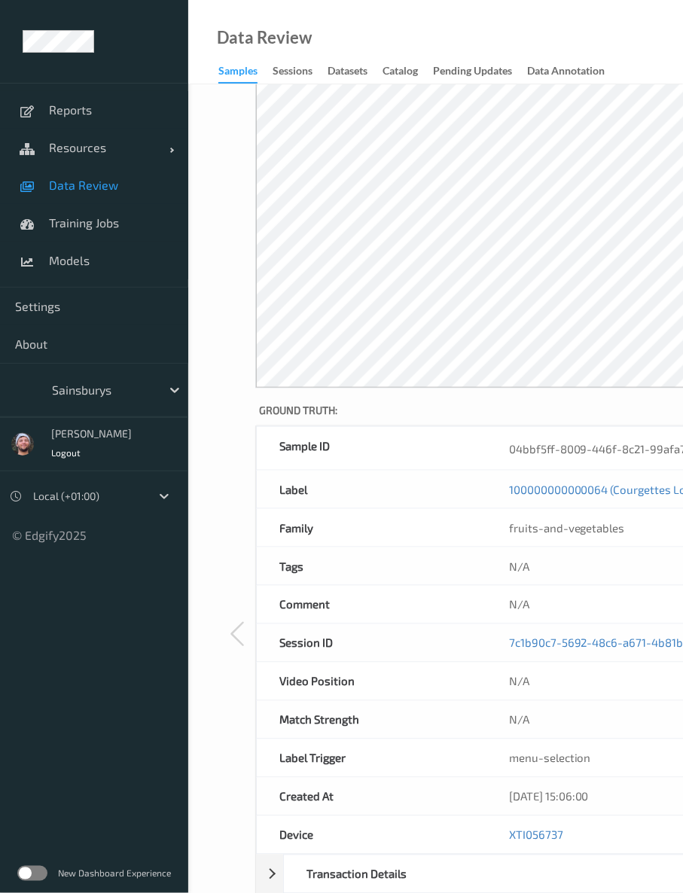
drag, startPoint x: 430, startPoint y: 455, endPoint x: 189, endPoint y: 259, distance: 310.5
click at [430, 455] on div "Sample ID" at bounding box center [372, 448] width 230 height 43
click at [105, 191] on span "Data Review" at bounding box center [111, 185] width 124 height 15
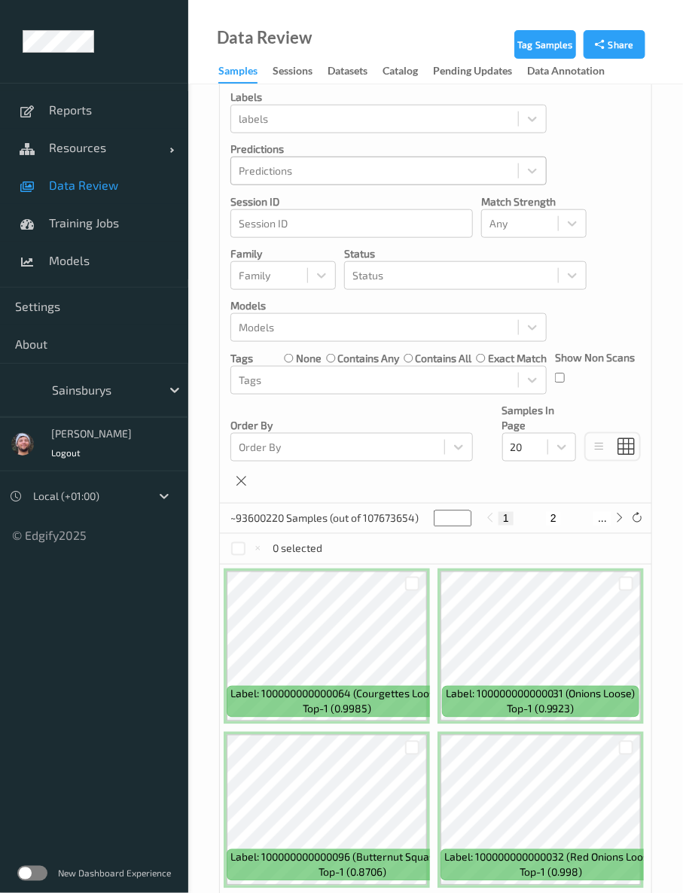
scroll to position [585, 0]
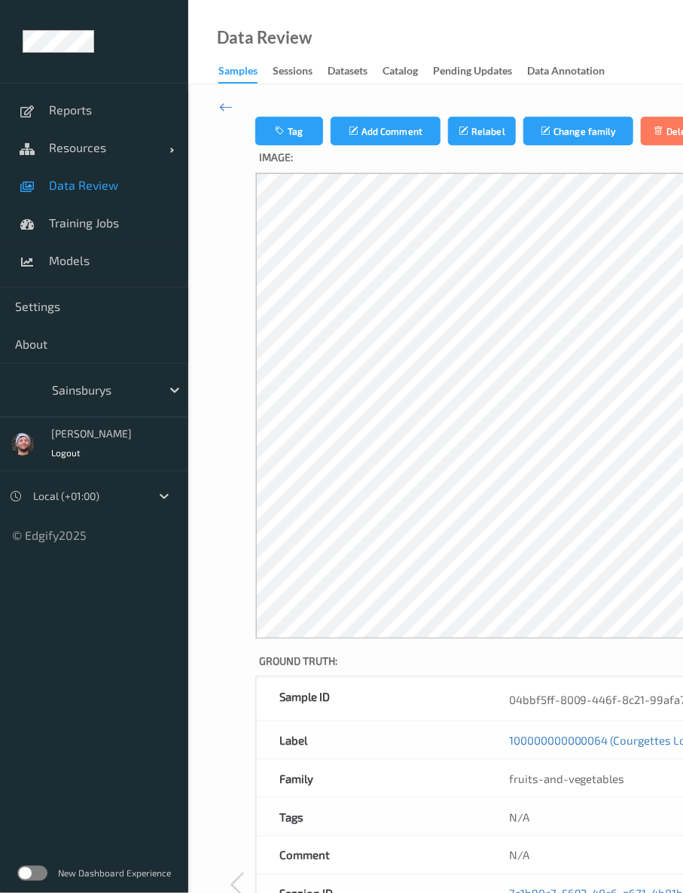
click at [252, 663] on div at bounding box center [237, 885] width 36 height 1538
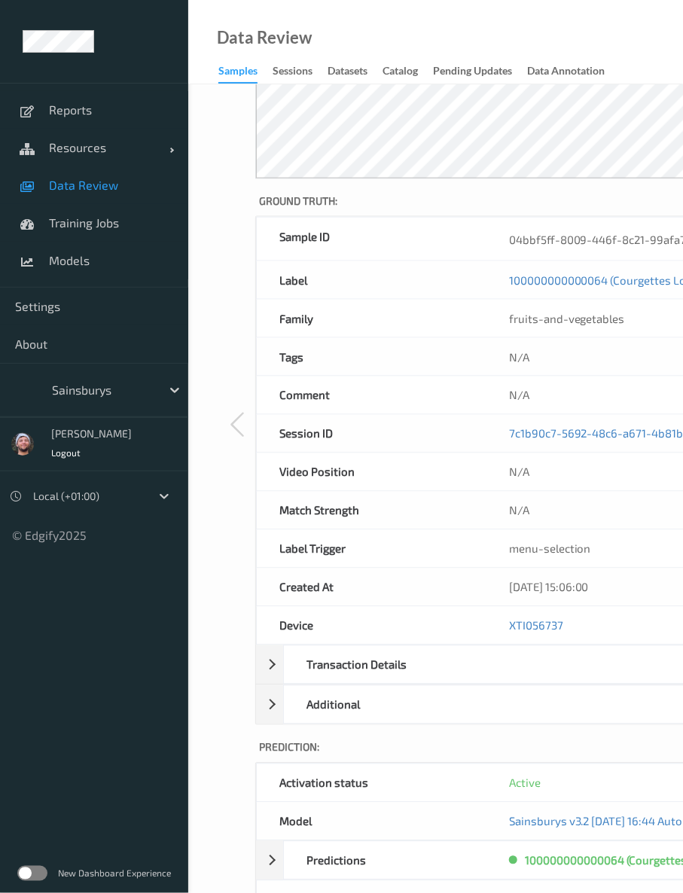
scroll to position [502, 0]
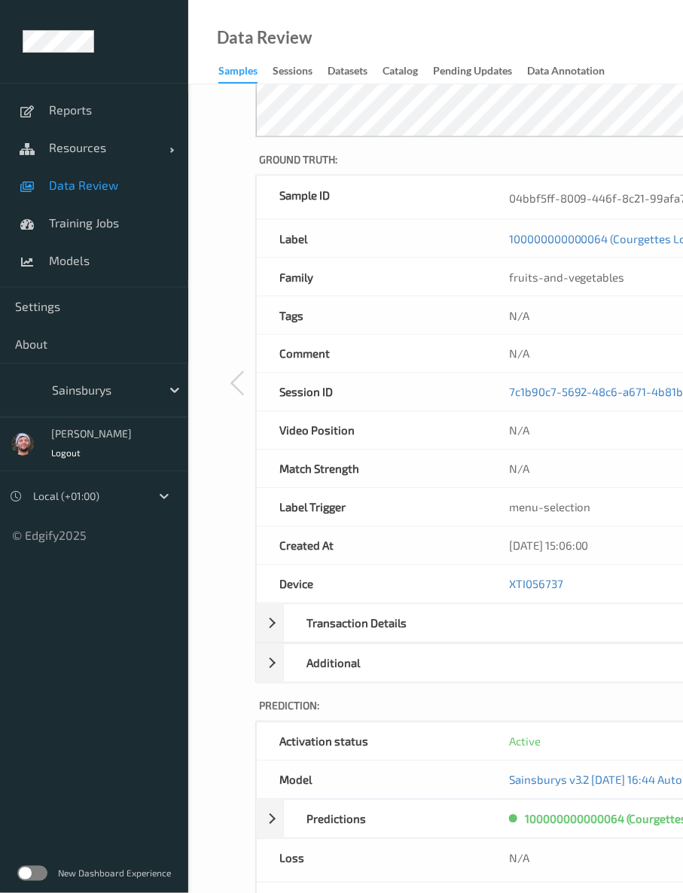
click at [110, 395] on div at bounding box center [103, 390] width 102 height 18
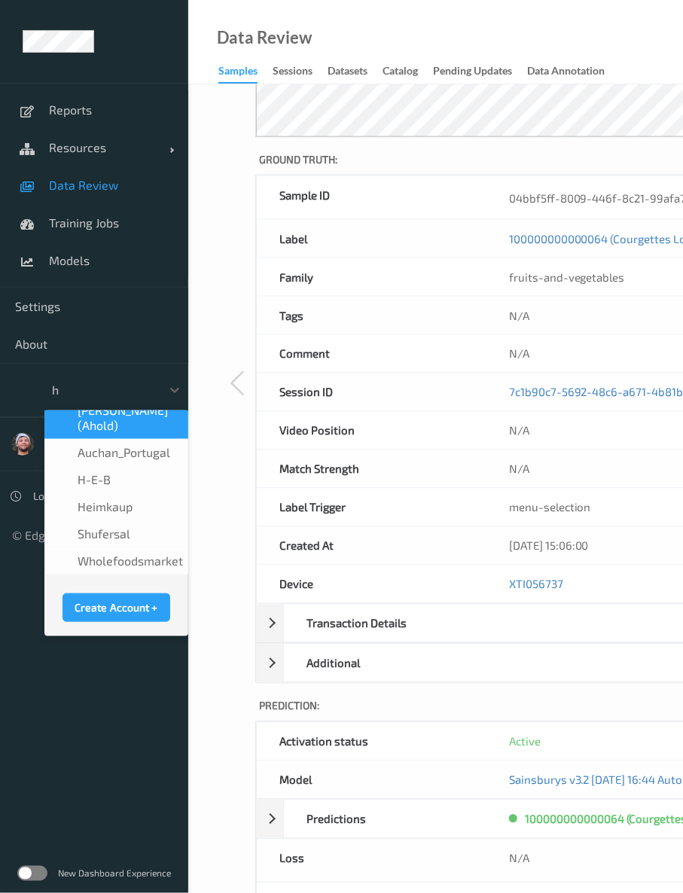
scroll to position [8, 0]
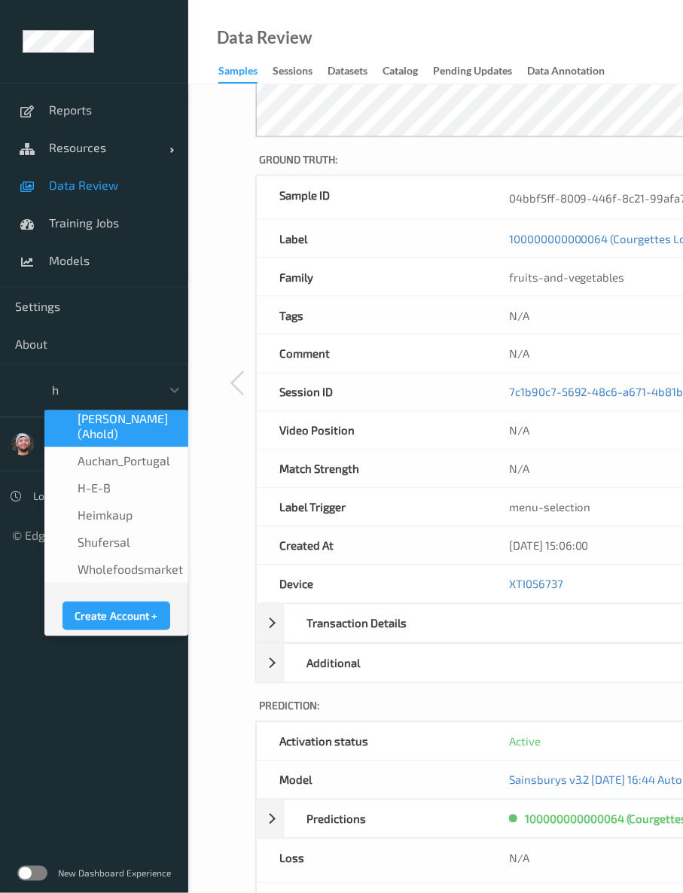
type input "h-"
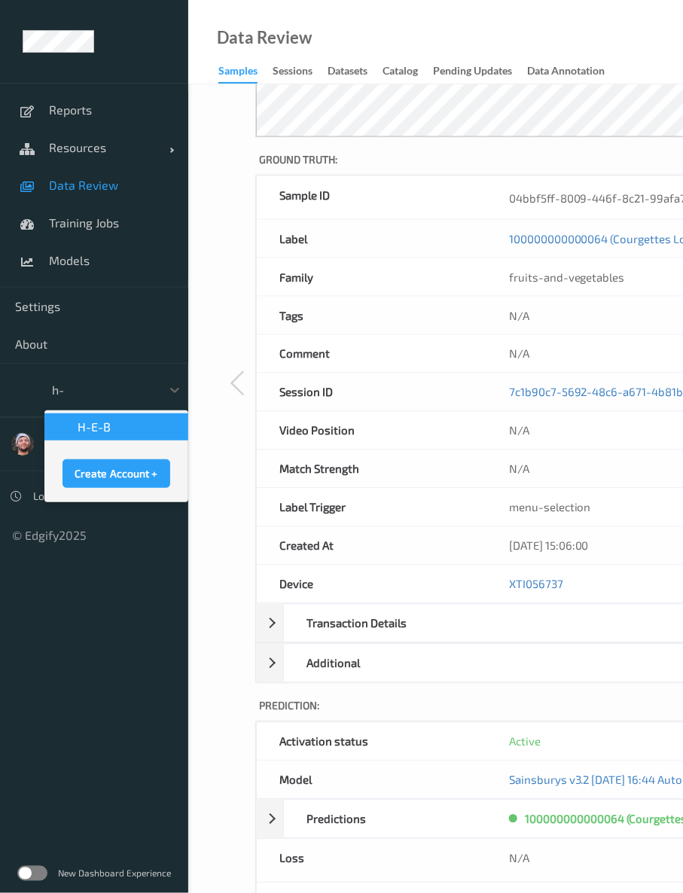
scroll to position [0, 0]
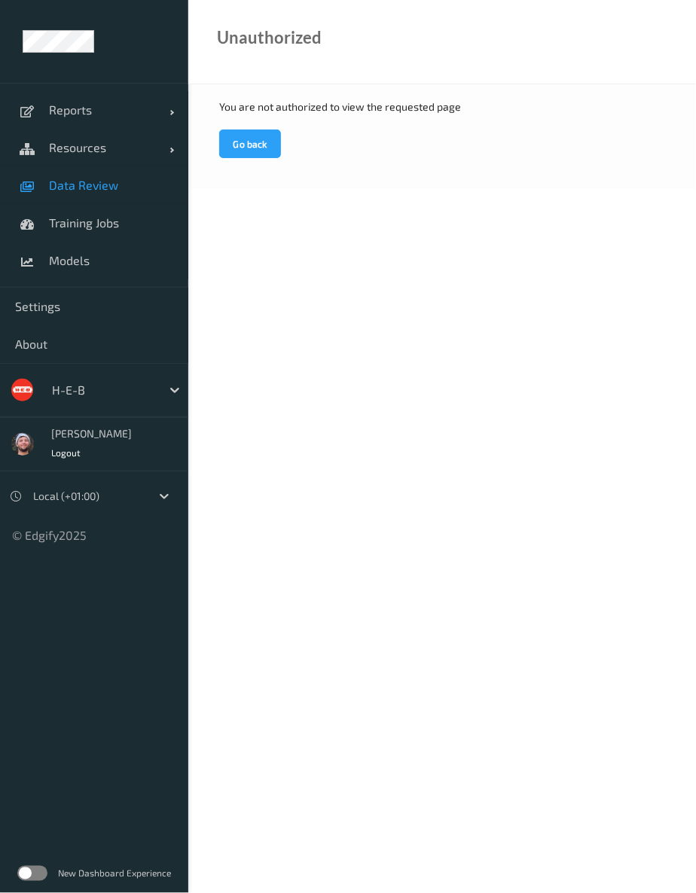
click at [81, 182] on span "Data Review" at bounding box center [111, 185] width 124 height 15
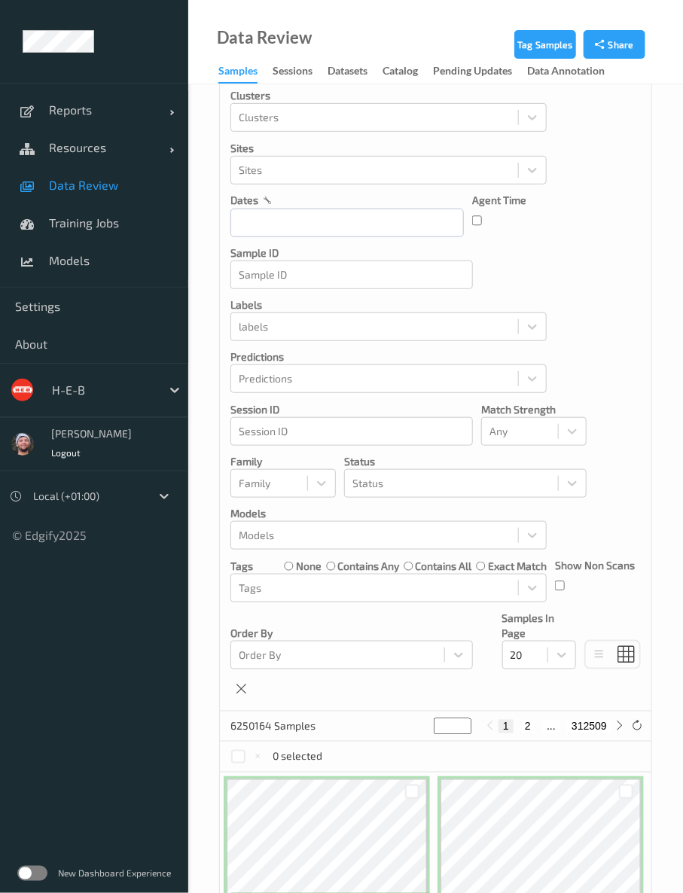
scroll to position [502, 0]
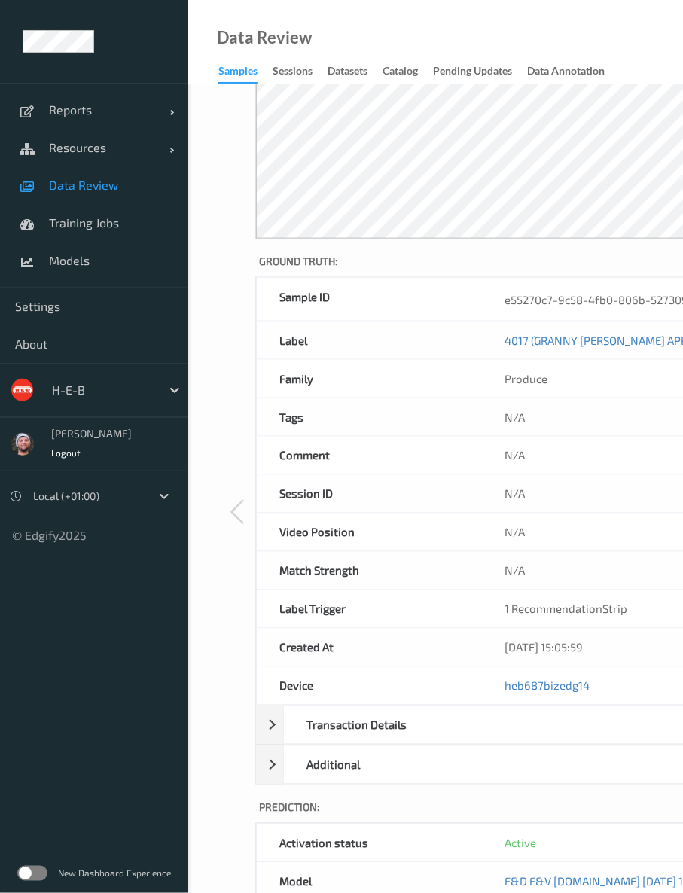
scroll to position [418, 0]
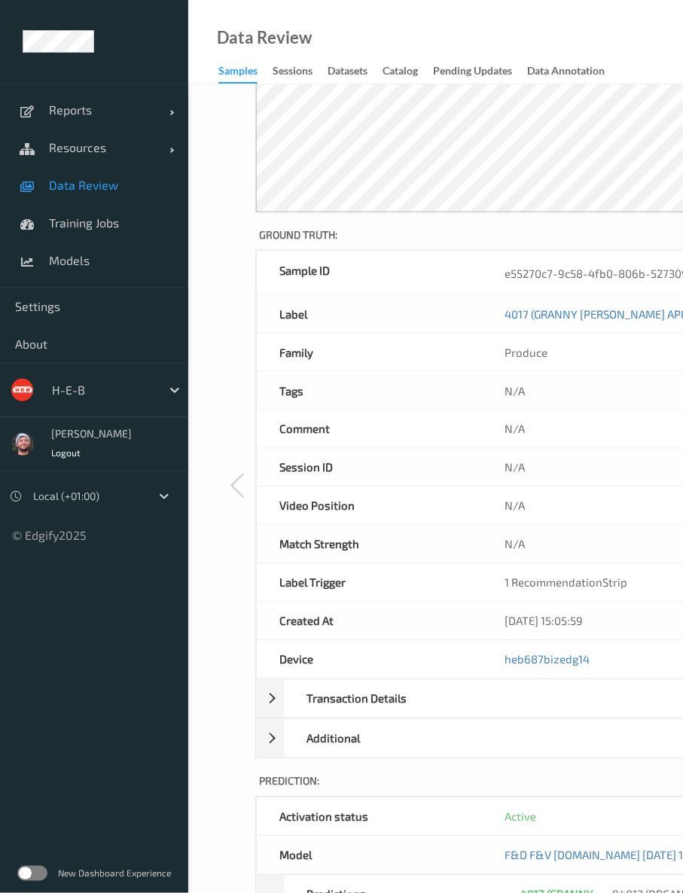
click at [560, 422] on div "N/A" at bounding box center [674, 429] width 383 height 38
click at [563, 487] on div "N/A" at bounding box center [674, 506] width 383 height 38
click at [331, 17] on div "Data Review Samples Sessions Datasets Catalog Pending Updates Data Annotation" at bounding box center [435, 42] width 495 height 84
click at [75, 725] on ul "Reports Default Report Customized Report Resources Devices Clusters Sites Data …" at bounding box center [94, 446] width 188 height 893
click at [206, 425] on div "Tag Add Comment Relabel Change family Delete Calculate Loss 1 out of 6250164 Im…" at bounding box center [561, 485] width 746 height 1638
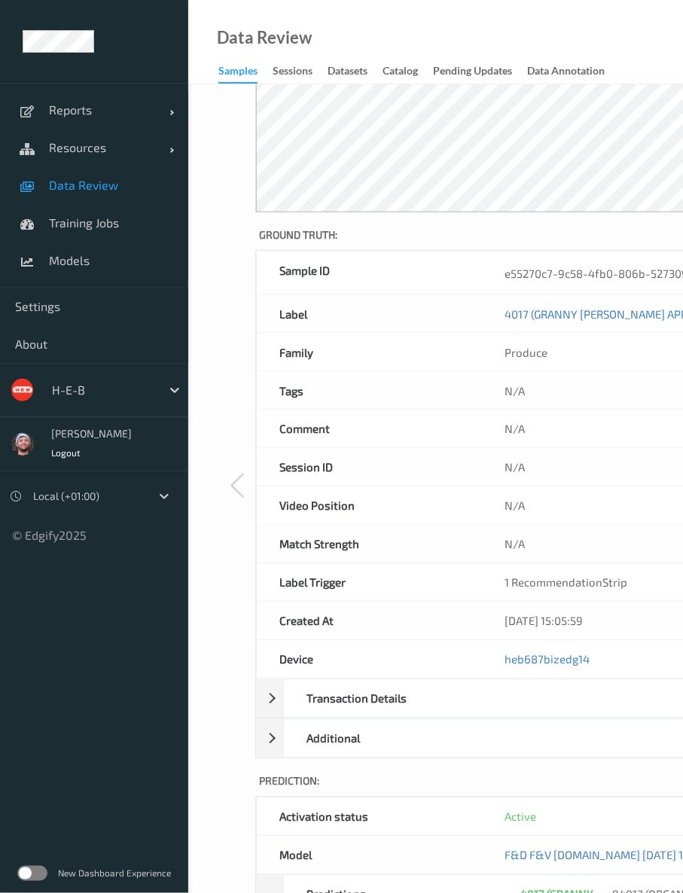
click at [419, 287] on div "Sample ID" at bounding box center [370, 273] width 226 height 43
click at [71, 718] on ul "Reports Default Report Customized Report Resources Devices Clusters Sites Data …" at bounding box center [94, 446] width 188 height 893
click at [72, 723] on ul "Reports Default Report Customized Report Resources Devices Clusters Sites Data …" at bounding box center [94, 446] width 188 height 893
click at [212, 233] on div "Tag Add Comment Relabel Change family Delete Calculate Loss 1 out of 6250164 Im…" at bounding box center [561, 485] width 746 height 1638
click at [428, 390] on div "Tags" at bounding box center [370, 391] width 226 height 38
